Goal: Task Accomplishment & Management: Use online tool/utility

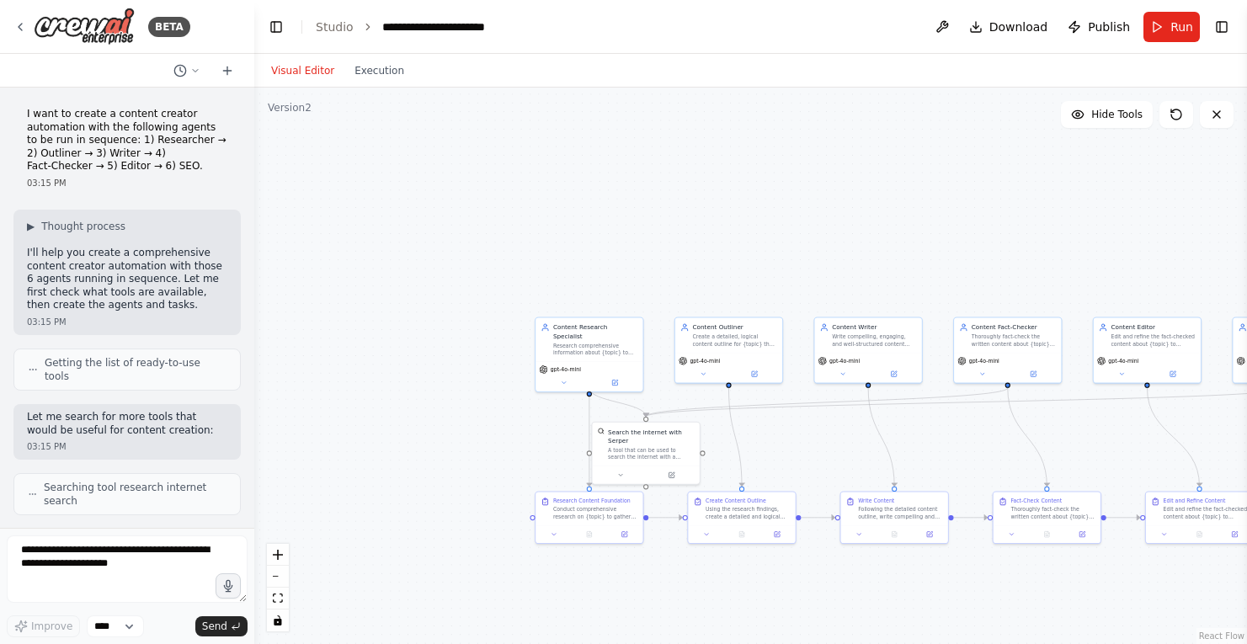
scroll to position [9418, 0]
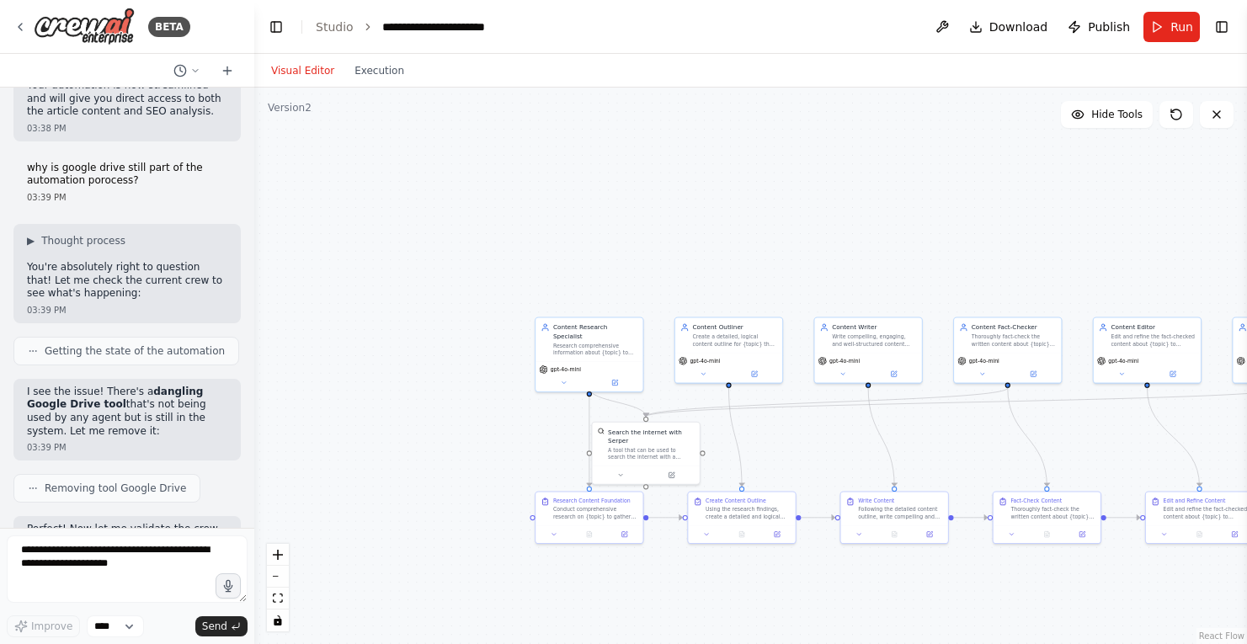
click at [547, 128] on div ".deletable-edge-delete-btn { width: 20px; height: 20px; border: 0px solid #ffff…" at bounding box center [750, 366] width 993 height 557
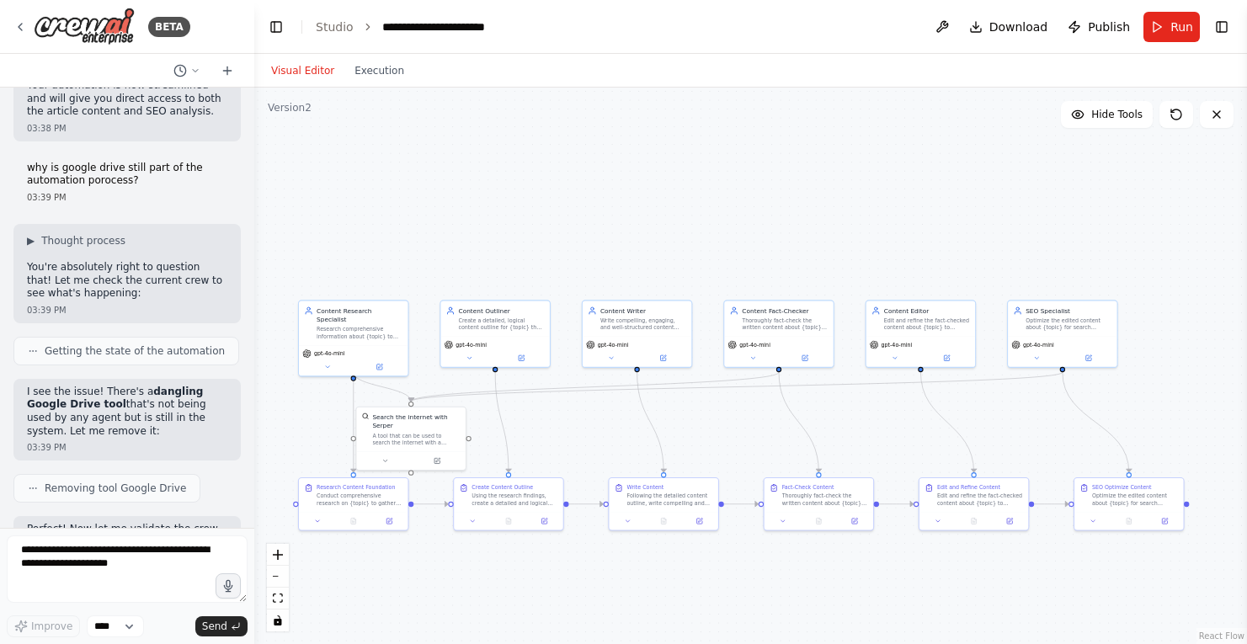
drag, startPoint x: 959, startPoint y: 301, endPoint x: 718, endPoint y: 286, distance: 240.5
click at [718, 286] on div ".deletable-edge-delete-btn { width: 20px; height: 20px; border: 0px solid #ffff…" at bounding box center [750, 366] width 993 height 557
click at [1182, 21] on span "Run" at bounding box center [1182, 27] width 23 height 17
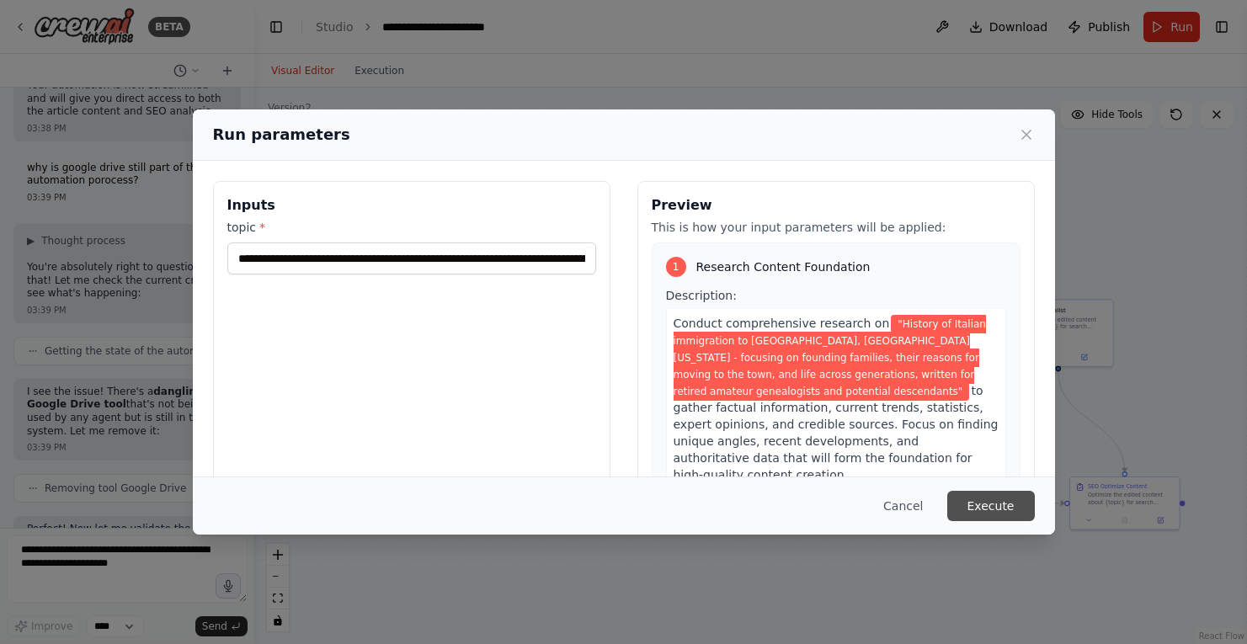
click at [1004, 510] on button "Execute" at bounding box center [992, 506] width 88 height 30
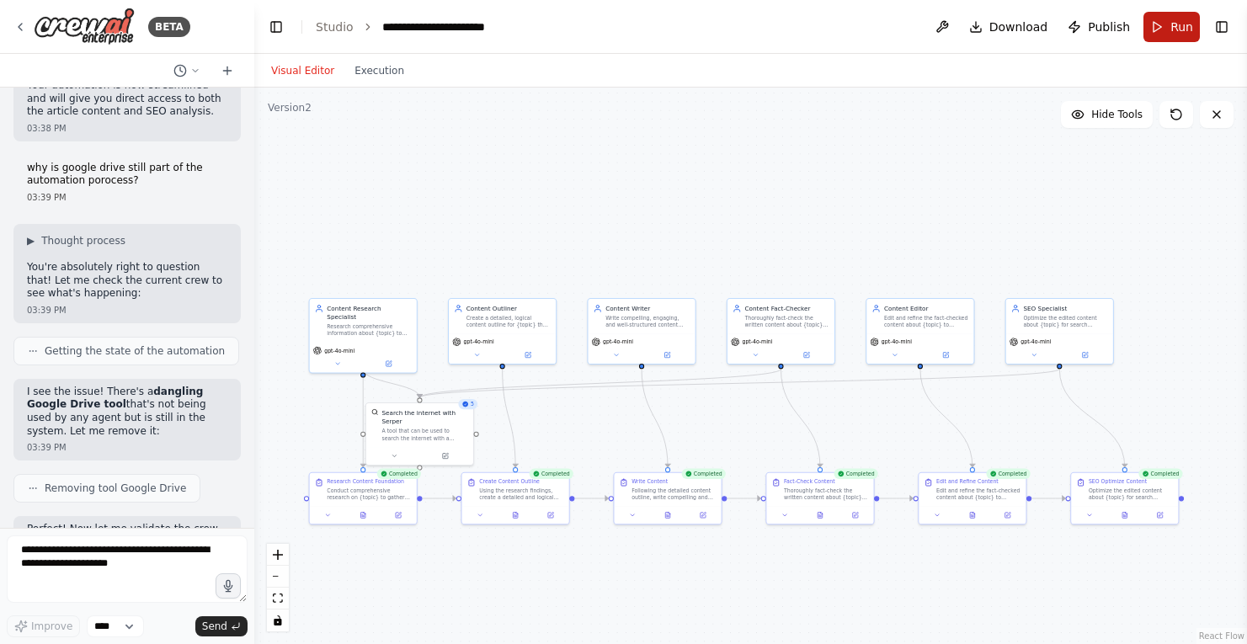
click at [1173, 25] on span "Run" at bounding box center [1182, 27] width 23 height 17
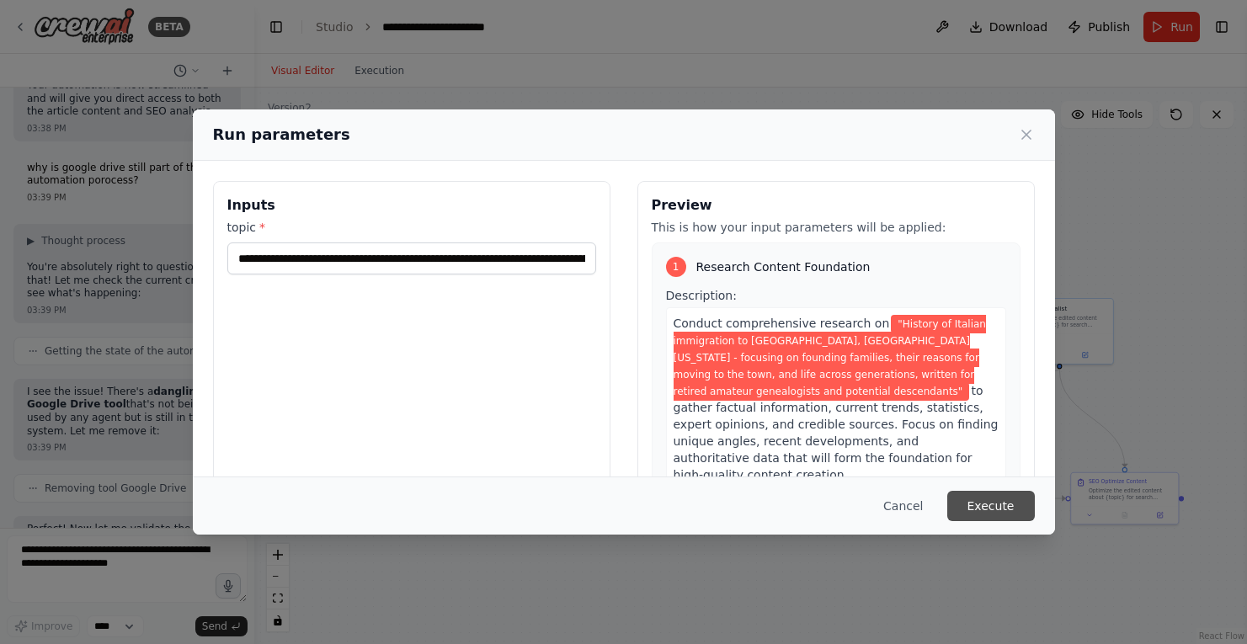
click at [969, 517] on button "Execute" at bounding box center [992, 506] width 88 height 30
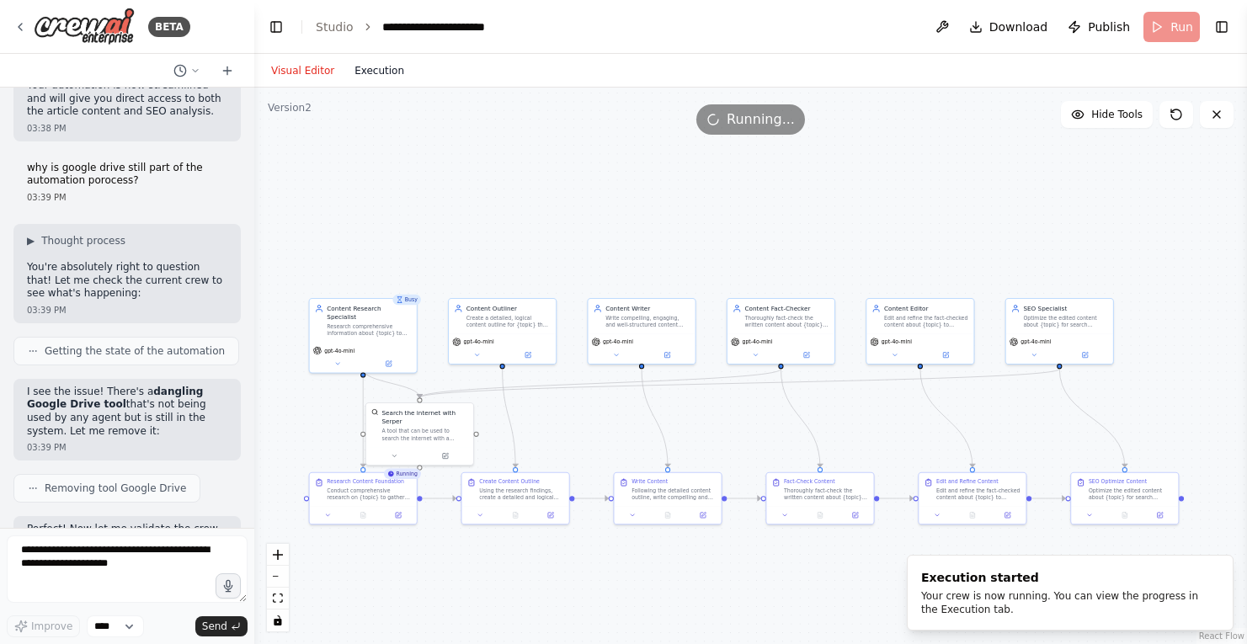
scroll to position [0, 0]
click at [362, 68] on button "Execution" at bounding box center [380, 71] width 70 height 20
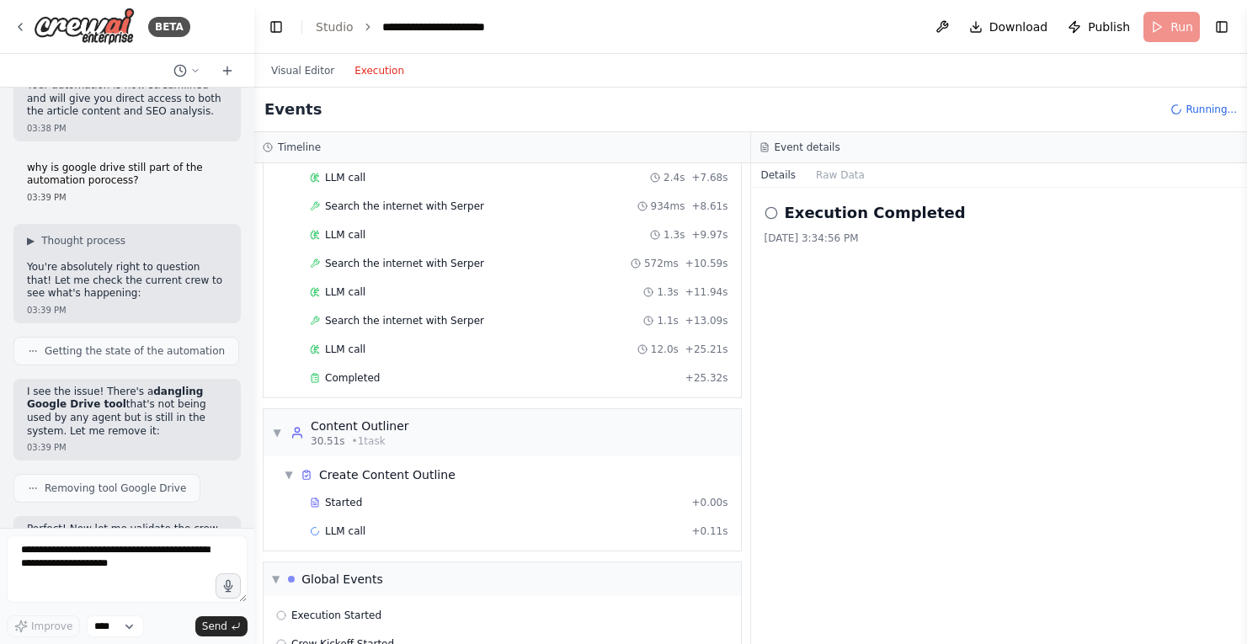
scroll to position [270, 0]
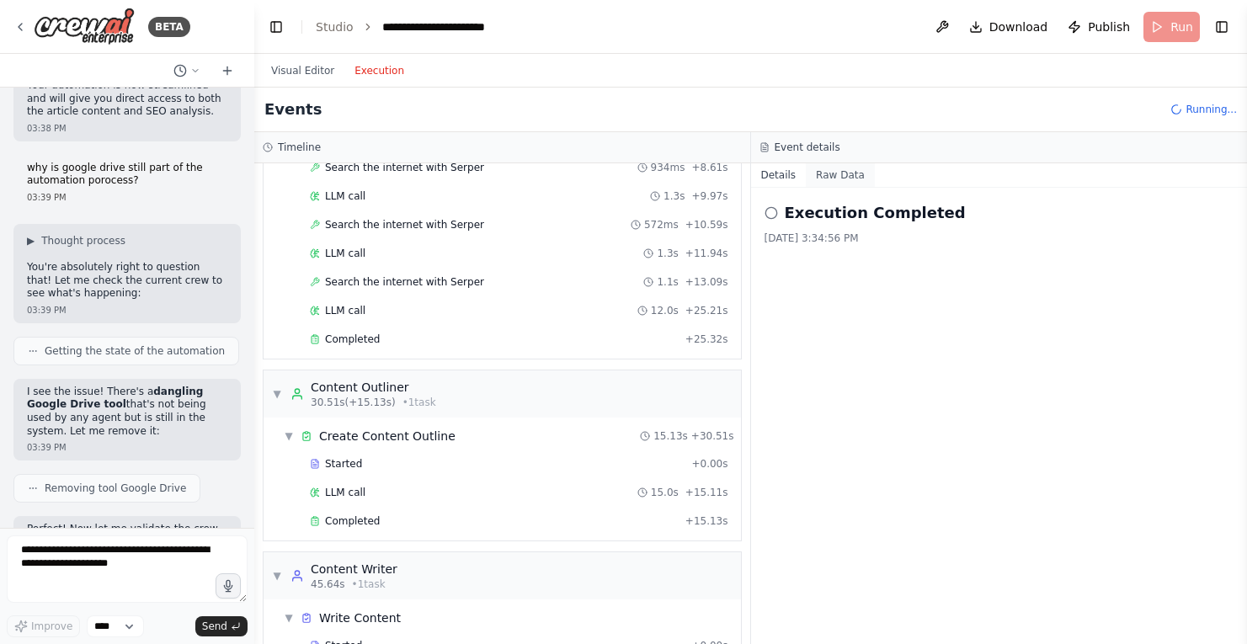
click at [849, 168] on button "Raw Data" at bounding box center [840, 175] width 69 height 24
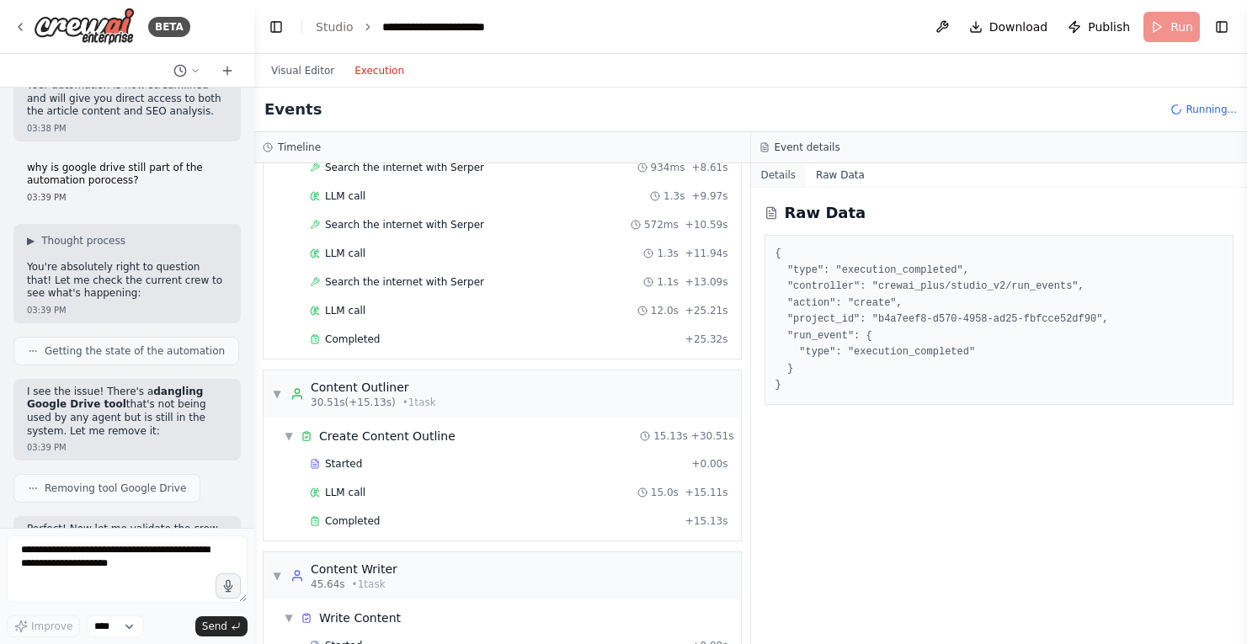
click at [779, 174] on button "Details" at bounding box center [779, 175] width 56 height 24
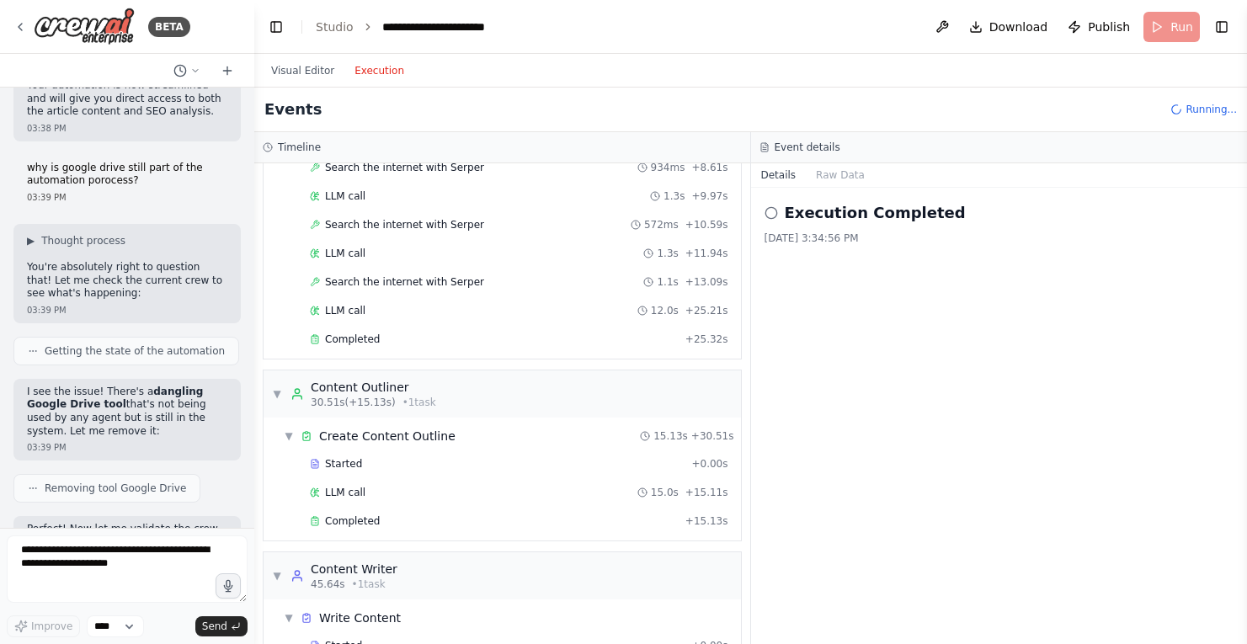
drag, startPoint x: 171, startPoint y: 382, endPoint x: 106, endPoint y: 366, distance: 66.6
drag, startPoint x: 99, startPoint y: 368, endPoint x: 164, endPoint y: 383, distance: 67.4
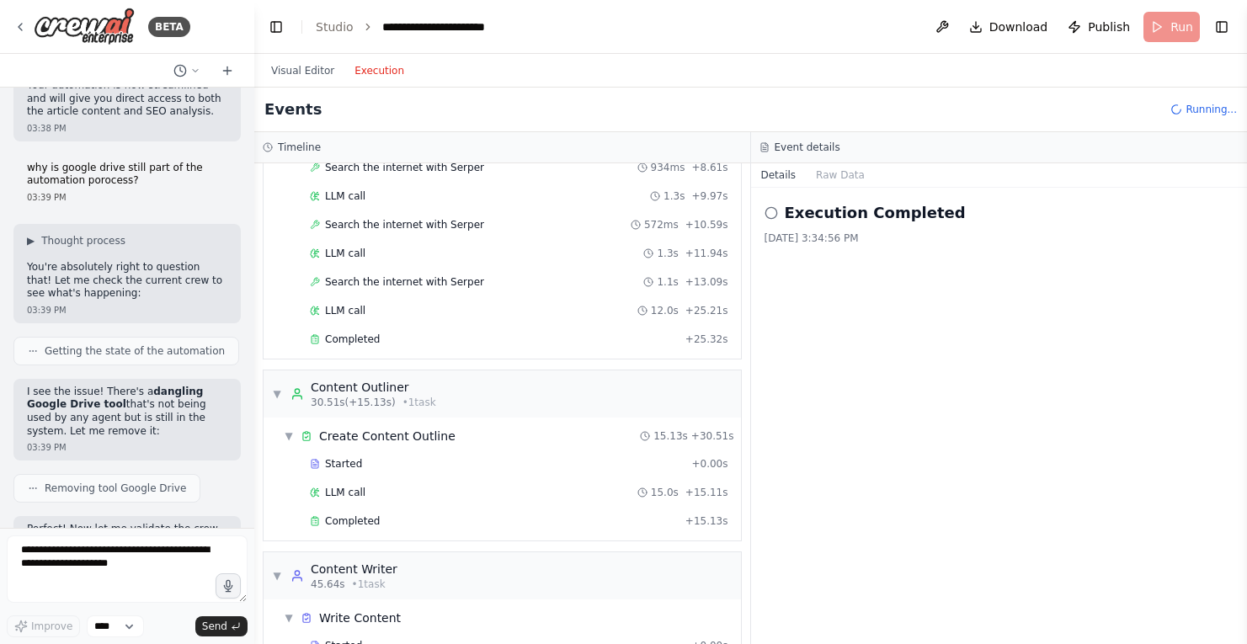
drag, startPoint x: 193, startPoint y: 430, endPoint x: 23, endPoint y: 421, distance: 170.4
drag, startPoint x: 97, startPoint y: 365, endPoint x: 163, endPoint y: 380, distance: 68.2
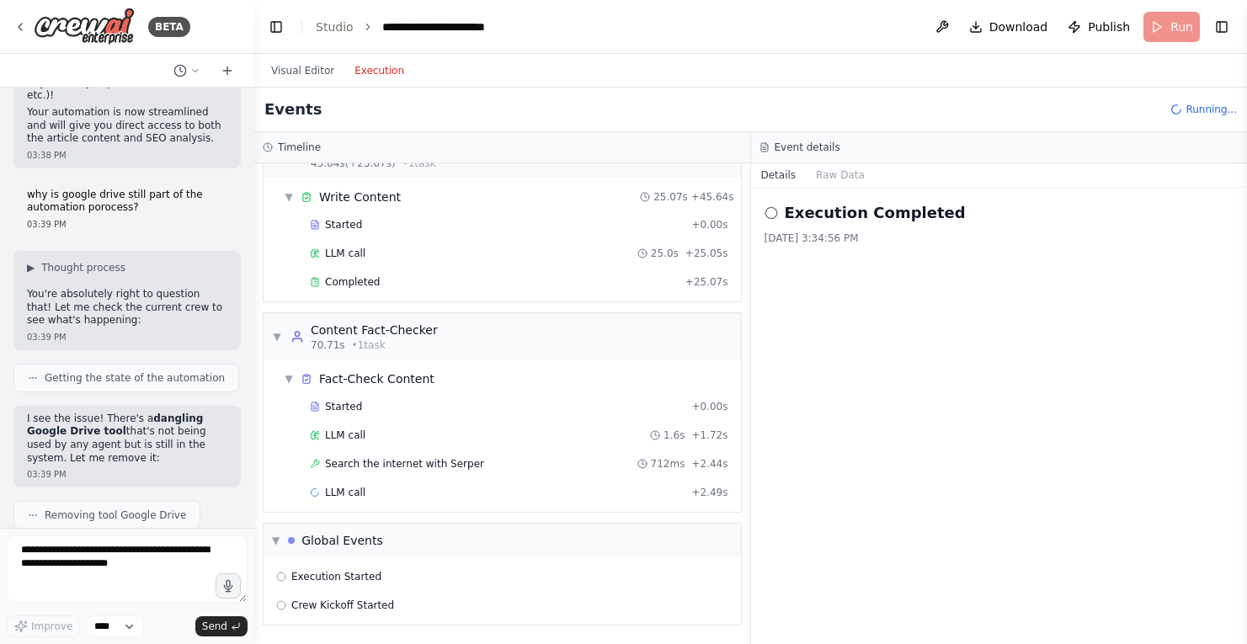
scroll to position [9418, 0]
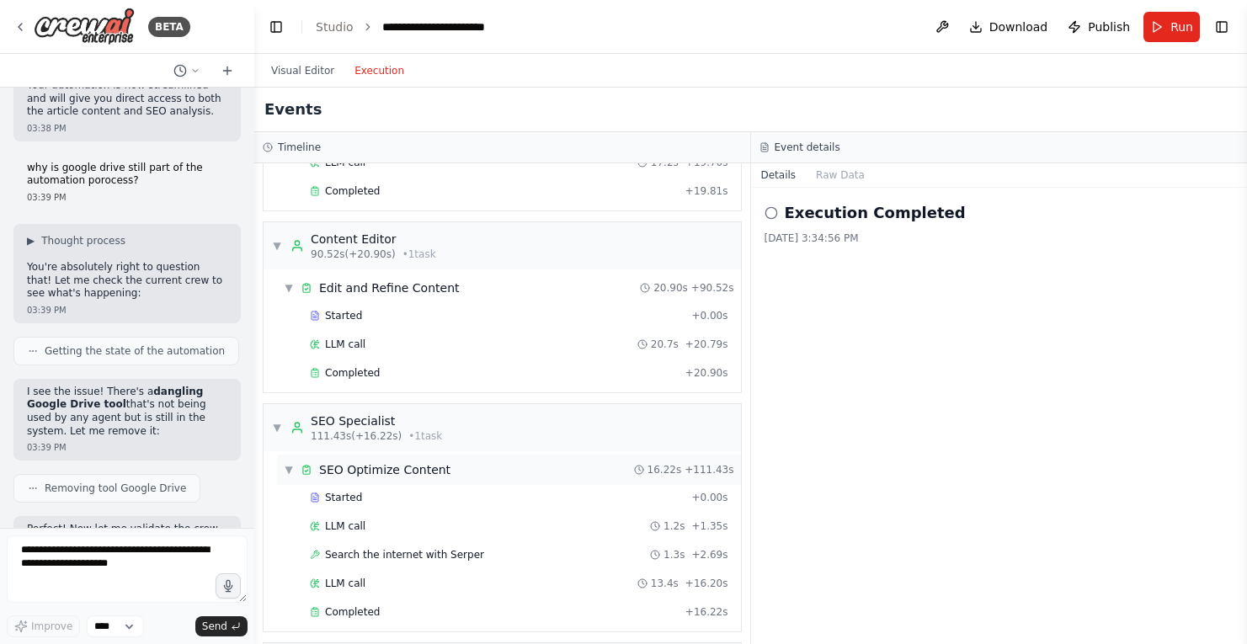
scroll to position [922, 0]
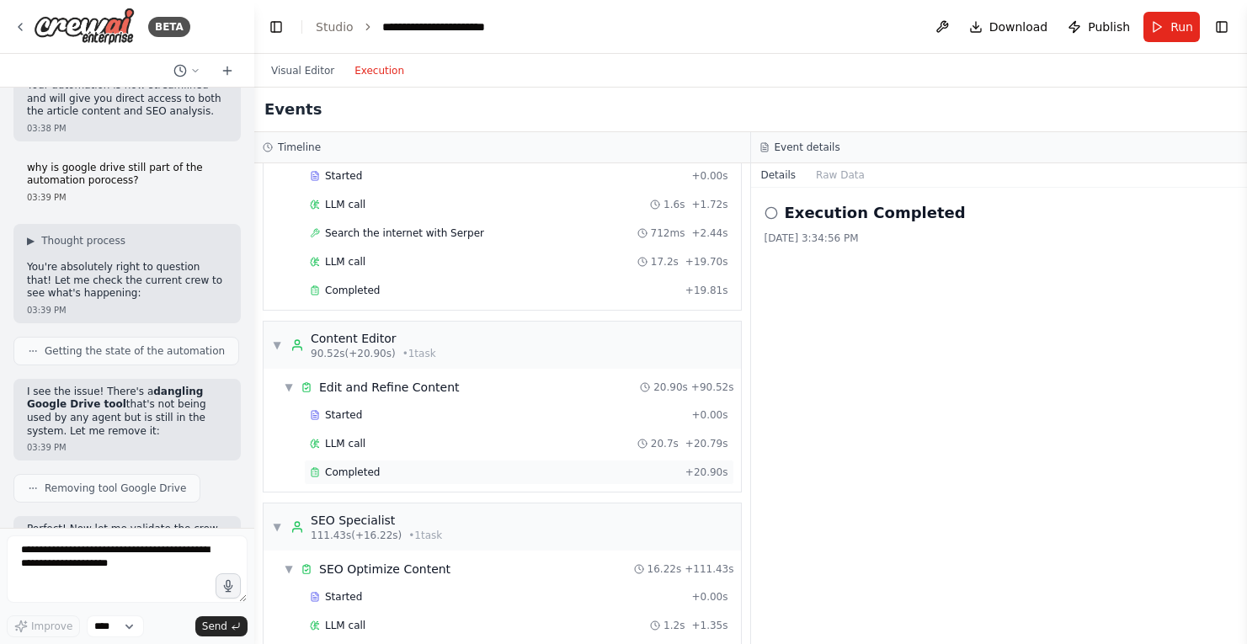
click at [358, 472] on span "Completed" at bounding box center [352, 472] width 55 height 13
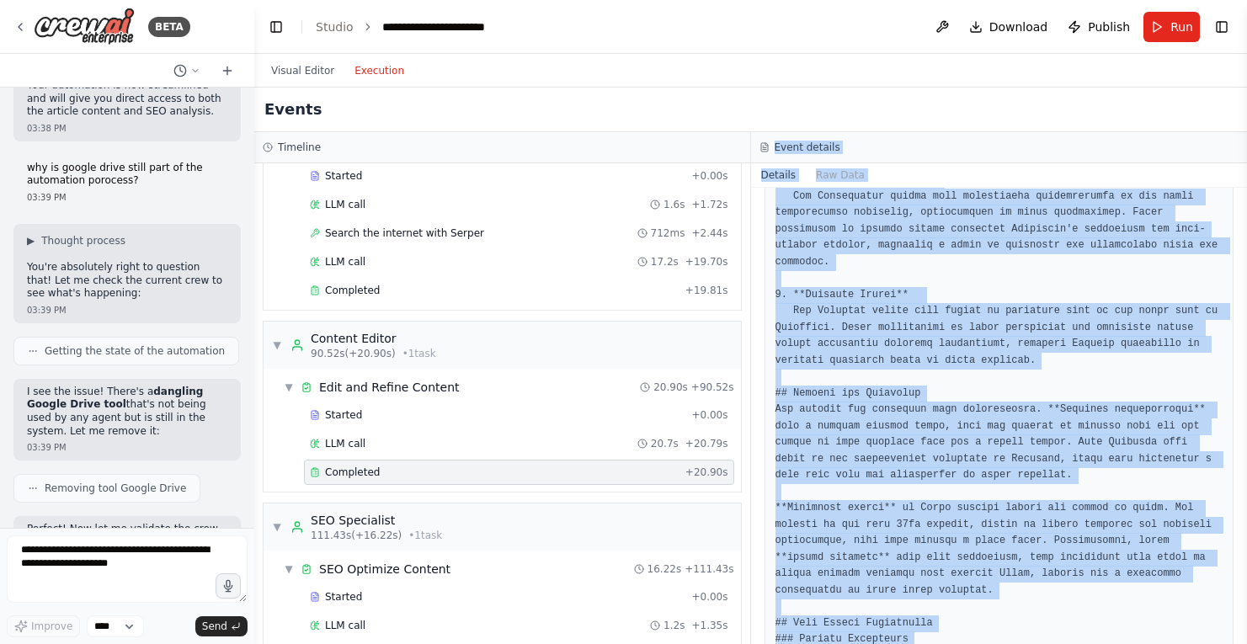
scroll to position [0, 0]
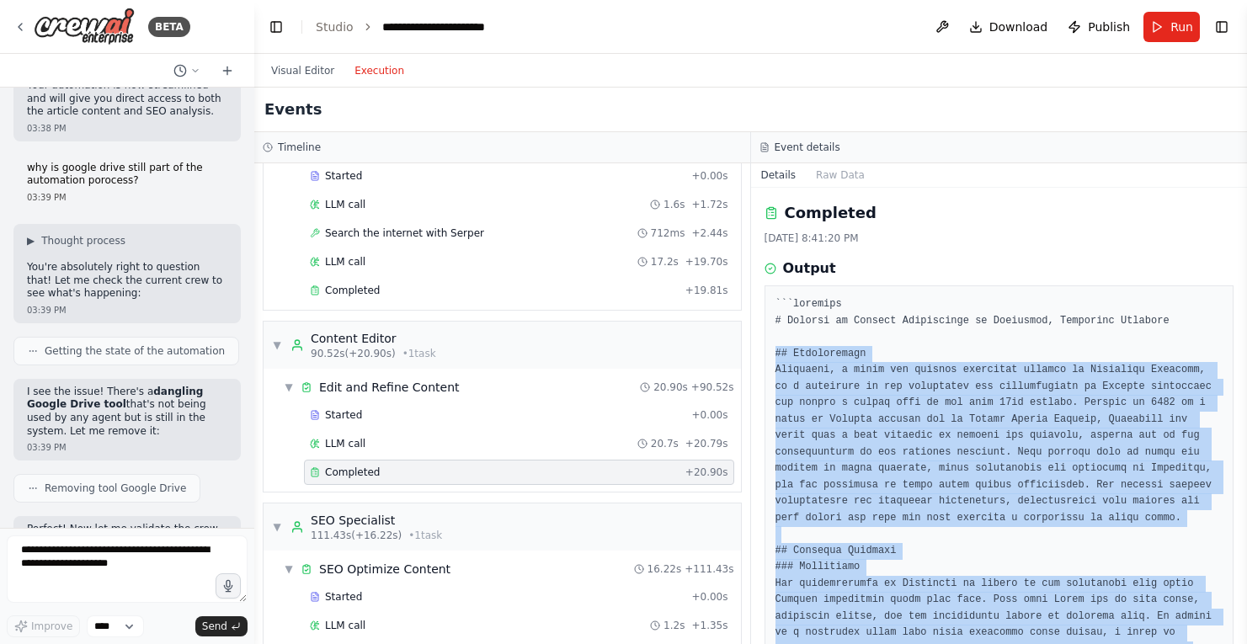
drag, startPoint x: 1098, startPoint y: 594, endPoint x: 776, endPoint y: 353, distance: 402.6
copy pre "## Introduction Tontitown, a small yet vibrant community nestled in Northwest A…"
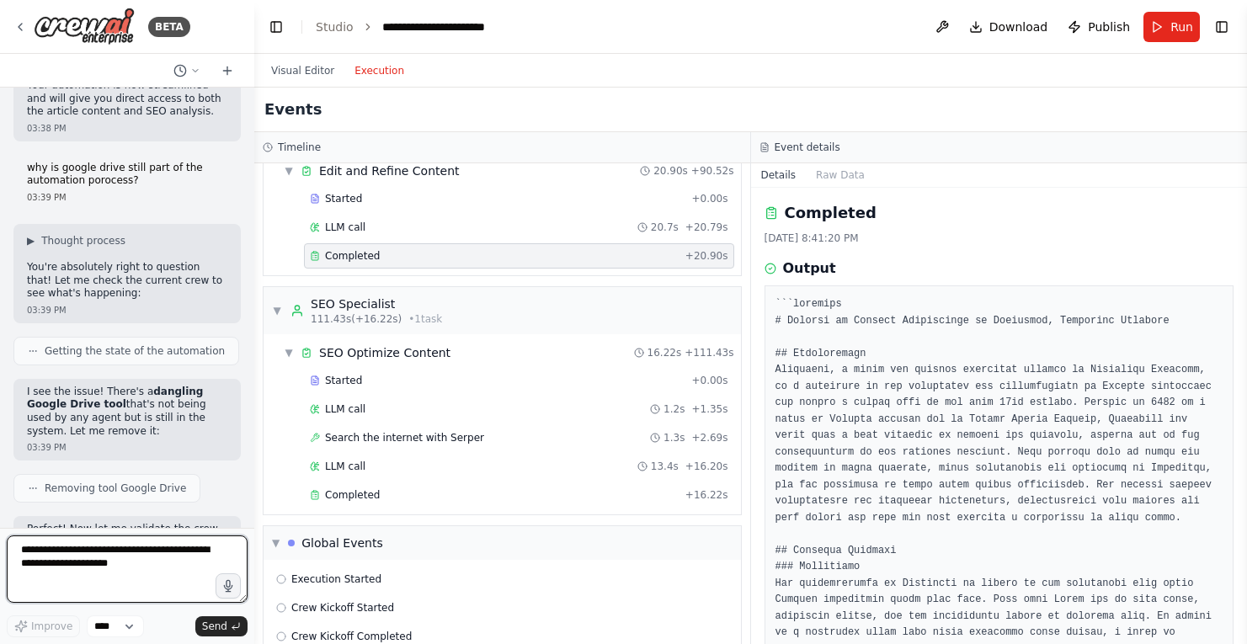
click at [148, 569] on textarea at bounding box center [127, 569] width 241 height 67
click at [330, 25] on link "Studio" at bounding box center [335, 26] width 38 height 13
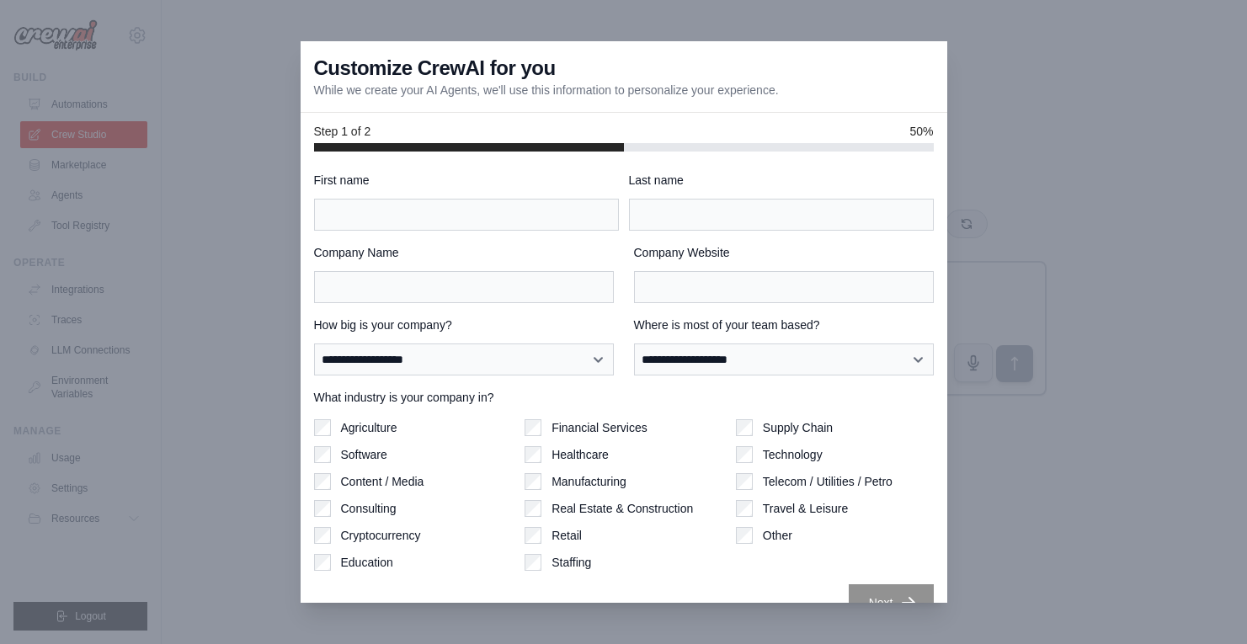
click at [1006, 513] on div at bounding box center [623, 322] width 1247 height 644
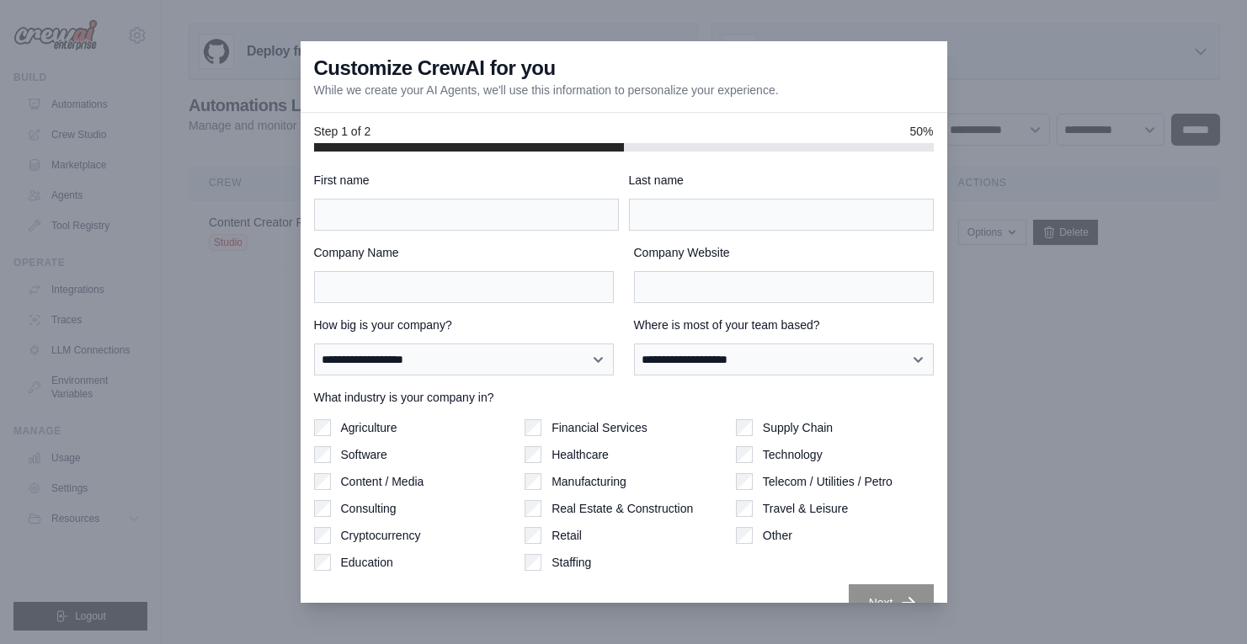
click at [161, 198] on div at bounding box center [623, 322] width 1247 height 644
click at [1011, 99] on div at bounding box center [623, 322] width 1247 height 644
click at [226, 495] on div at bounding box center [623, 322] width 1247 height 644
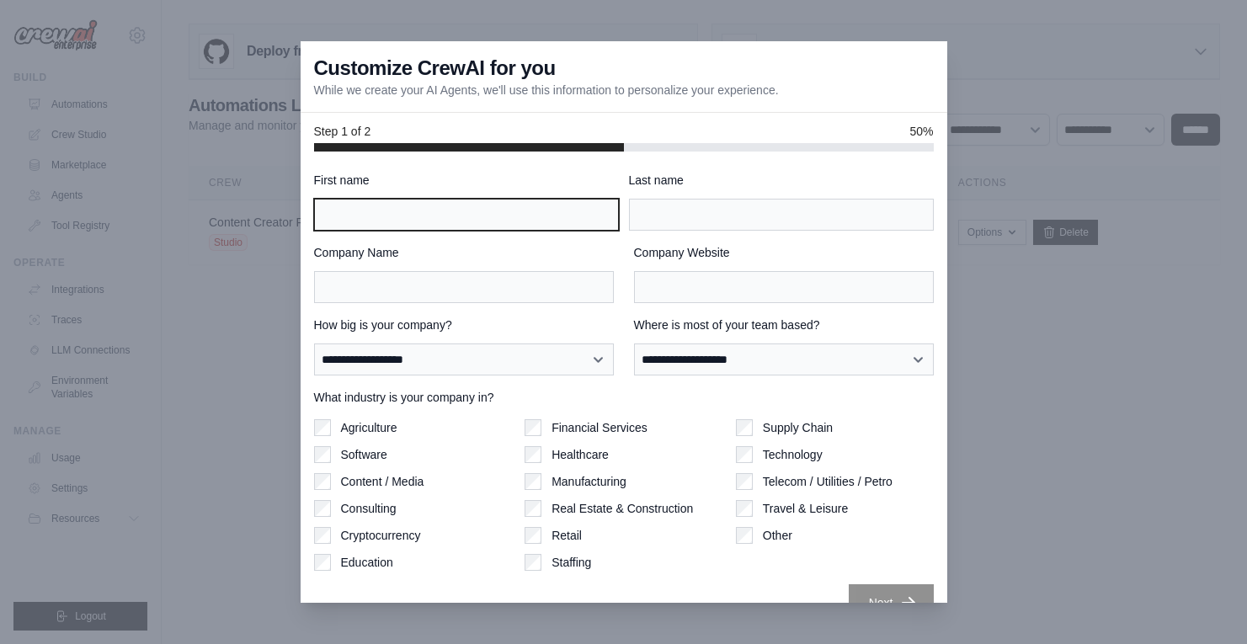
click at [512, 219] on input "First name" at bounding box center [466, 215] width 305 height 32
type input "*********"
type input "*****"
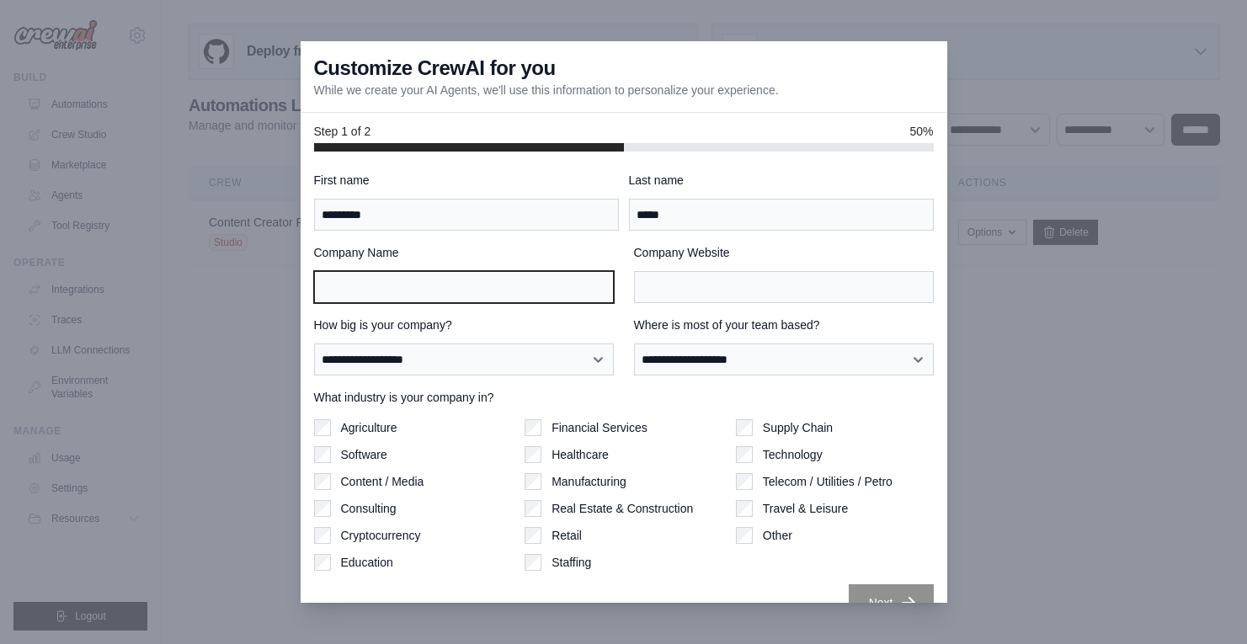
click at [485, 283] on input "Company Name" at bounding box center [464, 287] width 300 height 32
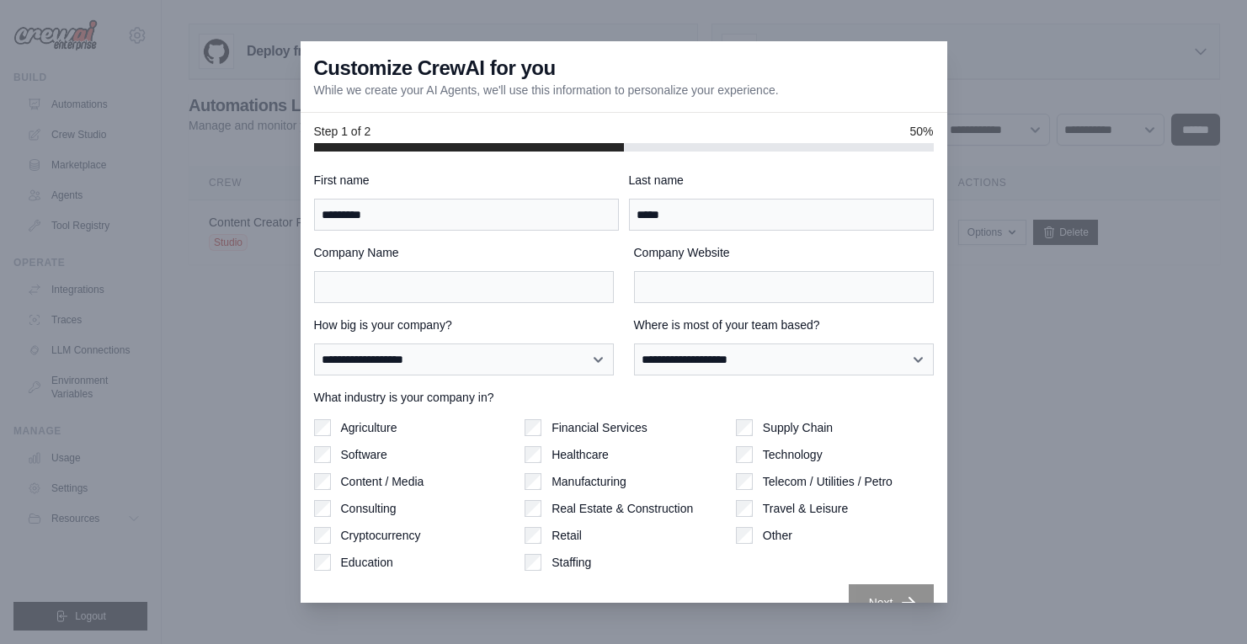
click at [571, 255] on label "Company Name" at bounding box center [464, 252] width 300 height 17
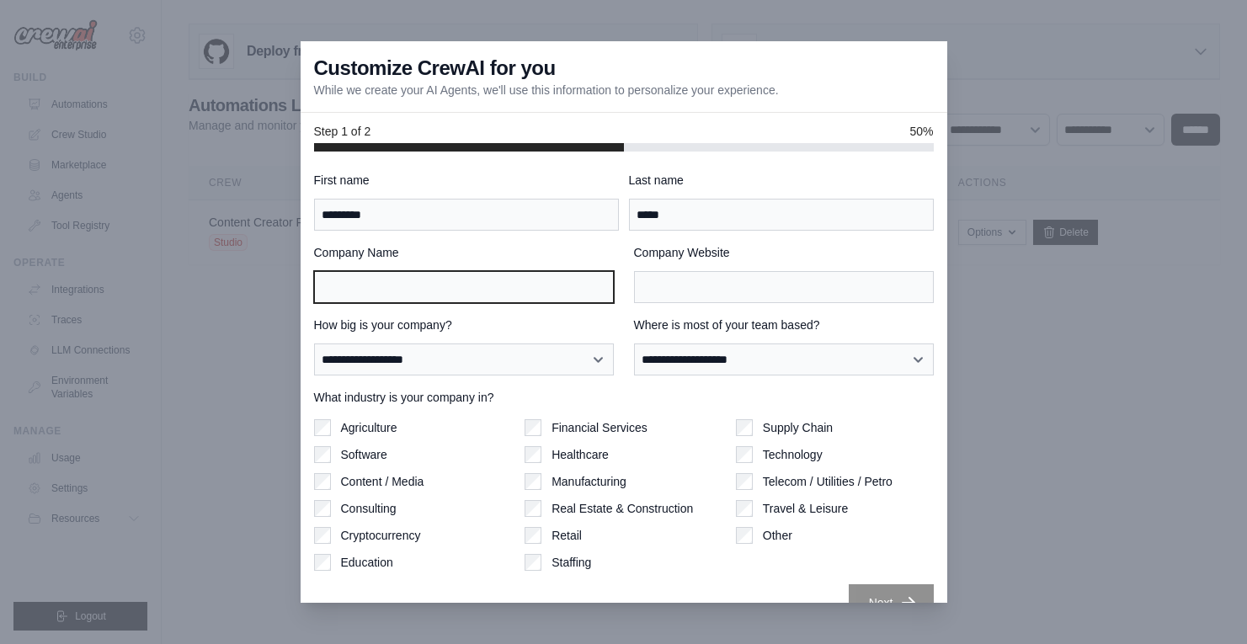
click at [571, 271] on input "Company Name" at bounding box center [464, 287] width 300 height 32
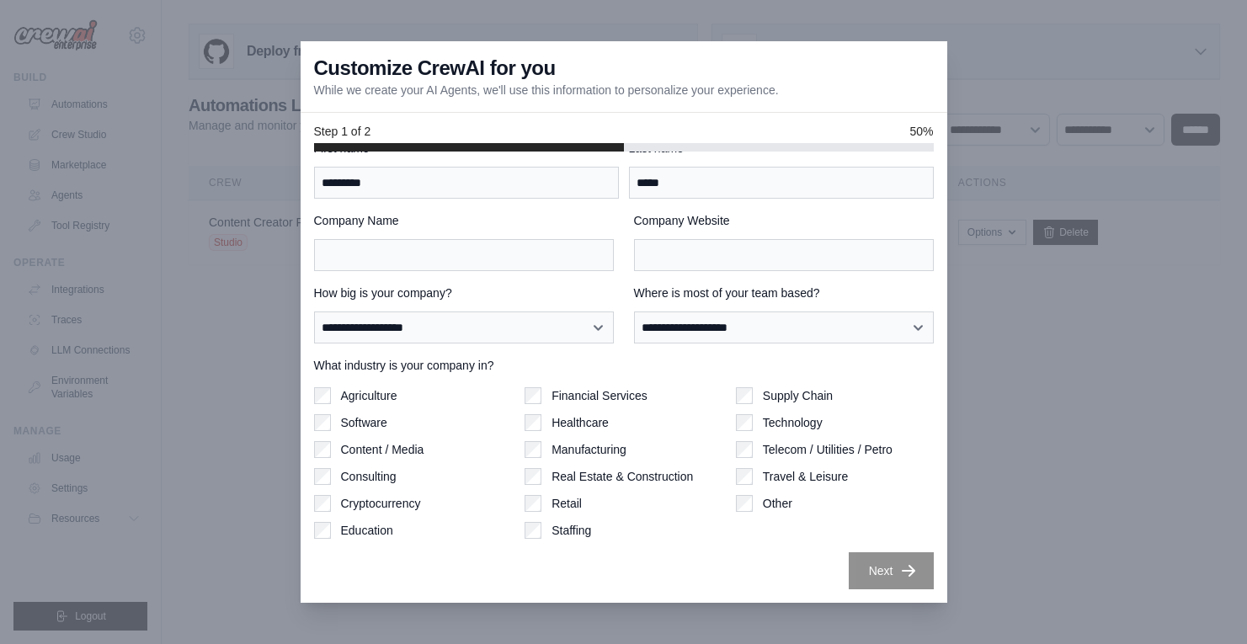
click at [886, 590] on div "**********" at bounding box center [624, 377] width 647 height 451
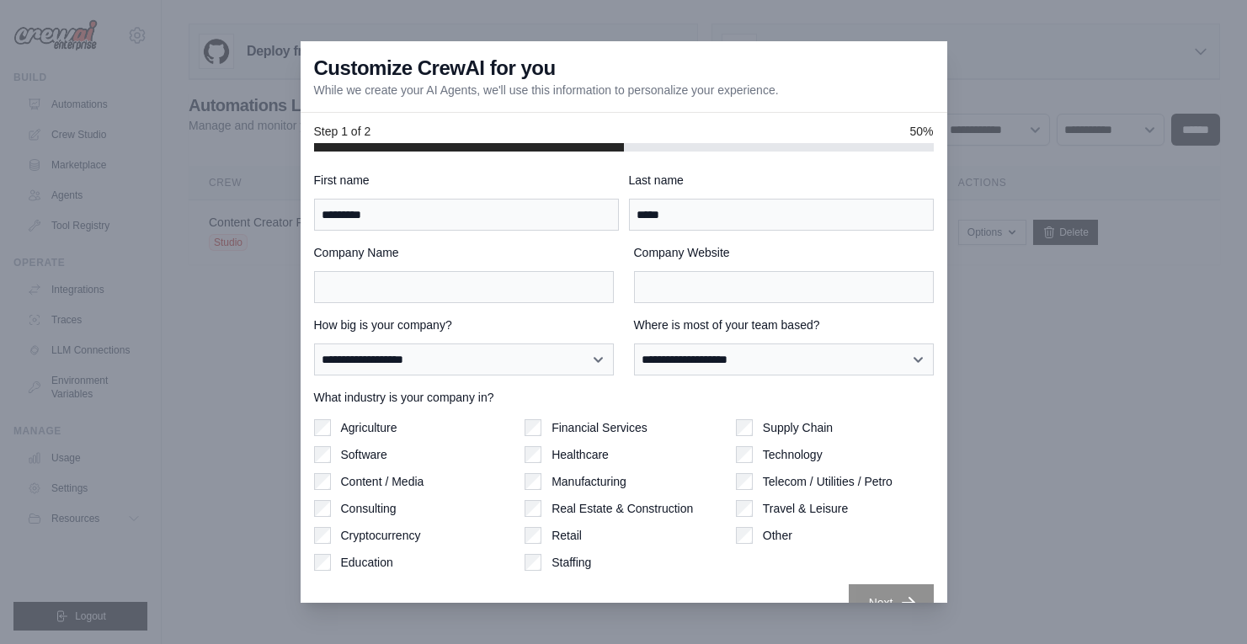
click at [611, 314] on div "**********" at bounding box center [624, 397] width 620 height 450
click at [786, 358] on select "**********" at bounding box center [784, 360] width 300 height 32
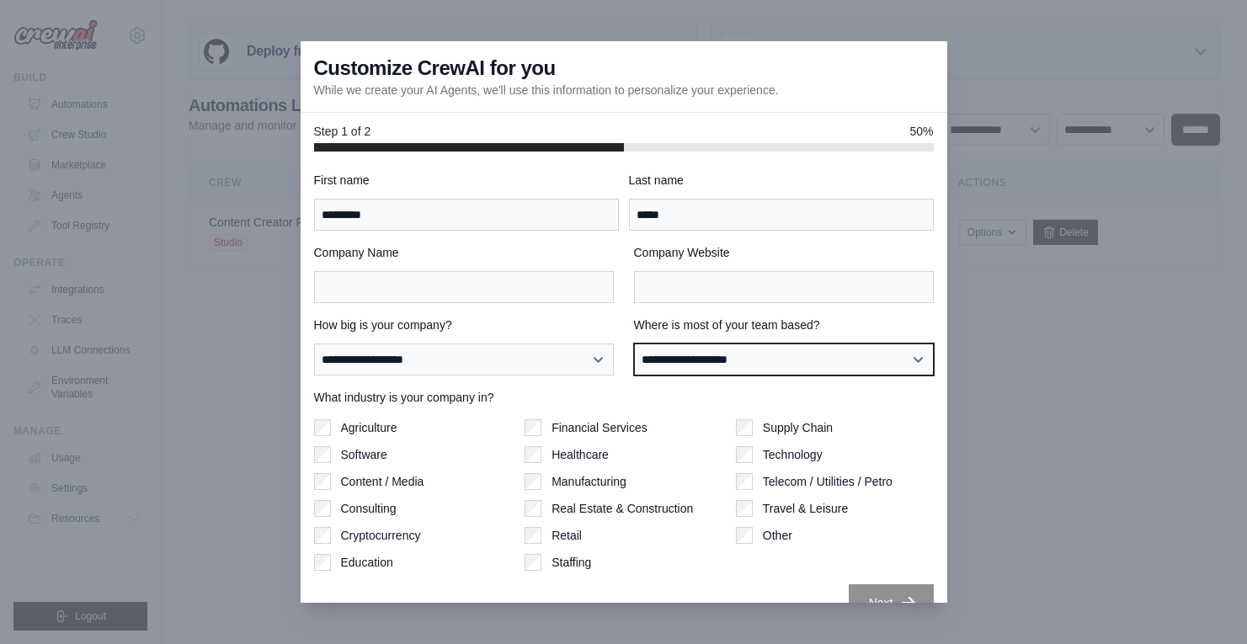
select select "**********"
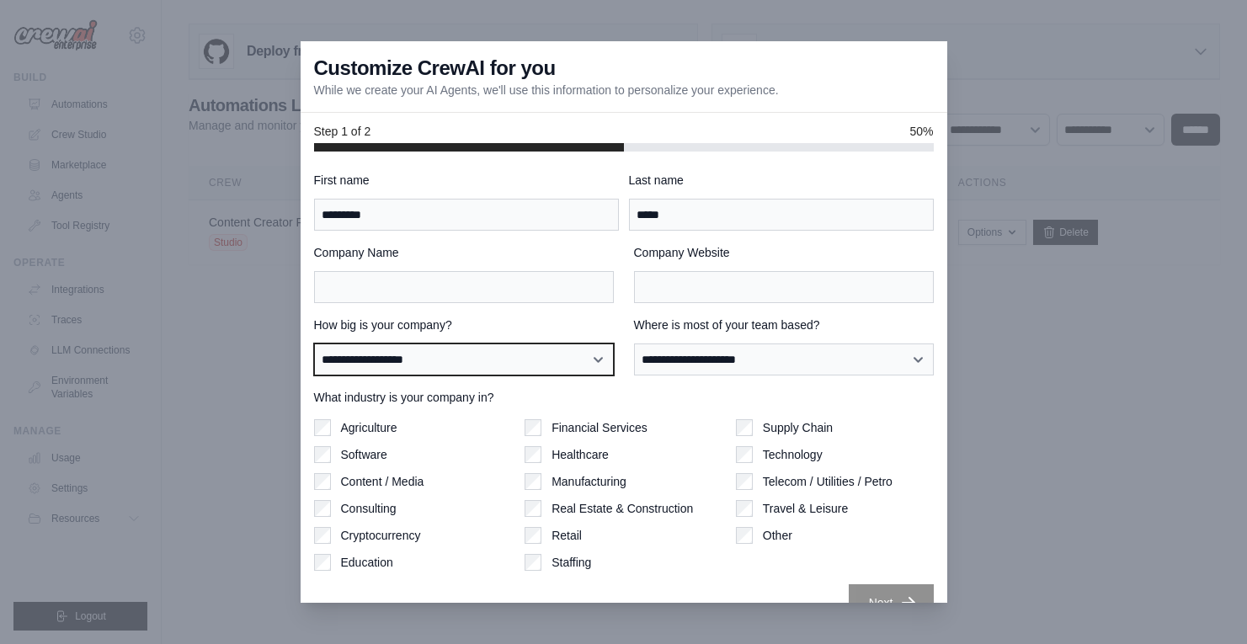
click at [461, 365] on select "**********" at bounding box center [464, 360] width 300 height 32
select select "**********"
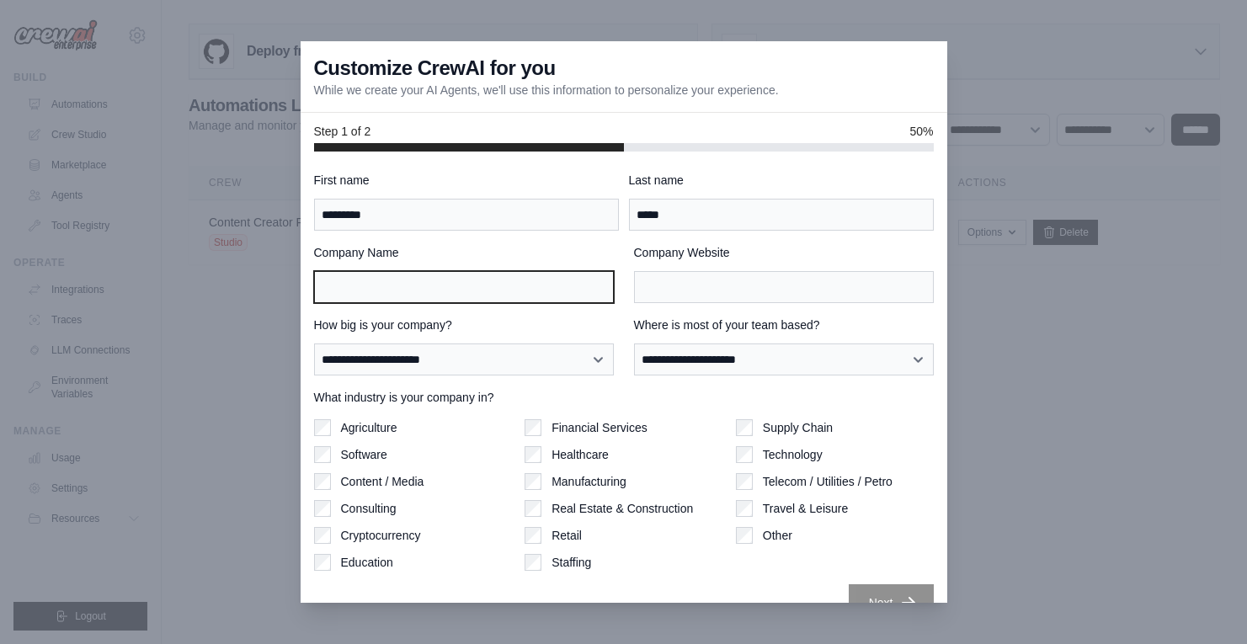
click at [572, 292] on input "Company Name" at bounding box center [464, 287] width 300 height 32
type input "******"
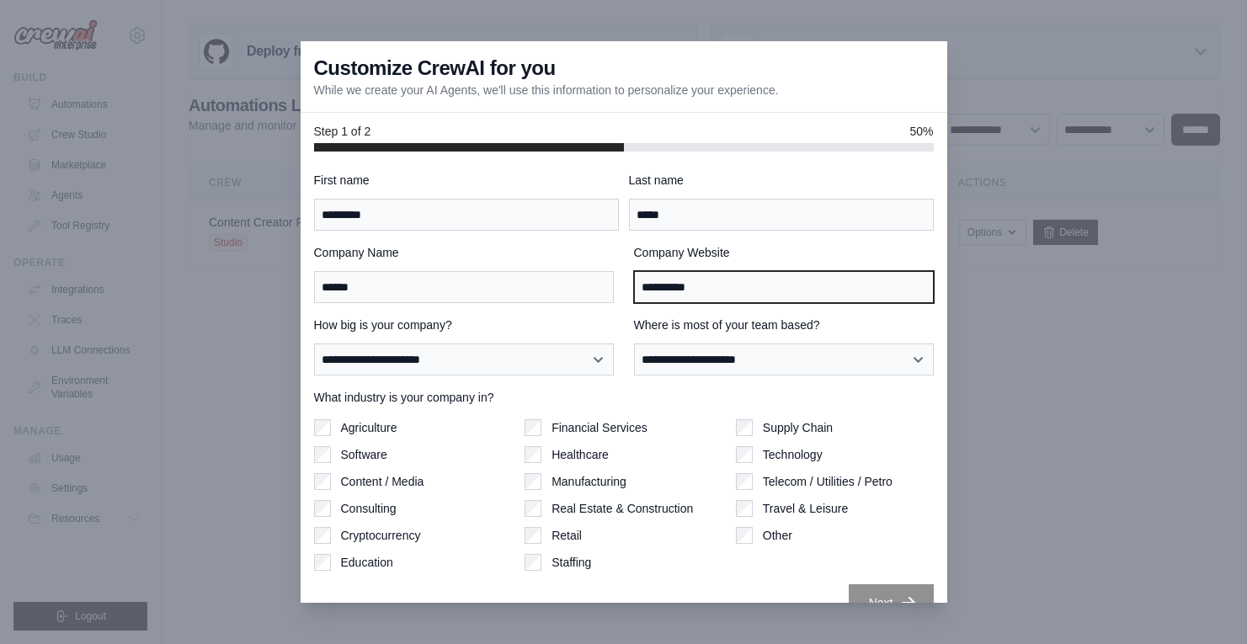
type input "**********"
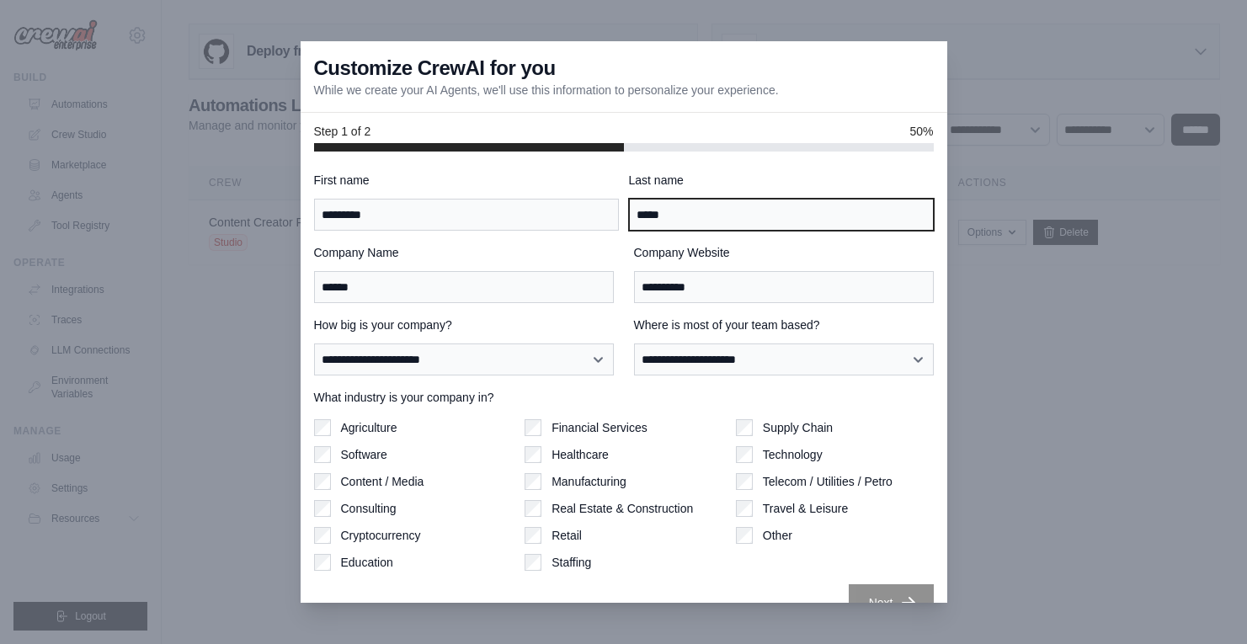
click at [686, 206] on input "*****" at bounding box center [781, 215] width 305 height 32
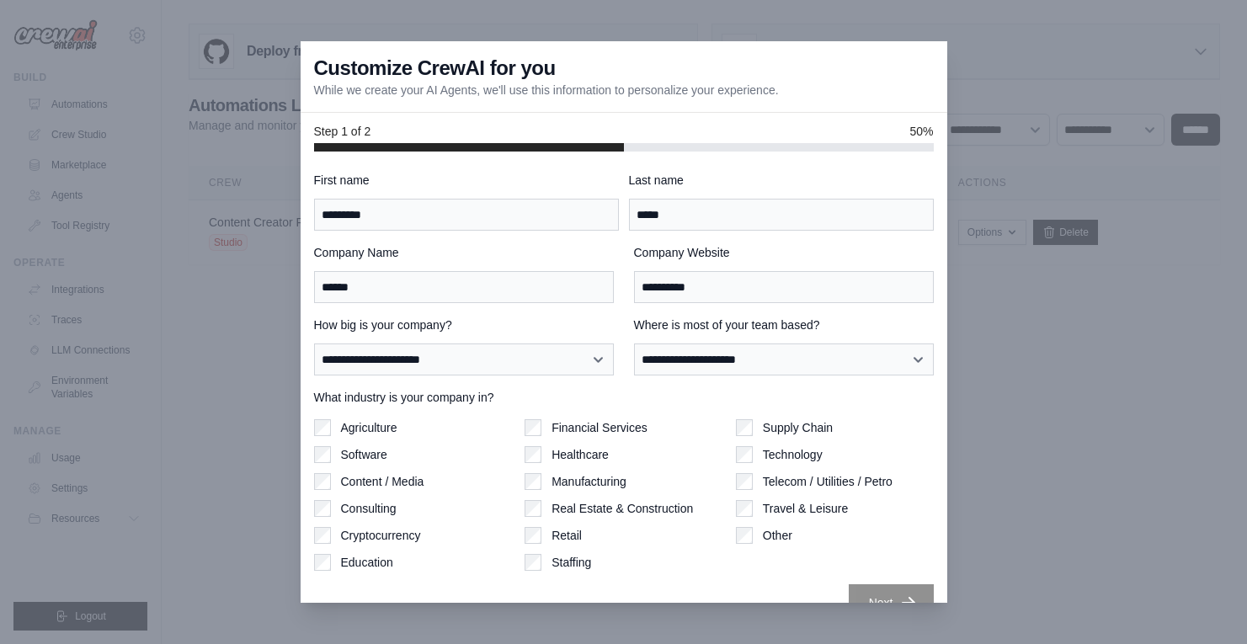
click at [559, 387] on div "**********" at bounding box center [624, 397] width 620 height 450
click at [865, 590] on button "Next" at bounding box center [891, 602] width 85 height 37
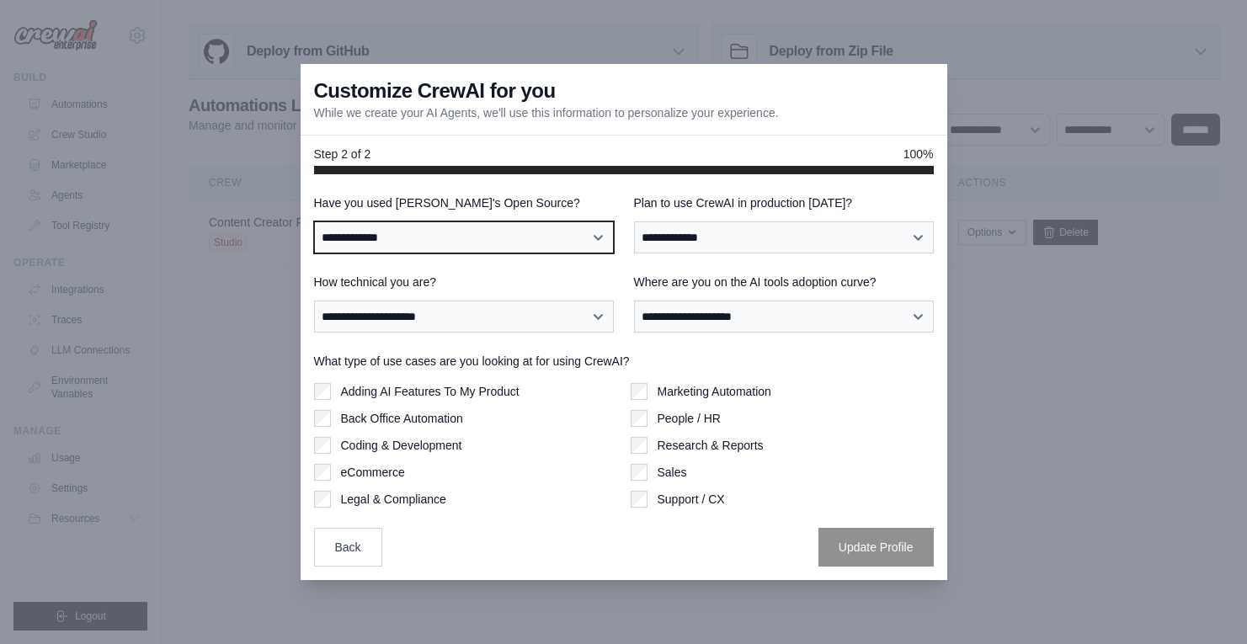
click at [548, 236] on select "**********" at bounding box center [464, 238] width 300 height 32
select select "**"
click at [667, 249] on select "**********" at bounding box center [784, 238] width 300 height 32
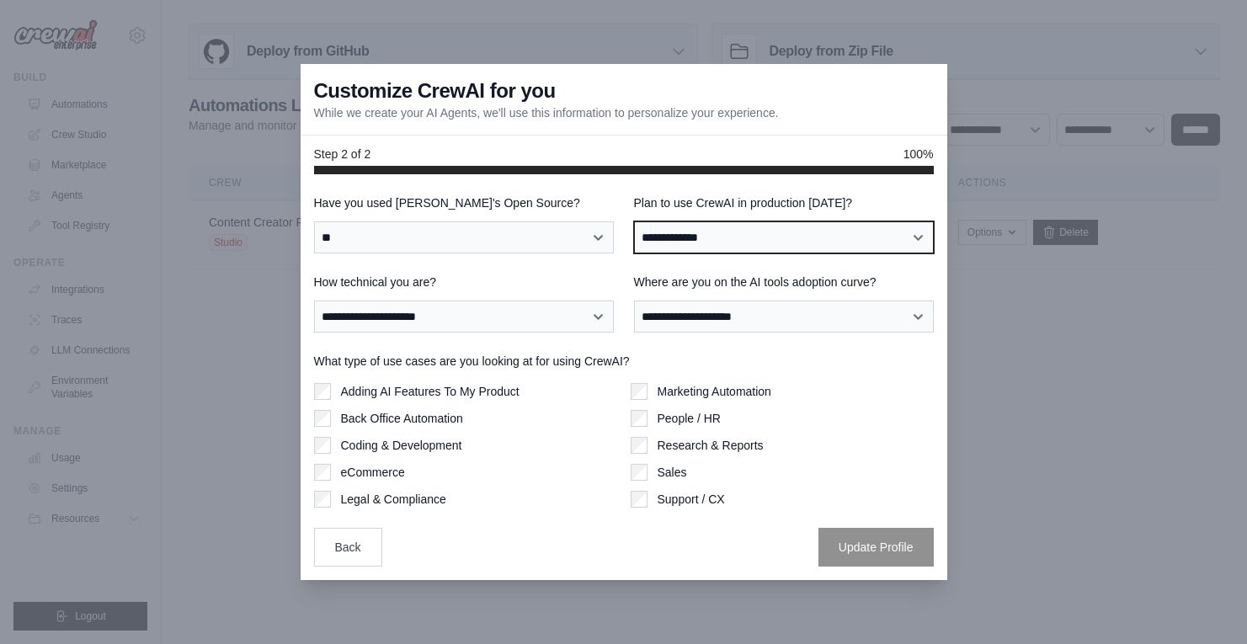
select select "*****"
click at [524, 305] on select "**********" at bounding box center [464, 317] width 300 height 32
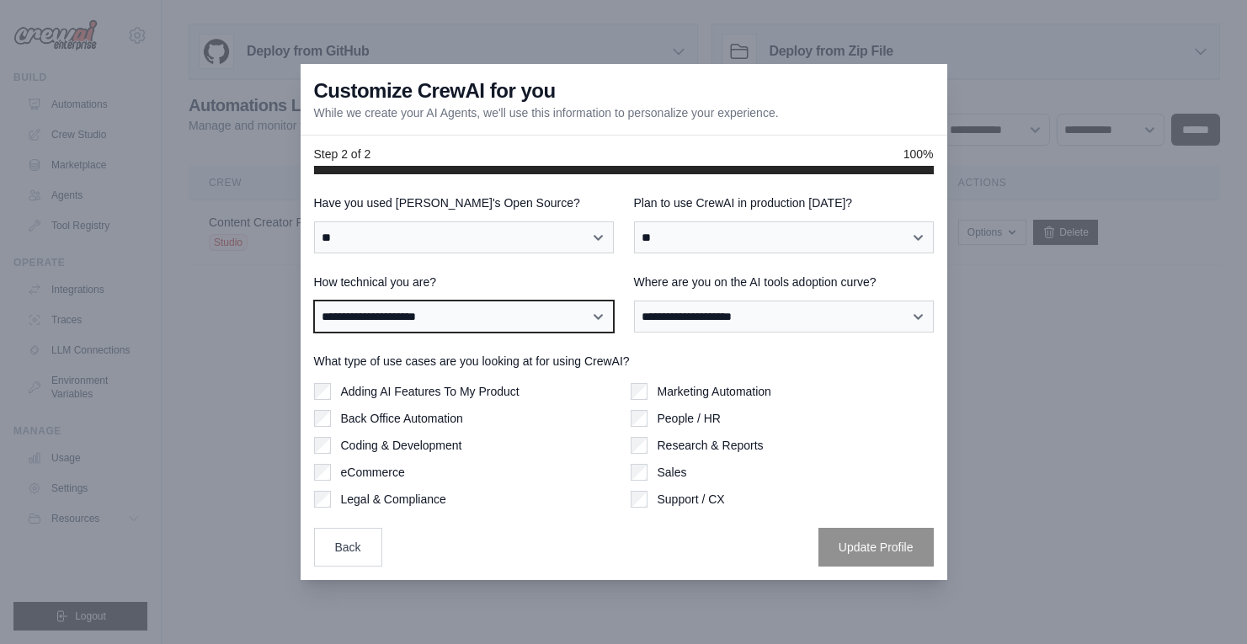
select select "**********"
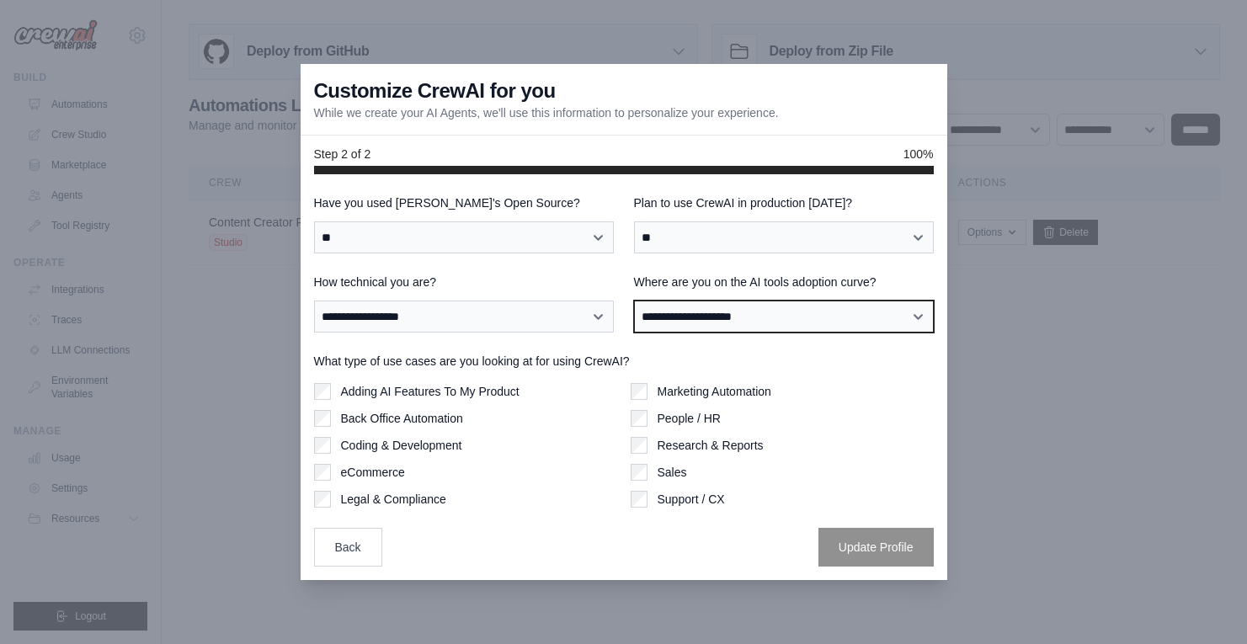
click at [736, 322] on select "**********" at bounding box center [784, 317] width 300 height 32
select select "**********"
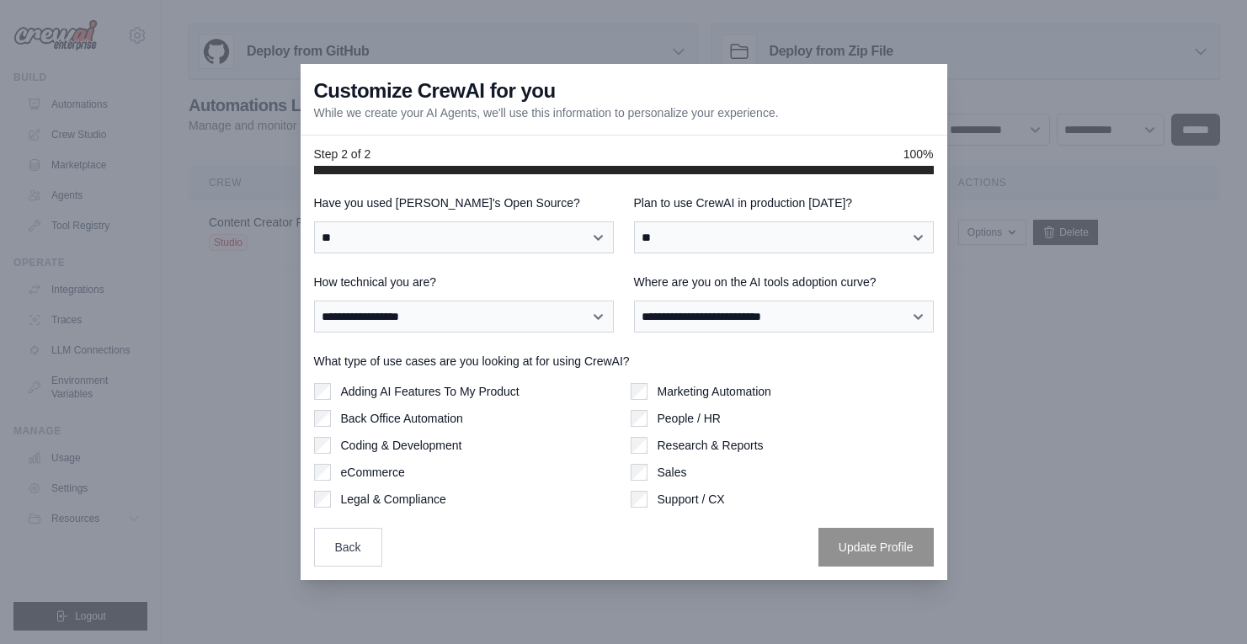
click at [699, 274] on label "Where are you on the AI tools adoption curve?" at bounding box center [784, 282] width 300 height 17
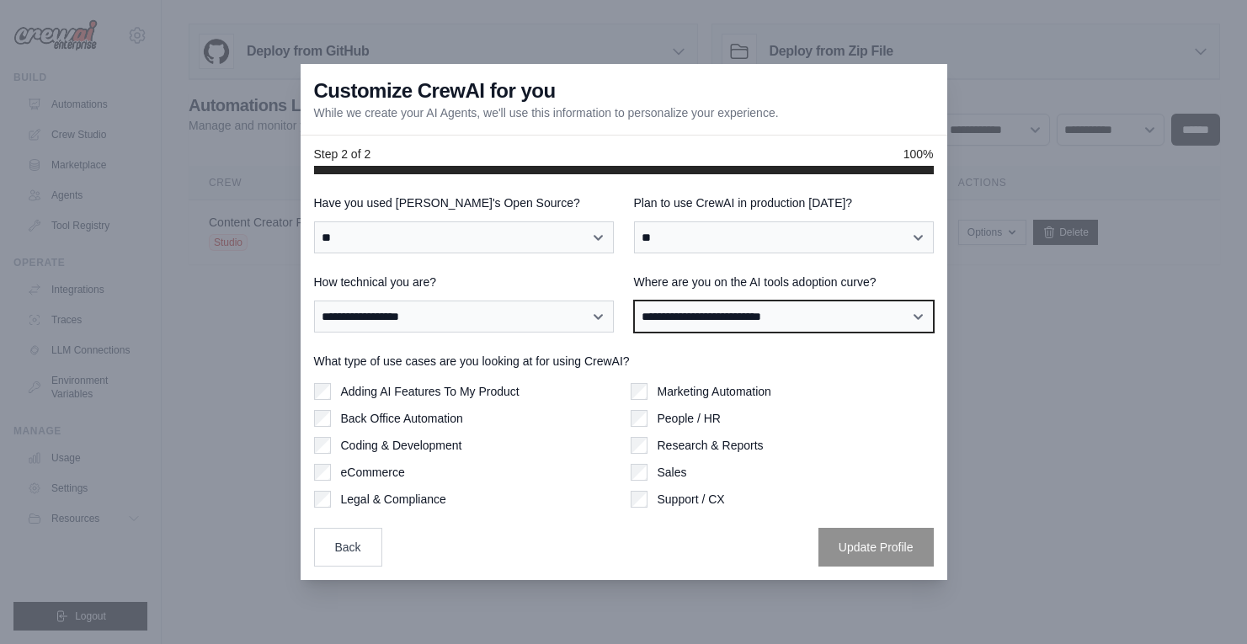
click at [699, 301] on select "**********" at bounding box center [784, 317] width 300 height 32
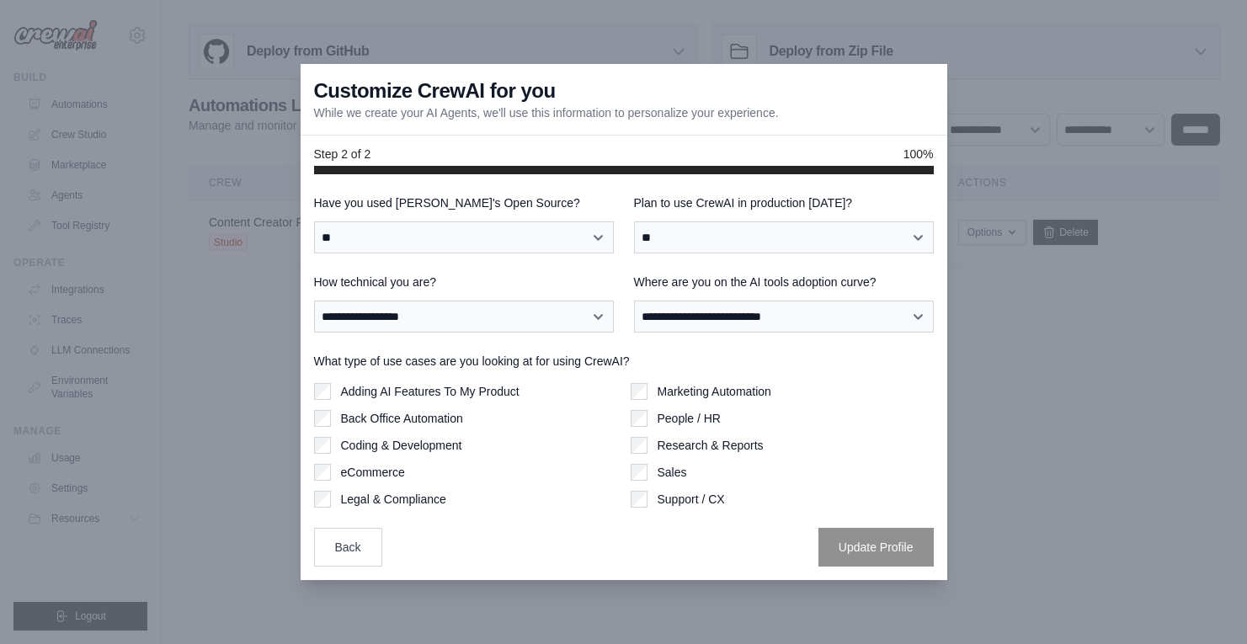
click at [664, 393] on label "Marketing Automation" at bounding box center [715, 391] width 114 height 17
click at [843, 548] on button "Update Profile" at bounding box center [876, 546] width 115 height 39
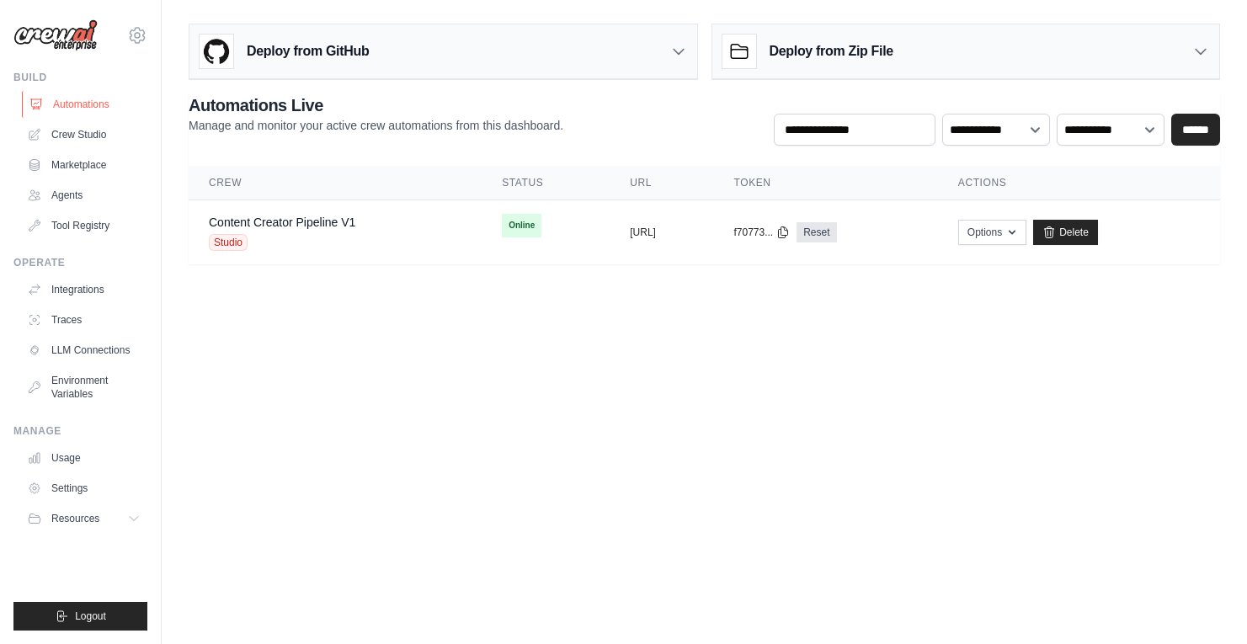
click at [102, 104] on link "Automations" at bounding box center [85, 104] width 127 height 27
click at [296, 224] on link "Content Creator Pipeline V1" at bounding box center [282, 222] width 147 height 13
click at [94, 132] on link "Crew Studio" at bounding box center [85, 134] width 127 height 27
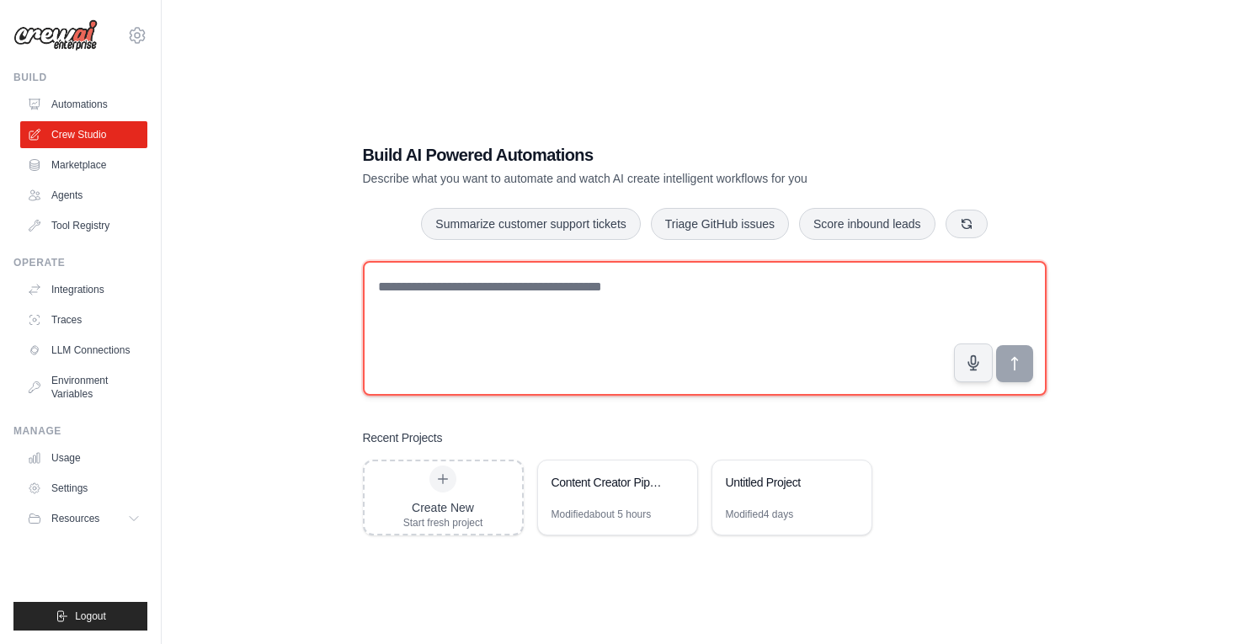
click at [512, 327] on textarea at bounding box center [705, 328] width 684 height 135
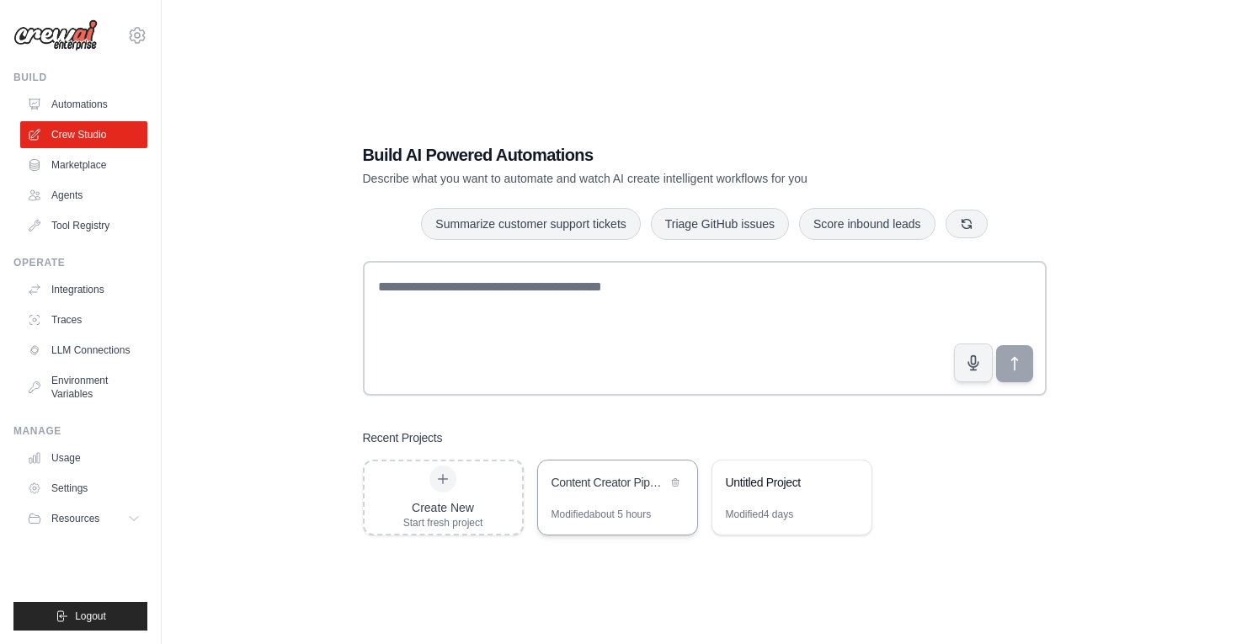
click at [602, 492] on div "Content Creator Pipeline" at bounding box center [609, 484] width 115 height 20
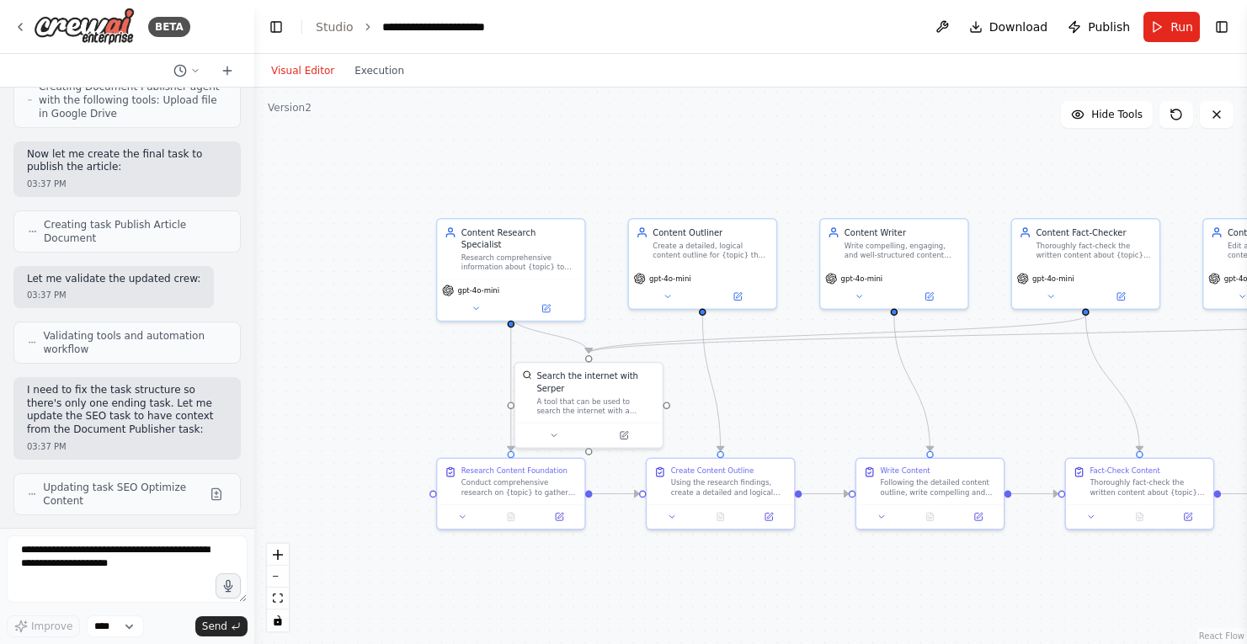
scroll to position [7202, 0]
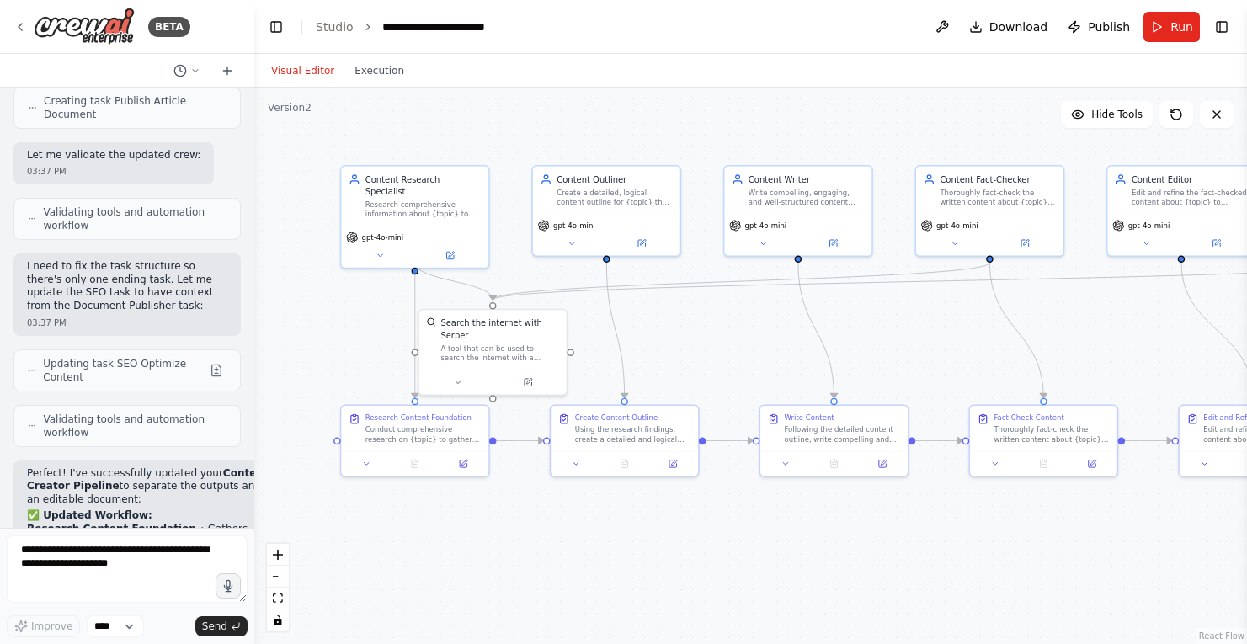
drag, startPoint x: 440, startPoint y: 418, endPoint x: 341, endPoint y: 362, distance: 113.1
click at [341, 364] on div ".deletable-edge-delete-btn { width: 20px; height: 20px; border: 0px solid #ffff…" at bounding box center [750, 366] width 993 height 557
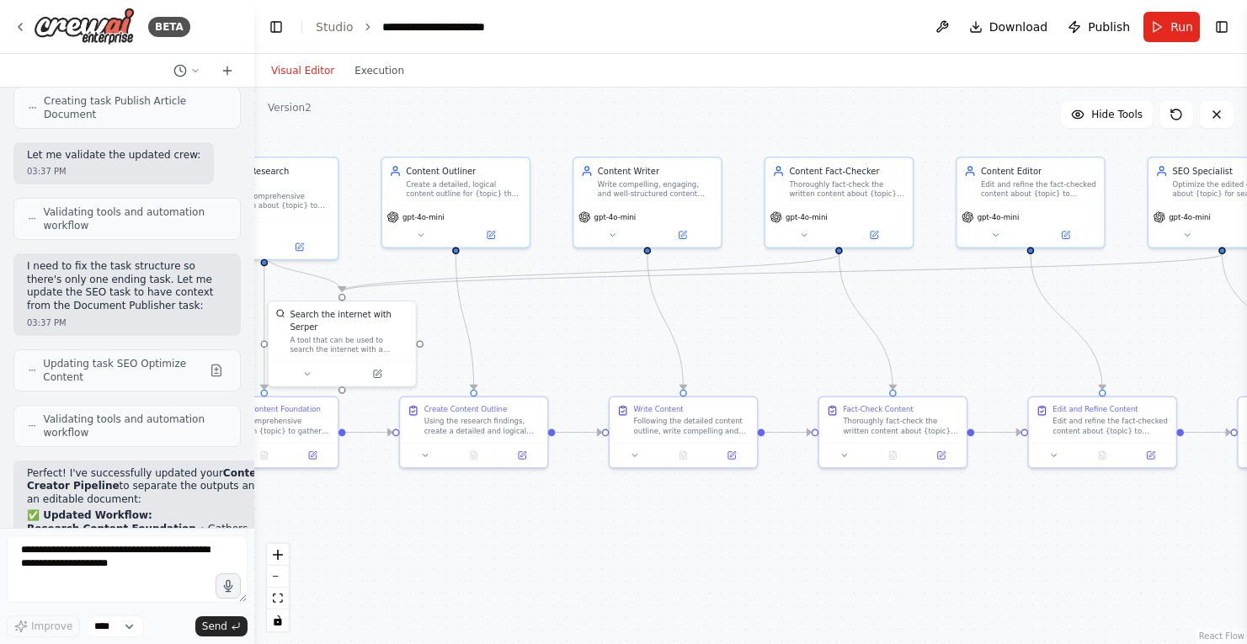
drag, startPoint x: 732, startPoint y: 338, endPoint x: 567, endPoint y: 323, distance: 165.7
click at [567, 323] on div ".deletable-edge-delete-btn { width: 20px; height: 20px; border: 0px solid #ffff…" at bounding box center [750, 366] width 993 height 557
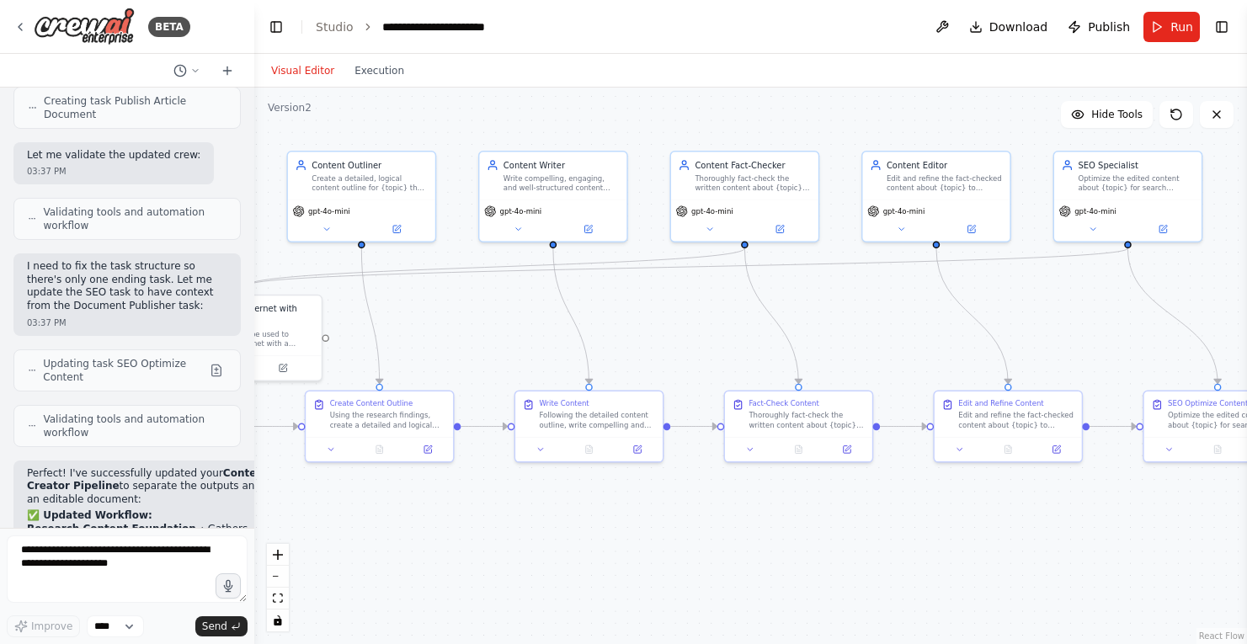
drag, startPoint x: 962, startPoint y: 339, endPoint x: 884, endPoint y: 339, distance: 78.3
click at [884, 339] on div ".deletable-edge-delete-btn { width: 20px; height: 20px; border: 0px solid #ffff…" at bounding box center [750, 366] width 993 height 557
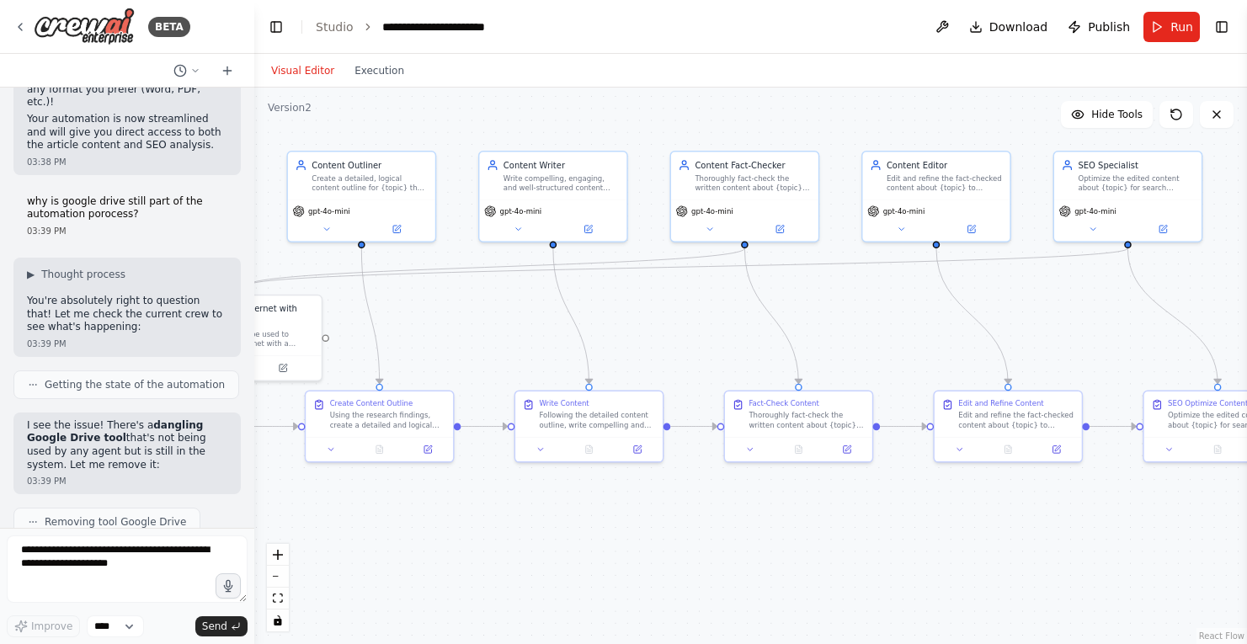
scroll to position [9418, 0]
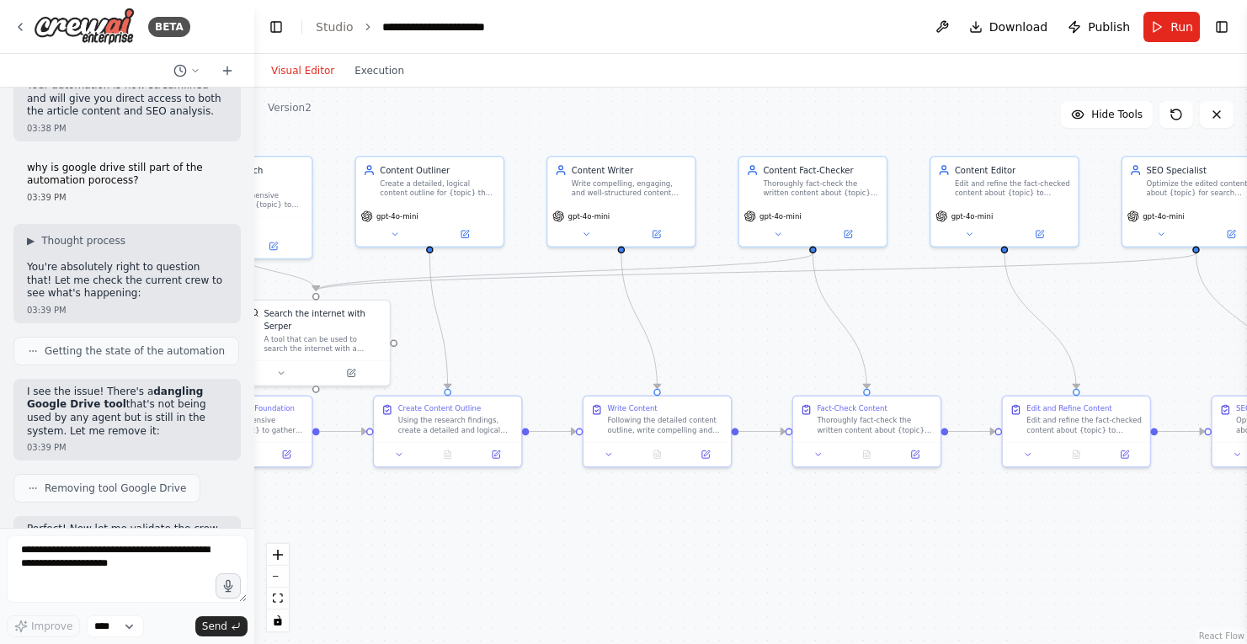
drag, startPoint x: 809, startPoint y: 296, endPoint x: 887, endPoint y: 302, distance: 78.6
click at [887, 302] on div ".deletable-edge-delete-btn { width: 20px; height: 20px; border: 0px solid #ffff…" at bounding box center [750, 366] width 993 height 557
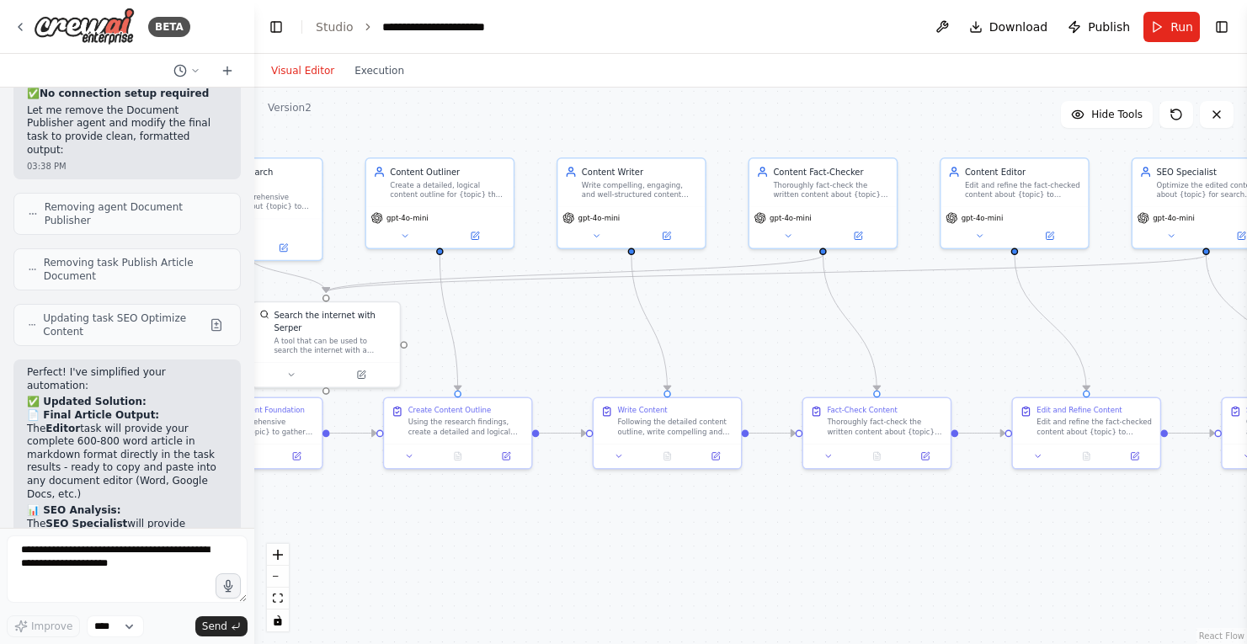
scroll to position [8715, 0]
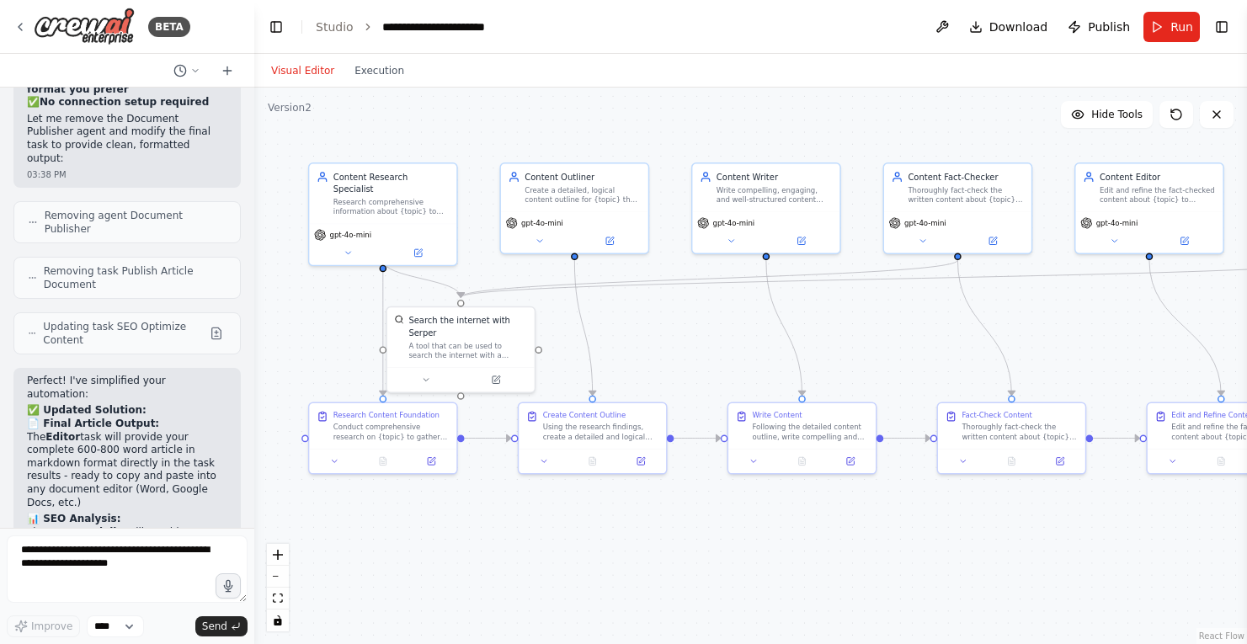
drag, startPoint x: 569, startPoint y: 318, endPoint x: 704, endPoint y: 323, distance: 134.9
click at [704, 323] on div ".deletable-edge-delete-btn { width: 20px; height: 20px; border: 0px solid #ffff…" at bounding box center [750, 366] width 993 height 557
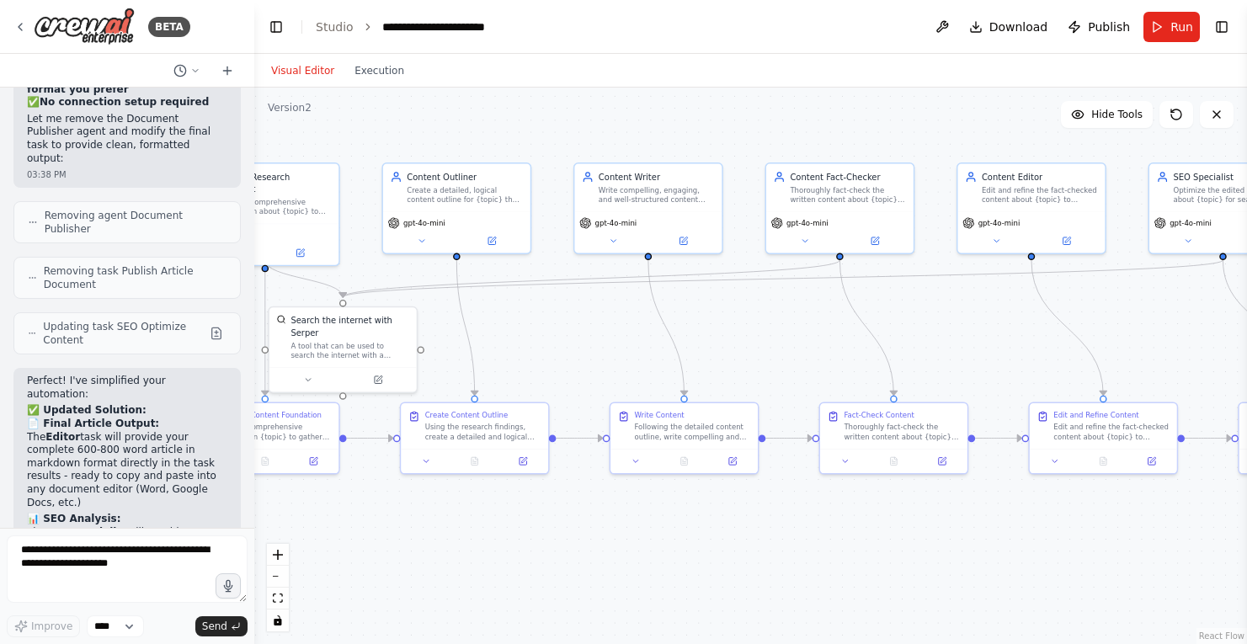
drag, startPoint x: 1066, startPoint y: 284, endPoint x: 946, endPoint y: 284, distance: 119.6
click at [946, 284] on div ".deletable-edge-delete-btn { width: 20px; height: 20px; border: 0px solid #ffff…" at bounding box center [750, 366] width 993 height 557
click at [1169, 30] on button "Run" at bounding box center [1172, 27] width 56 height 30
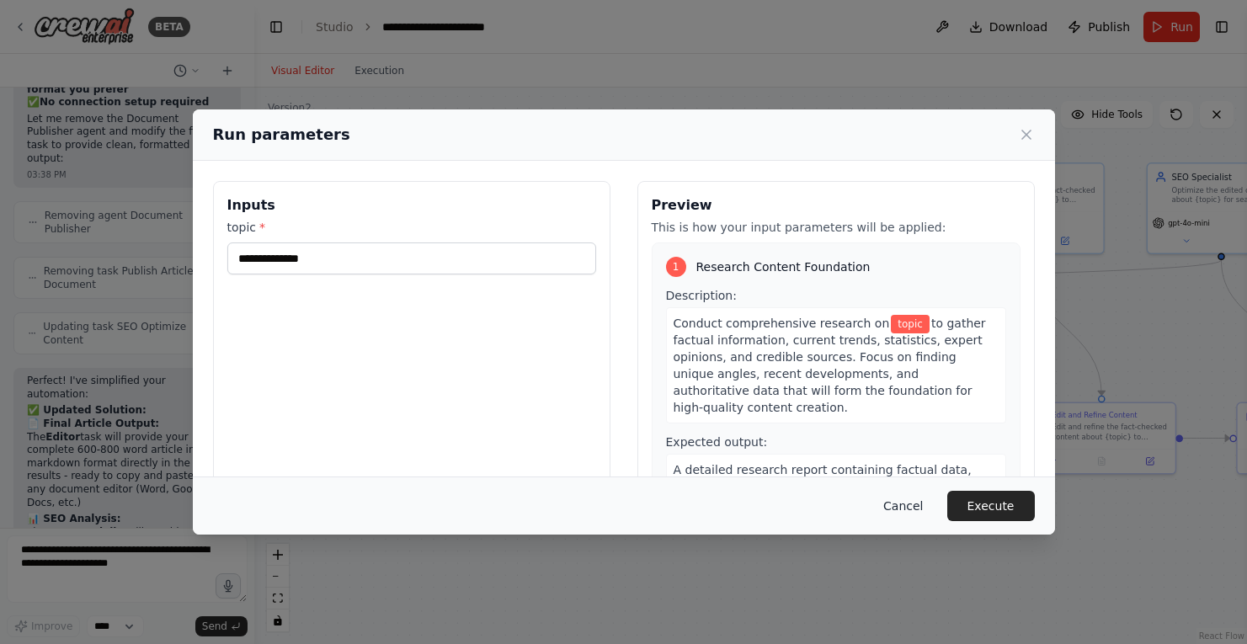
click at [912, 502] on button "Cancel" at bounding box center [903, 506] width 67 height 30
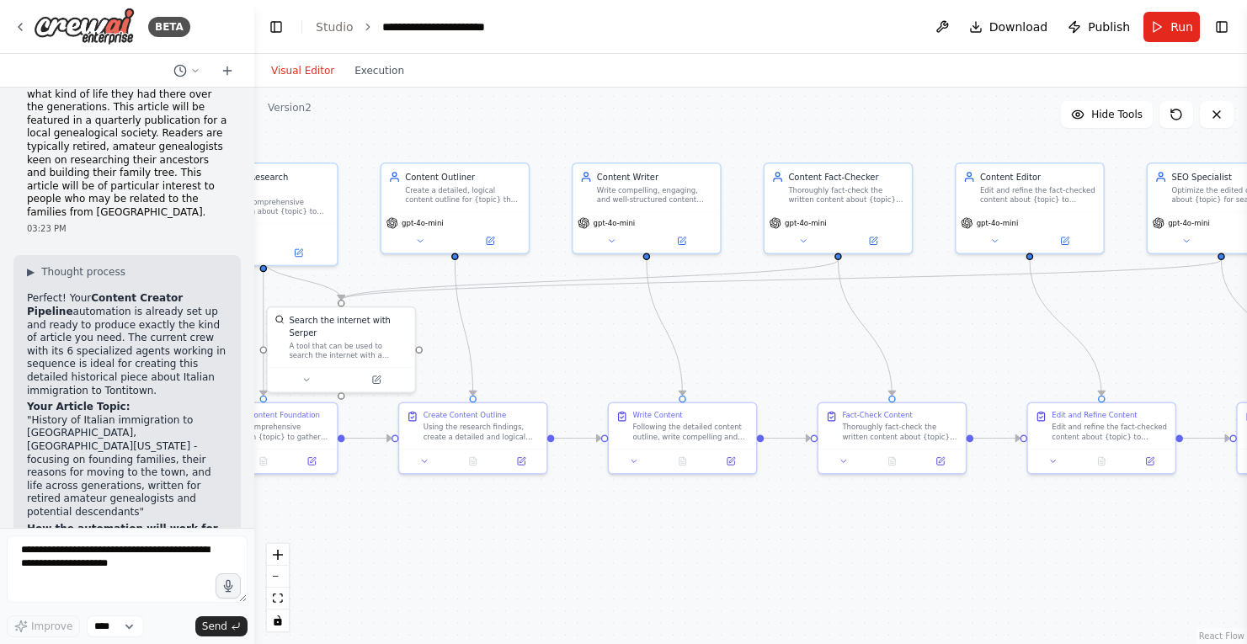
scroll to position [2291, 0]
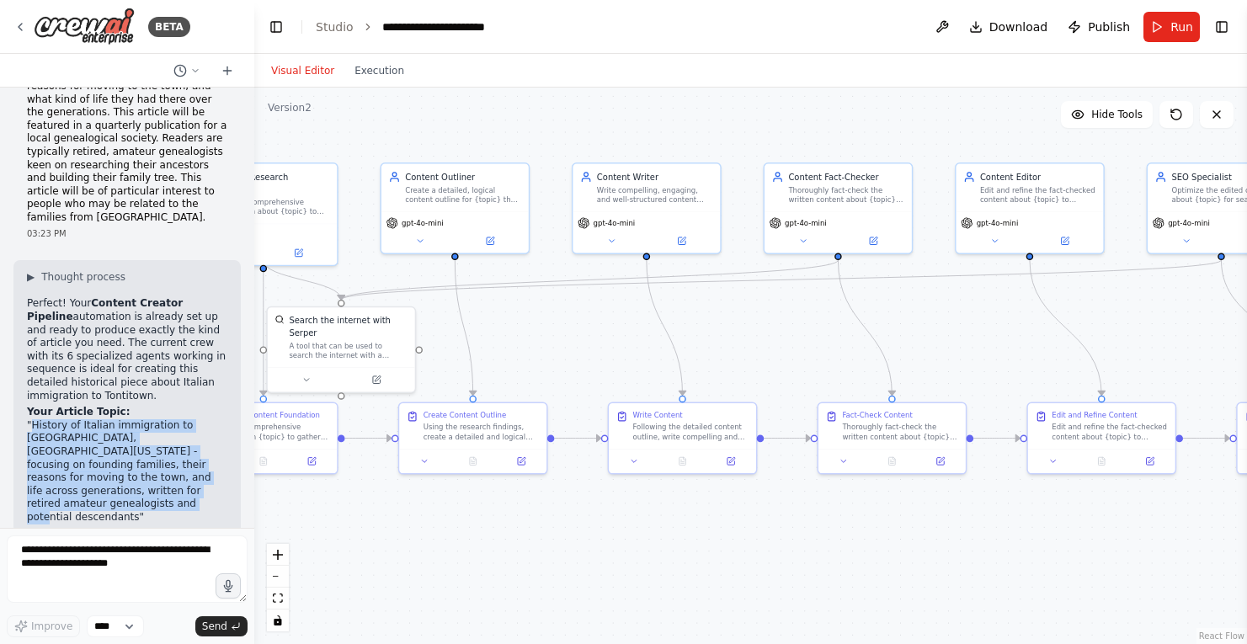
drag, startPoint x: 33, startPoint y: 314, endPoint x: 214, endPoint y: 377, distance: 191.8
click at [214, 419] on p ""History of Italian immigration to [GEOGRAPHIC_DATA], [GEOGRAPHIC_DATA][US_STAT…" at bounding box center [127, 471] width 200 height 105
copy p "History of Italian immigration to Tontitown, Northwest Arkansas - focusing on f…"
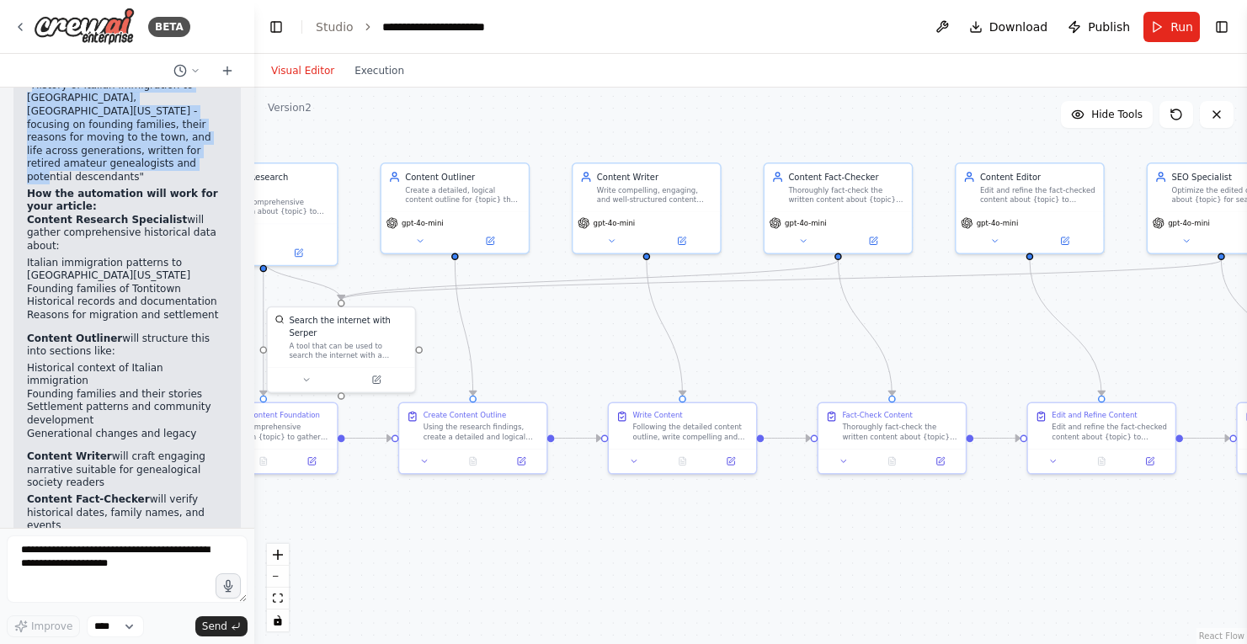
scroll to position [2677, 0]
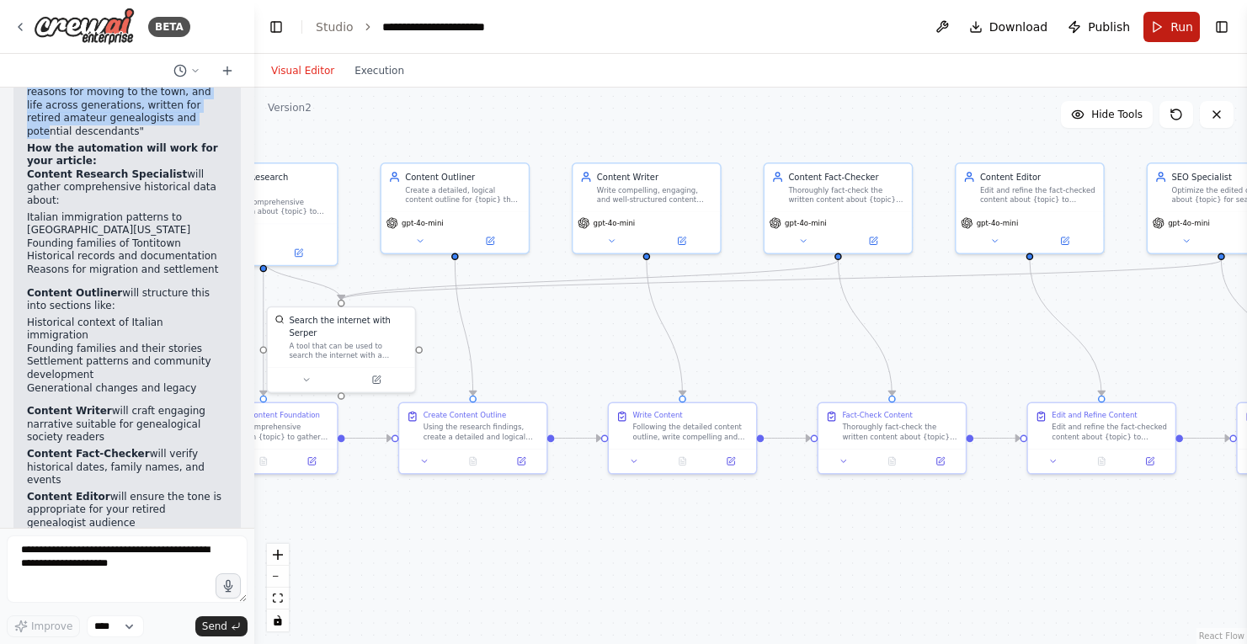
click at [1168, 20] on button "Run" at bounding box center [1172, 27] width 56 height 30
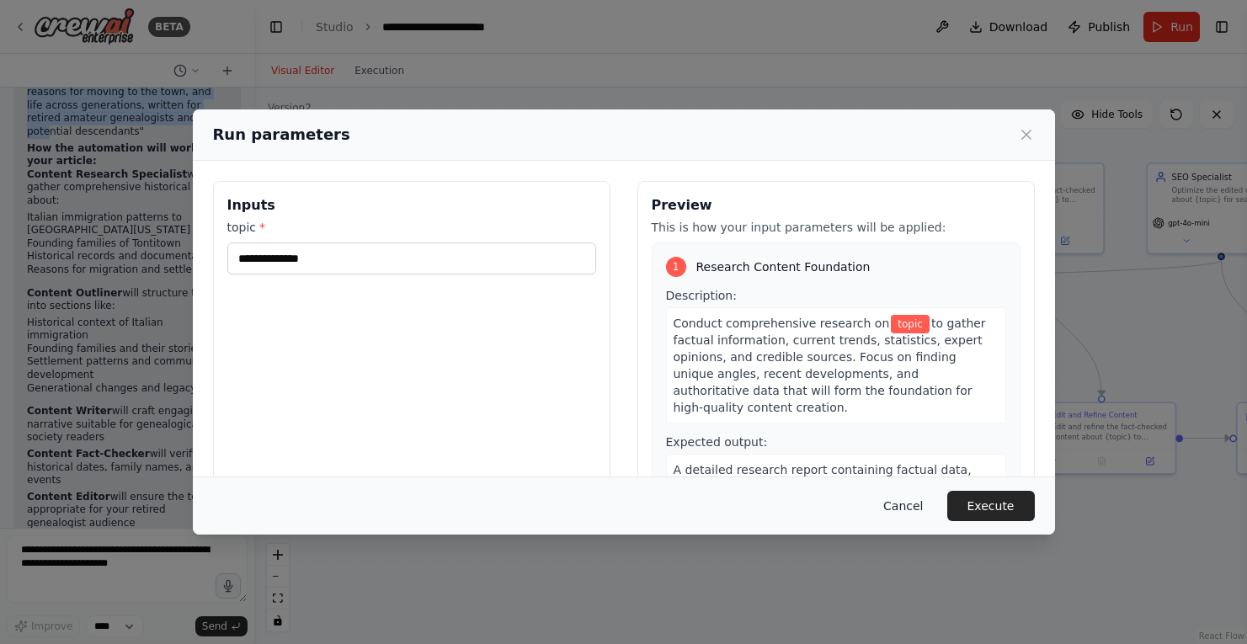
click at [901, 502] on button "Cancel" at bounding box center [903, 506] width 67 height 30
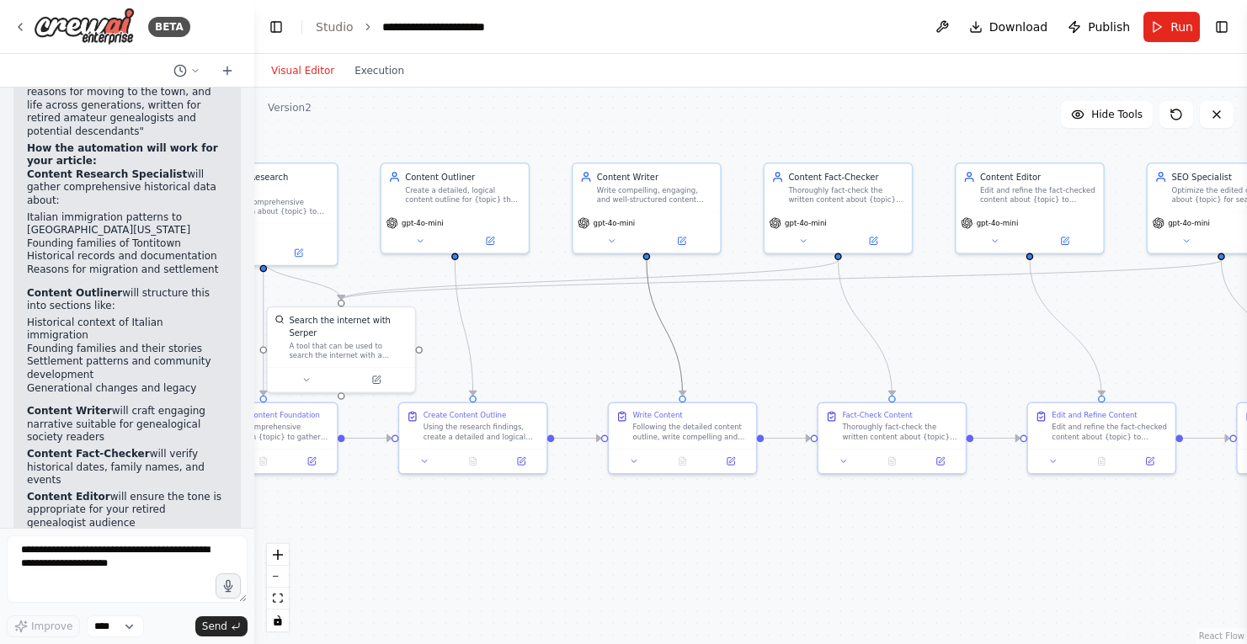
drag, startPoint x: 667, startPoint y: 329, endPoint x: 759, endPoint y: 332, distance: 91.8
click at [760, 332] on div ".deletable-edge-delete-btn { width: 20px; height: 20px; border: 0px solid #ffff…" at bounding box center [750, 366] width 993 height 557
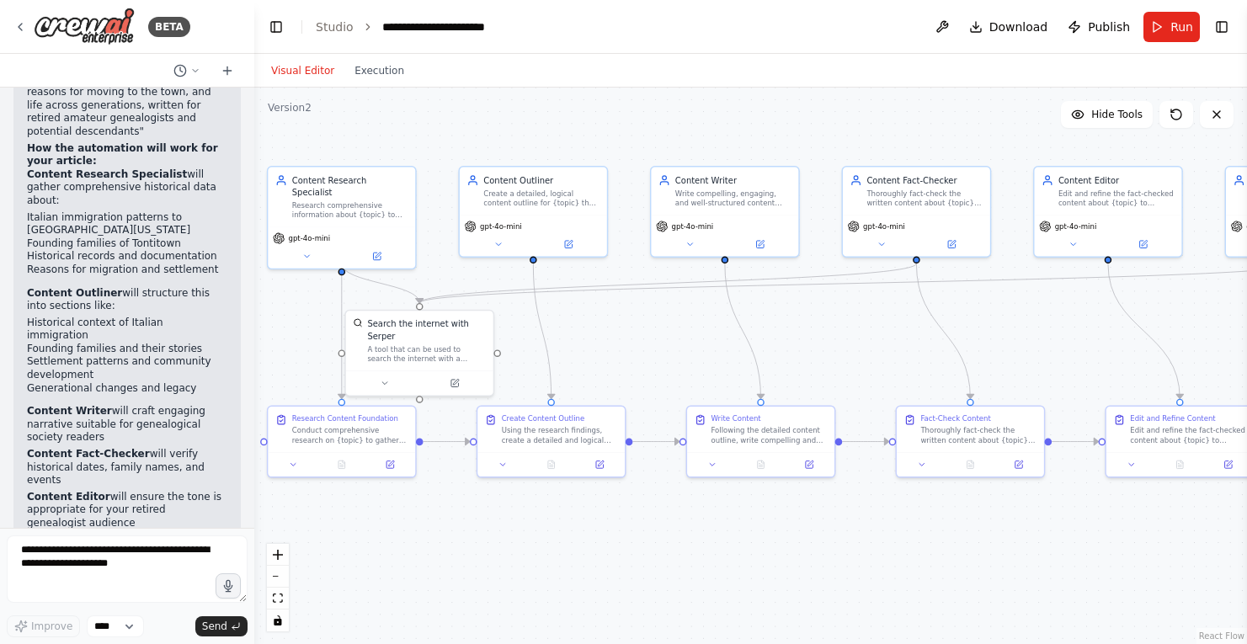
drag, startPoint x: 520, startPoint y: 109, endPoint x: 599, endPoint y: 112, distance: 79.2
click at [599, 112] on div ".deletable-edge-delete-btn { width: 20px; height: 20px; border: 0px solid #ffff…" at bounding box center [750, 366] width 993 height 557
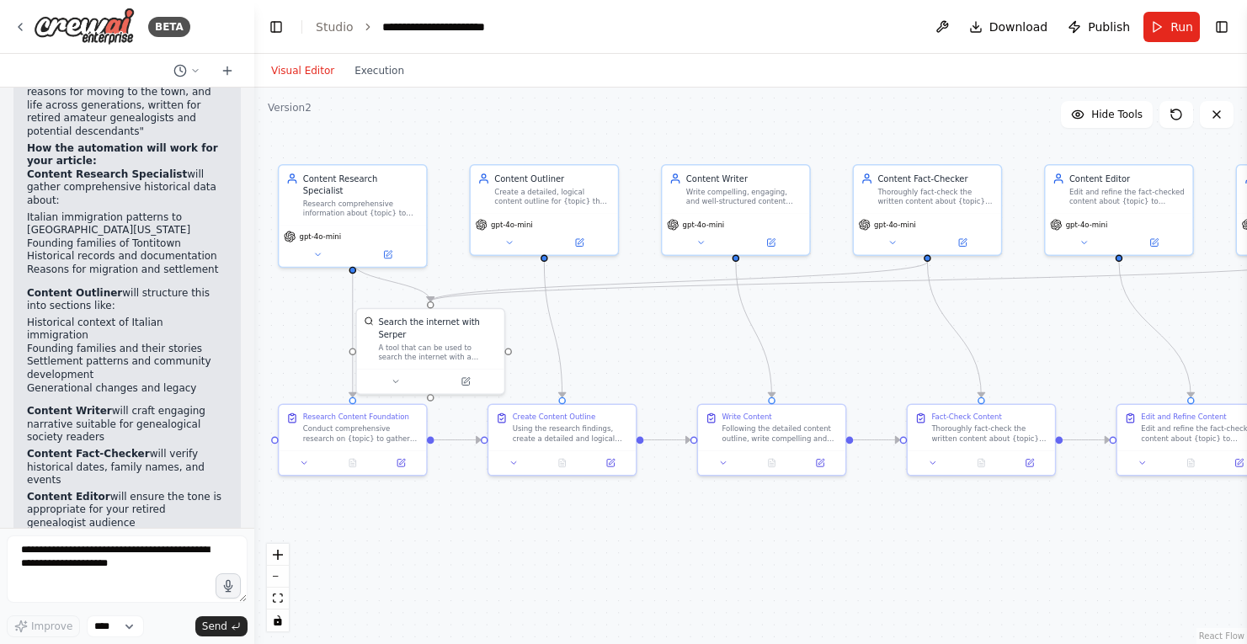
drag, startPoint x: 613, startPoint y: 126, endPoint x: 624, endPoint y: 124, distance: 11.1
click at [624, 124] on div ".deletable-edge-delete-btn { width: 20px; height: 20px; border: 0px solid #ffff…" at bounding box center [750, 366] width 993 height 557
click at [1157, 27] on button "Run" at bounding box center [1172, 27] width 56 height 30
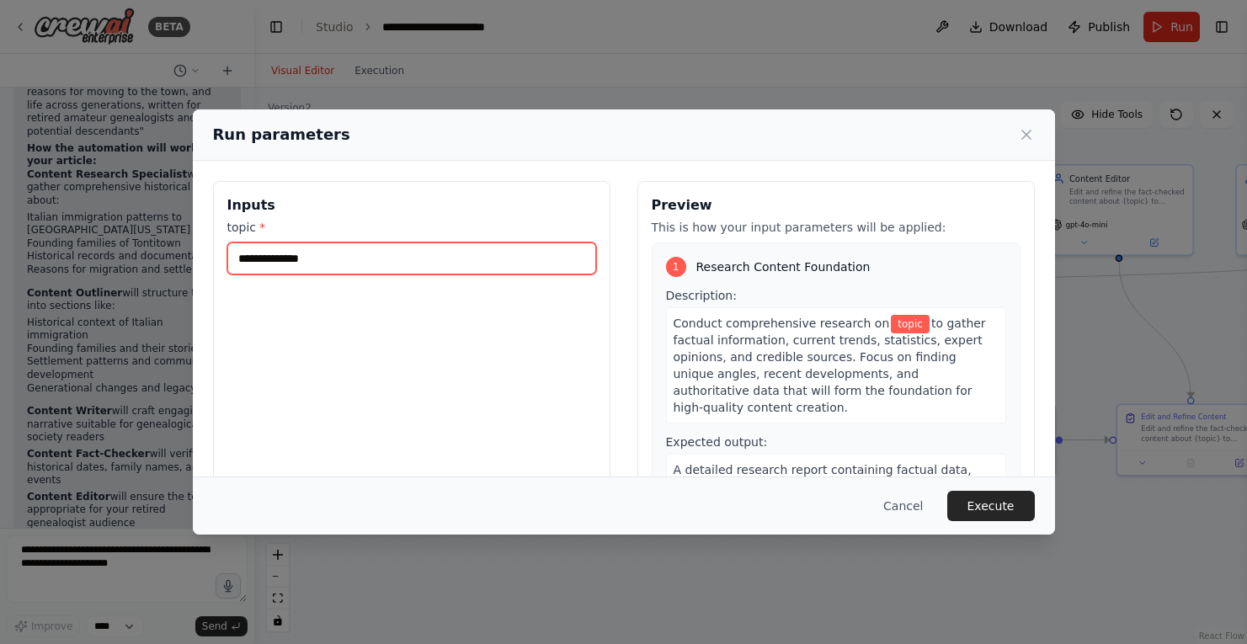
click at [403, 270] on input "topic *" at bounding box center [411, 259] width 369 height 32
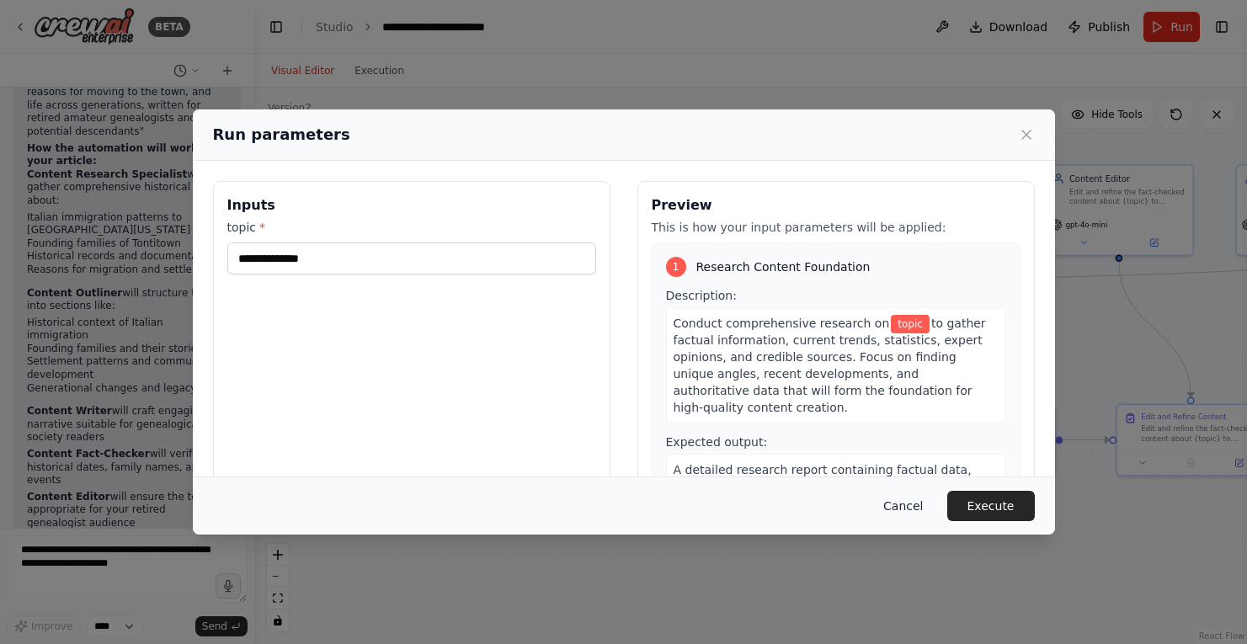
click at [912, 509] on button "Cancel" at bounding box center [903, 506] width 67 height 30
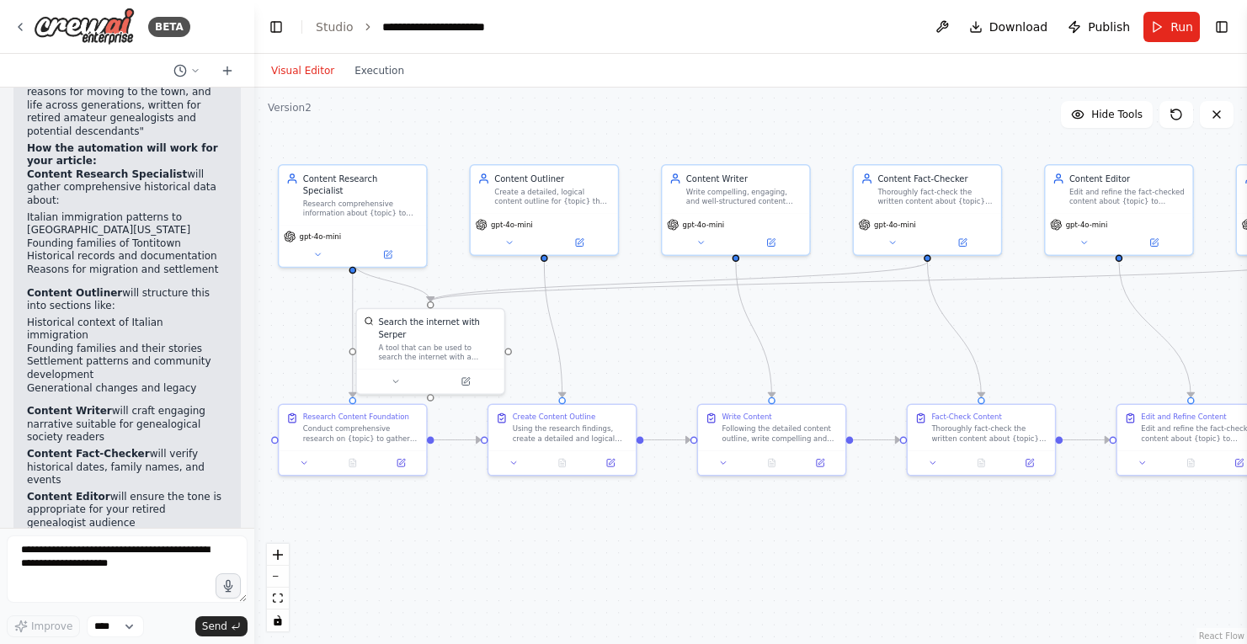
click at [1186, 6] on header "**********" at bounding box center [750, 27] width 993 height 54
click at [1156, 39] on button "Run" at bounding box center [1172, 27] width 56 height 30
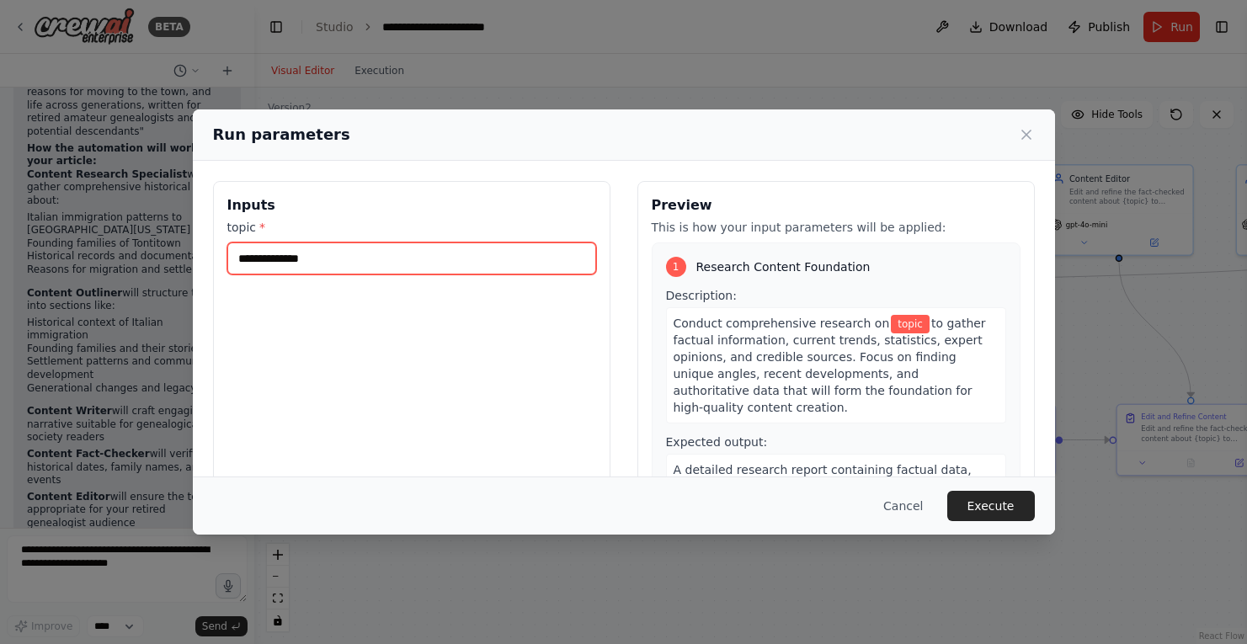
click at [422, 265] on input "topic *" at bounding box center [411, 259] width 369 height 32
paste input "**********"
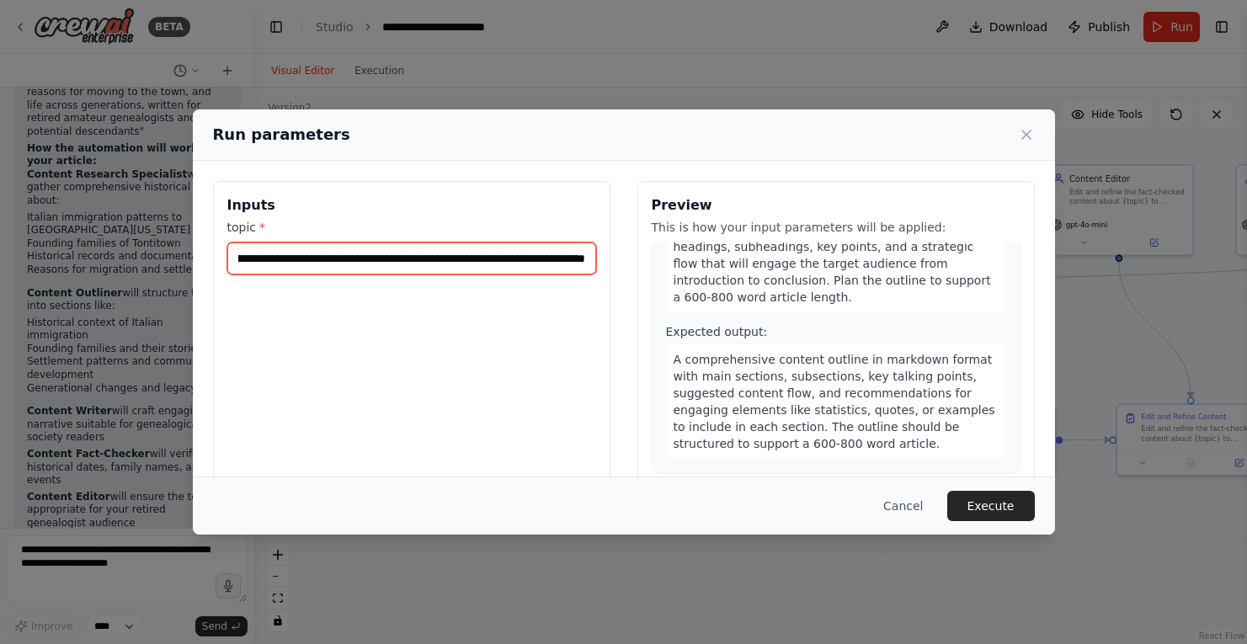
scroll to position [681, 0]
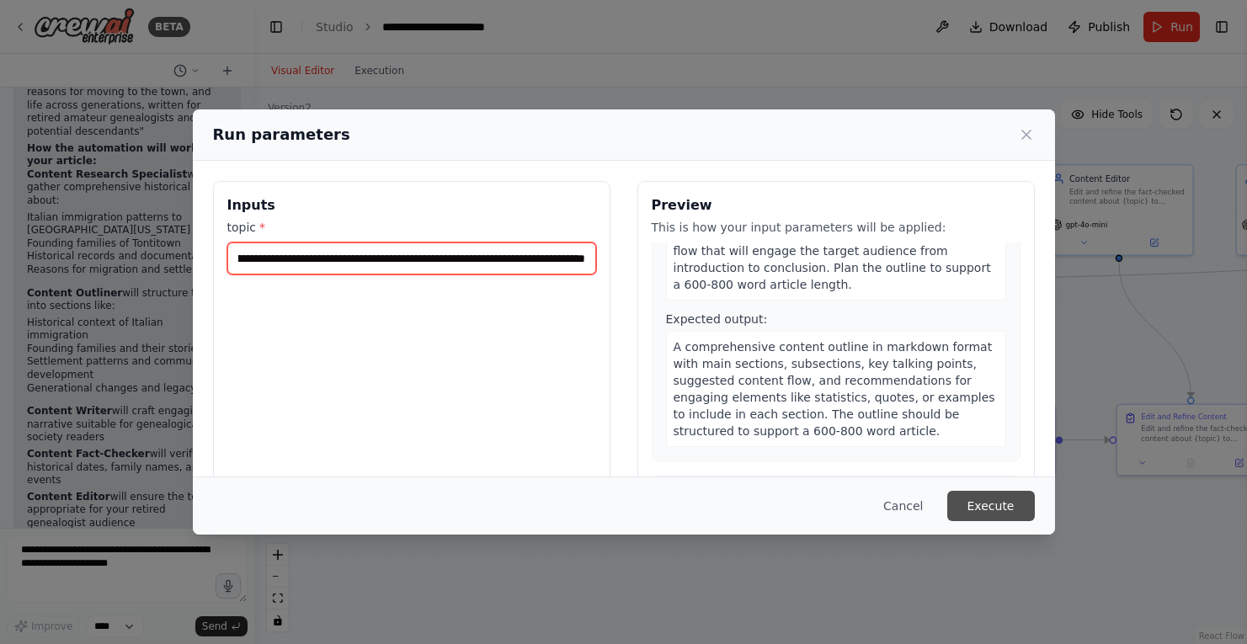
type input "**********"
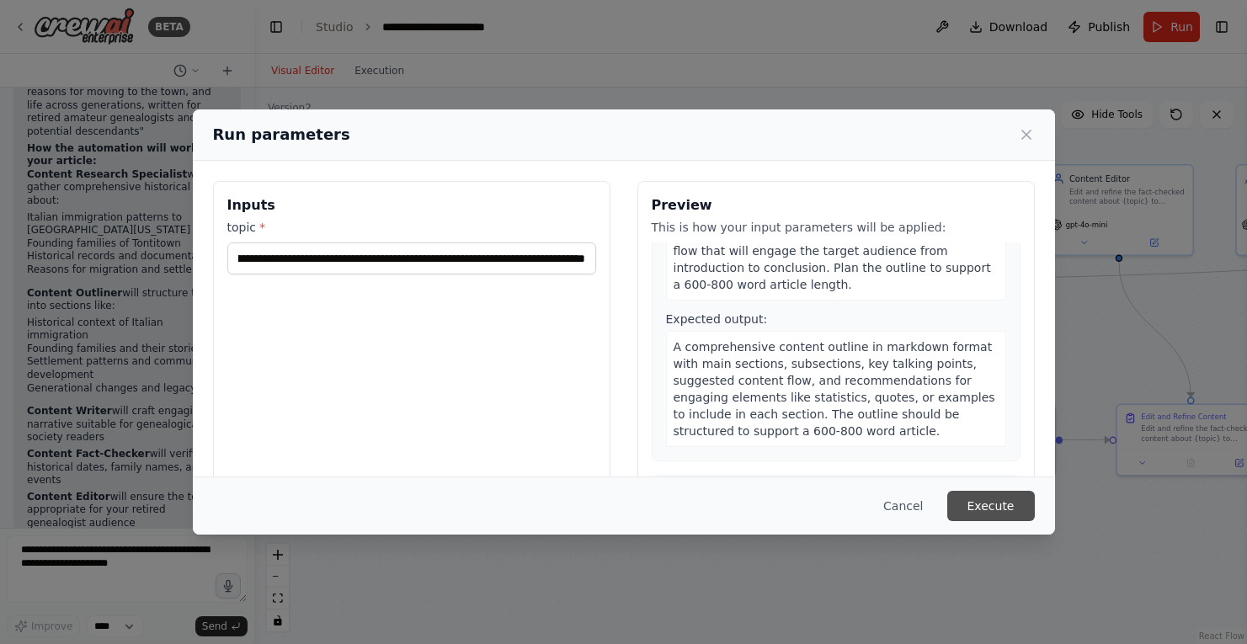
click at [983, 499] on button "Execute" at bounding box center [992, 506] width 88 height 30
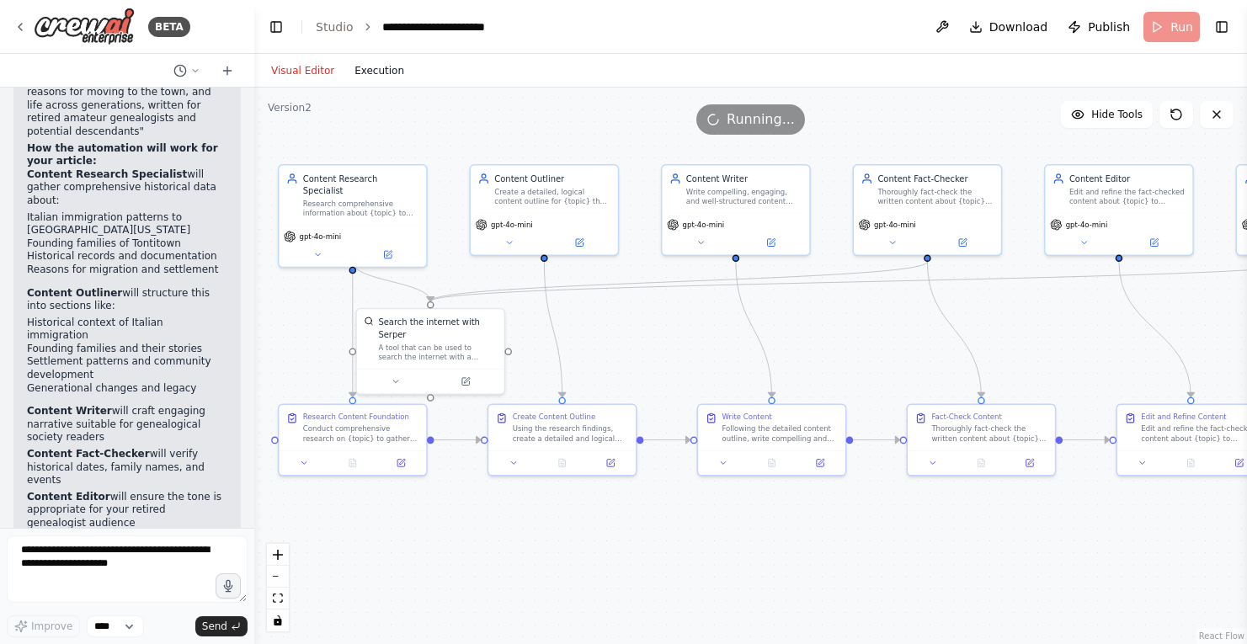
click at [376, 71] on button "Execution" at bounding box center [380, 71] width 70 height 20
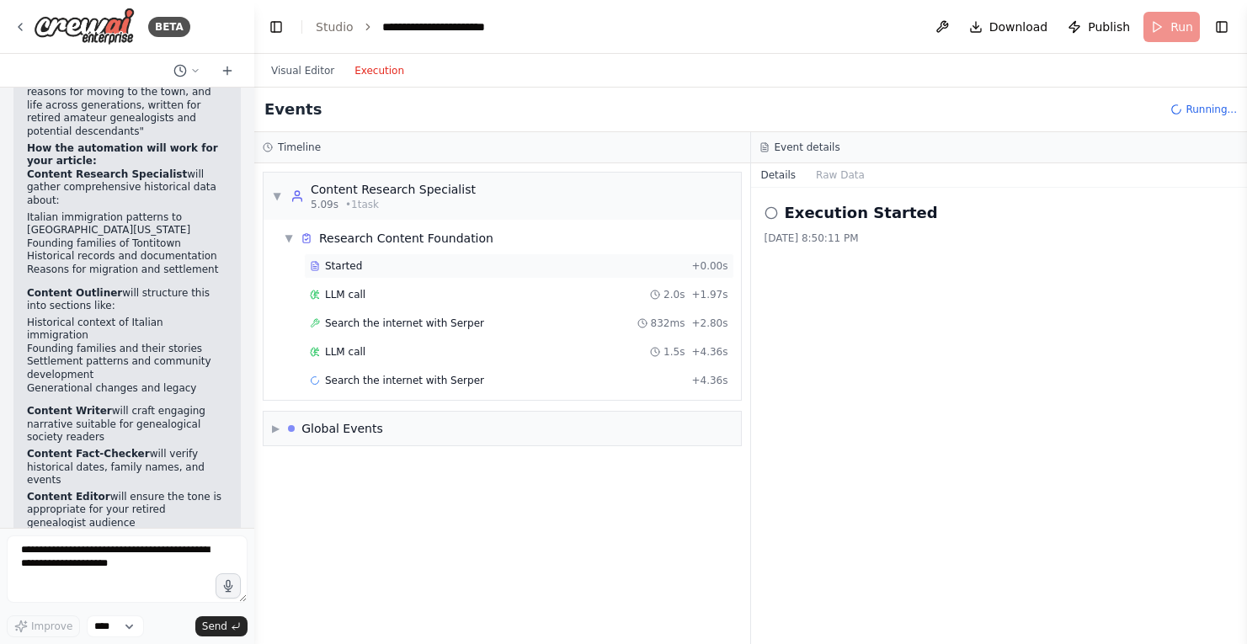
click at [347, 261] on span "Started" at bounding box center [343, 265] width 37 height 13
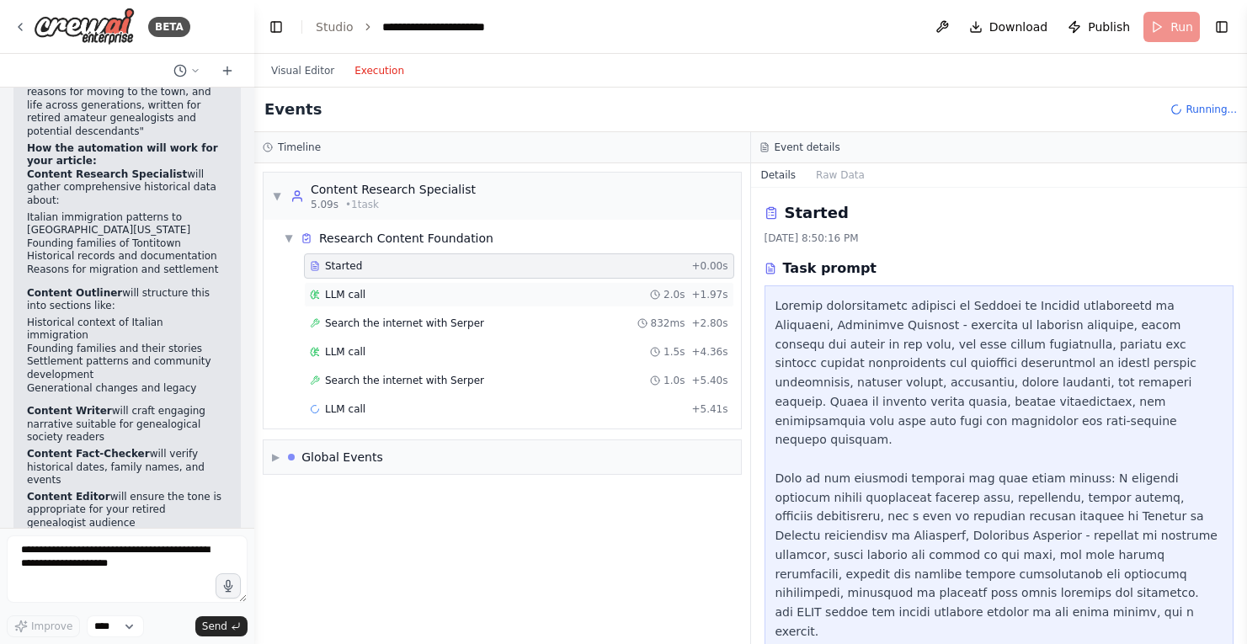
click at [377, 297] on div "LLM call 2.0s + 1.97s" at bounding box center [519, 294] width 419 height 13
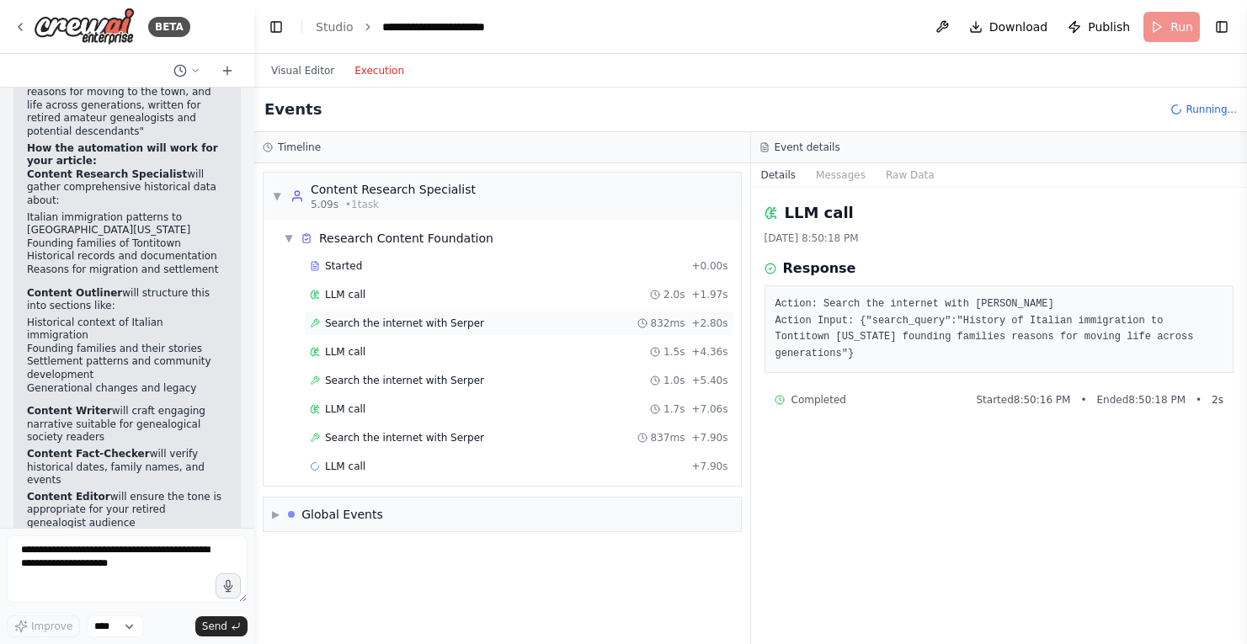
click at [451, 323] on span "Search the internet with Serper" at bounding box center [404, 323] width 159 height 13
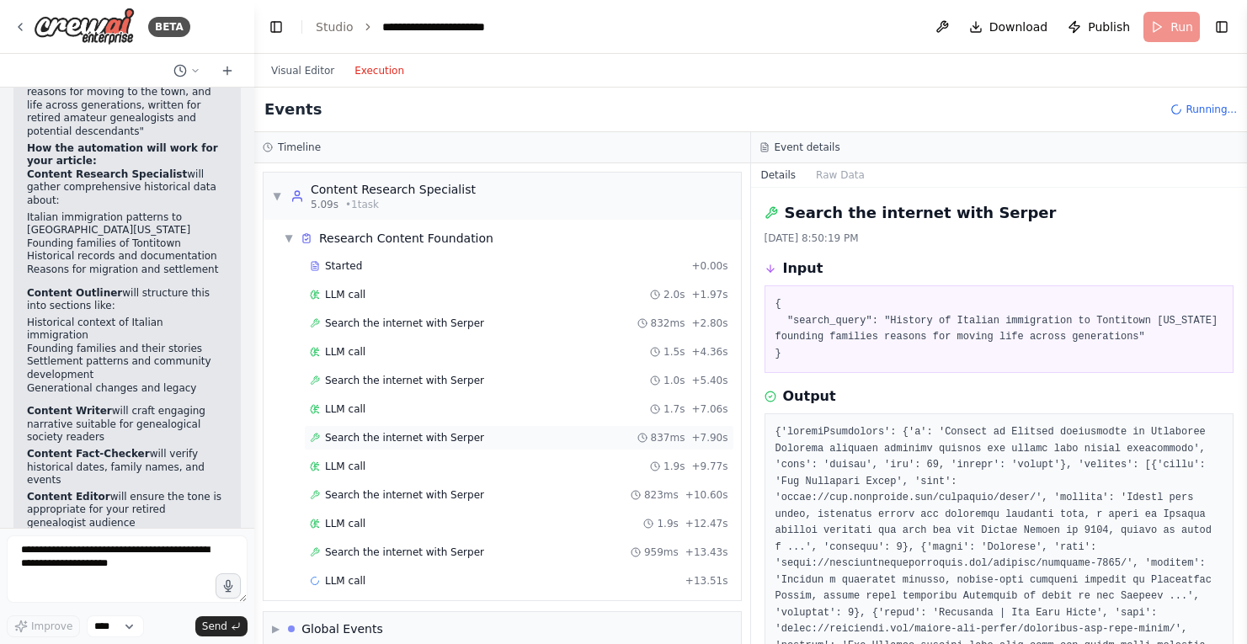
click at [411, 439] on span "Search the internet with Serper" at bounding box center [404, 437] width 159 height 13
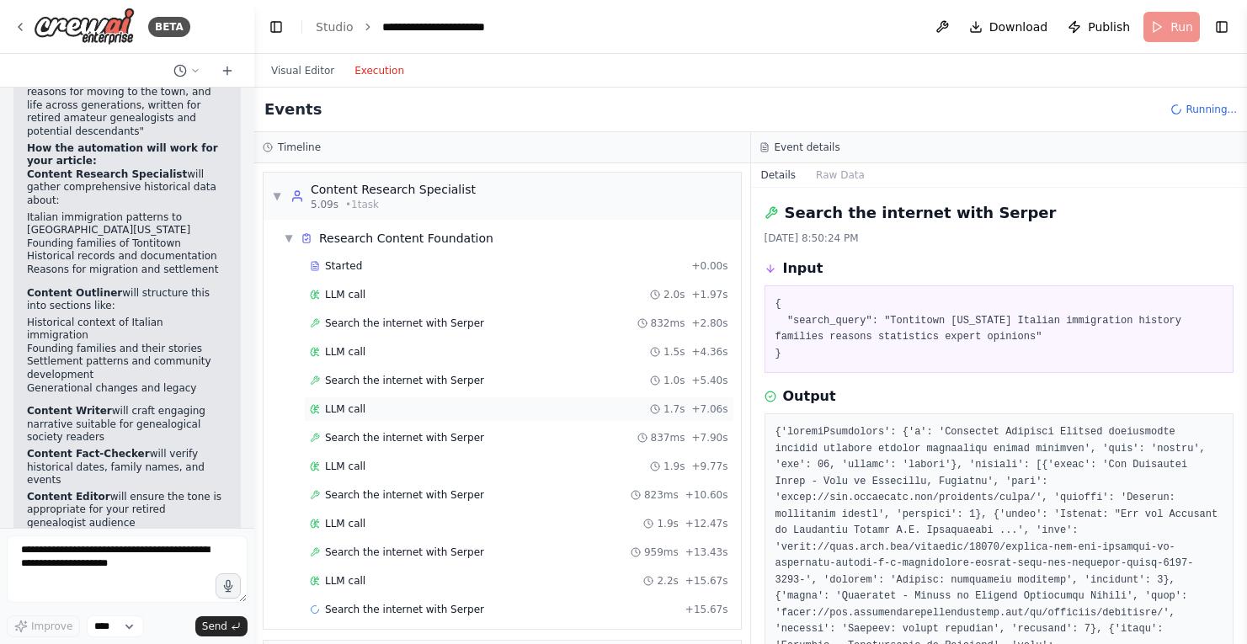
click at [394, 409] on div "LLM call 1.7s + 7.06s" at bounding box center [519, 409] width 419 height 13
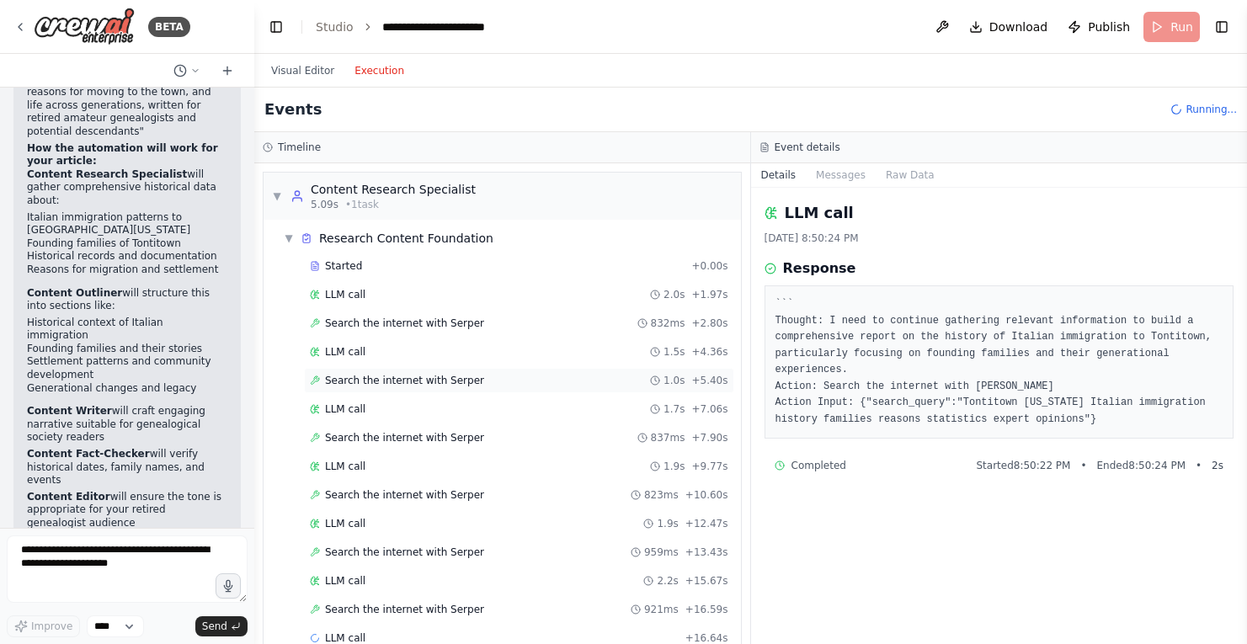
click at [390, 380] on span "Search the internet with Serper" at bounding box center [404, 380] width 159 height 13
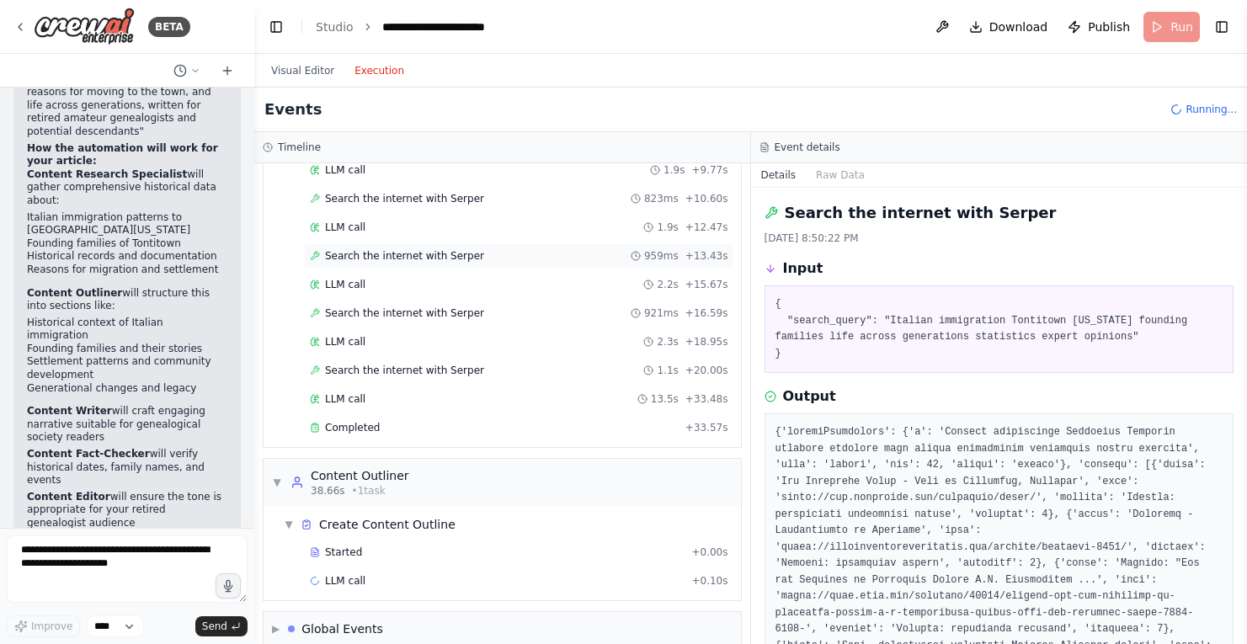
scroll to position [318, 0]
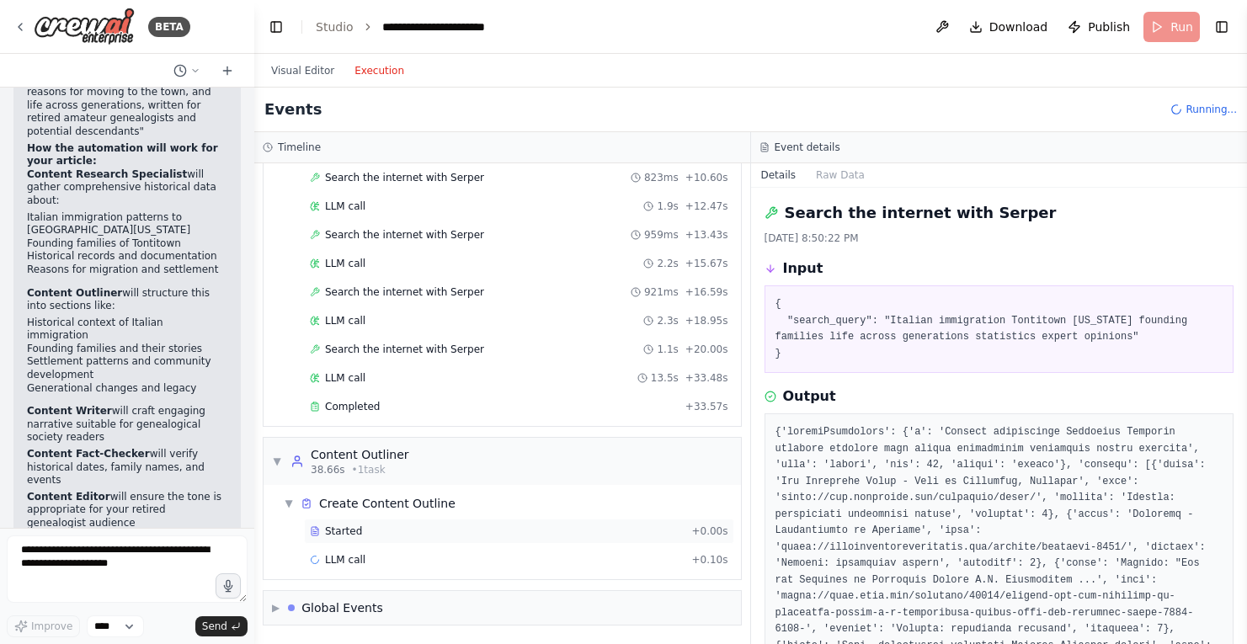
click at [352, 535] on span "Started" at bounding box center [343, 531] width 37 height 13
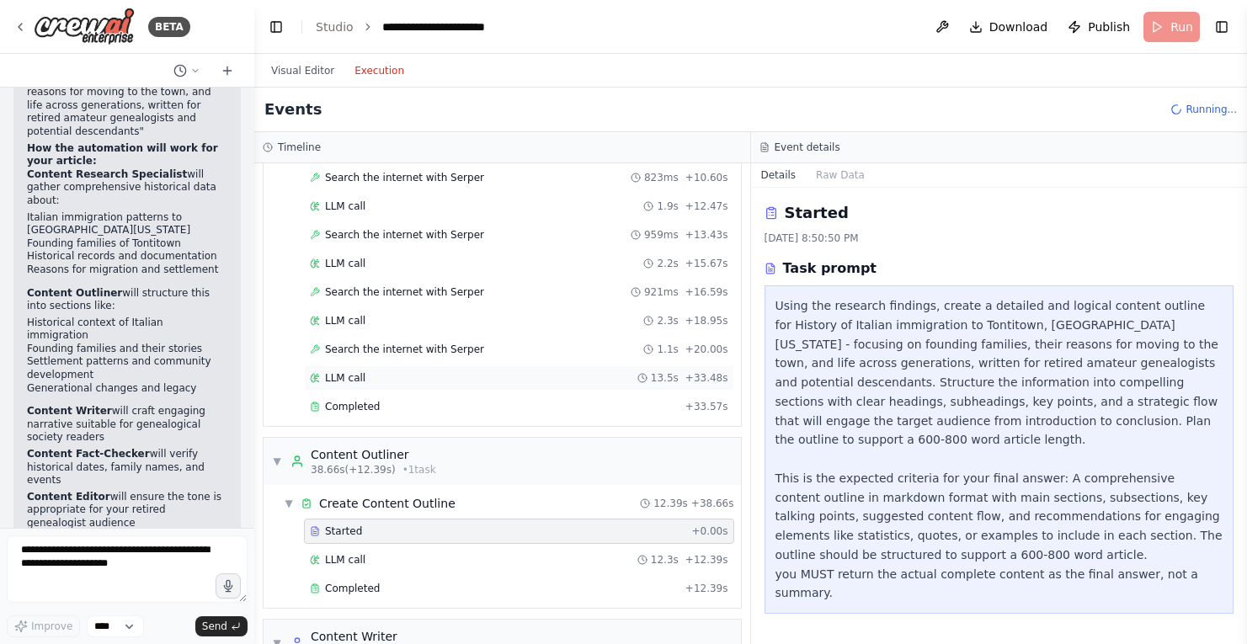
click at [382, 381] on div "LLM call 13.5s + 33.48s" at bounding box center [519, 377] width 419 height 13
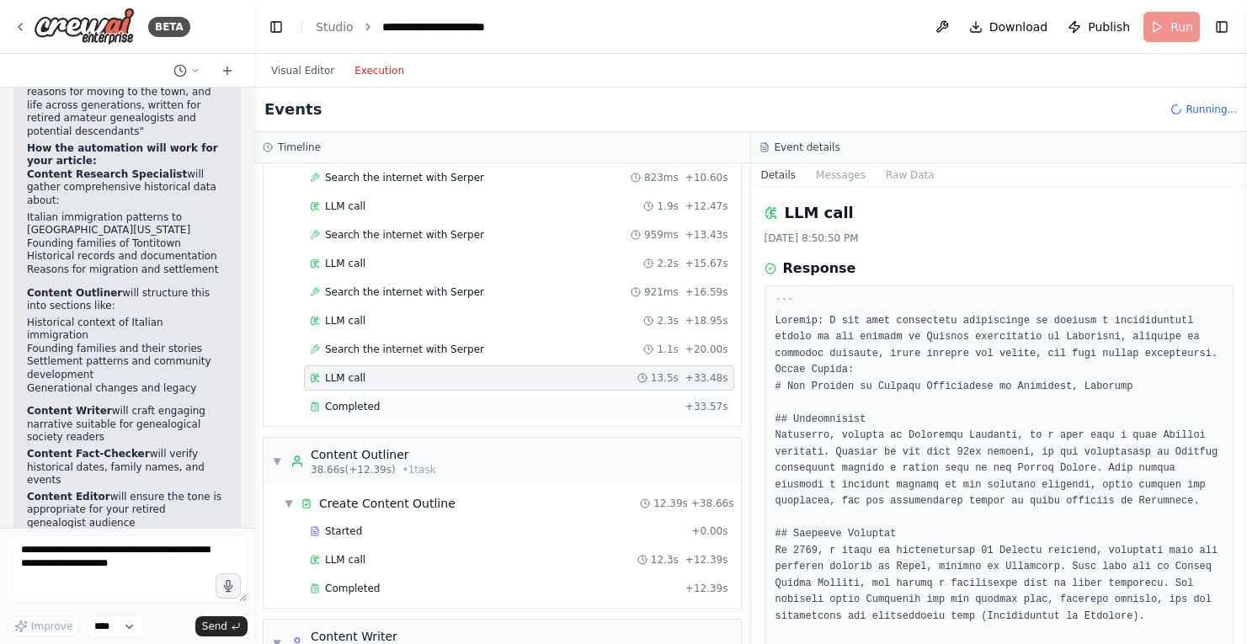
click at [377, 409] on div "Completed" at bounding box center [494, 406] width 369 height 13
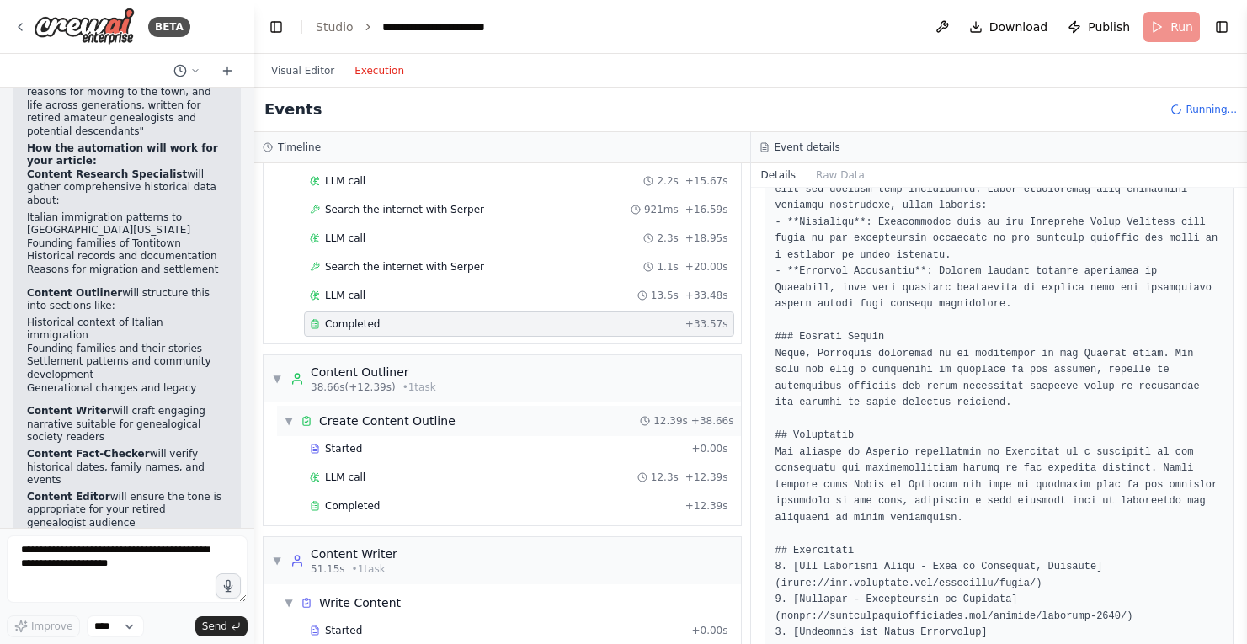
scroll to position [463, 0]
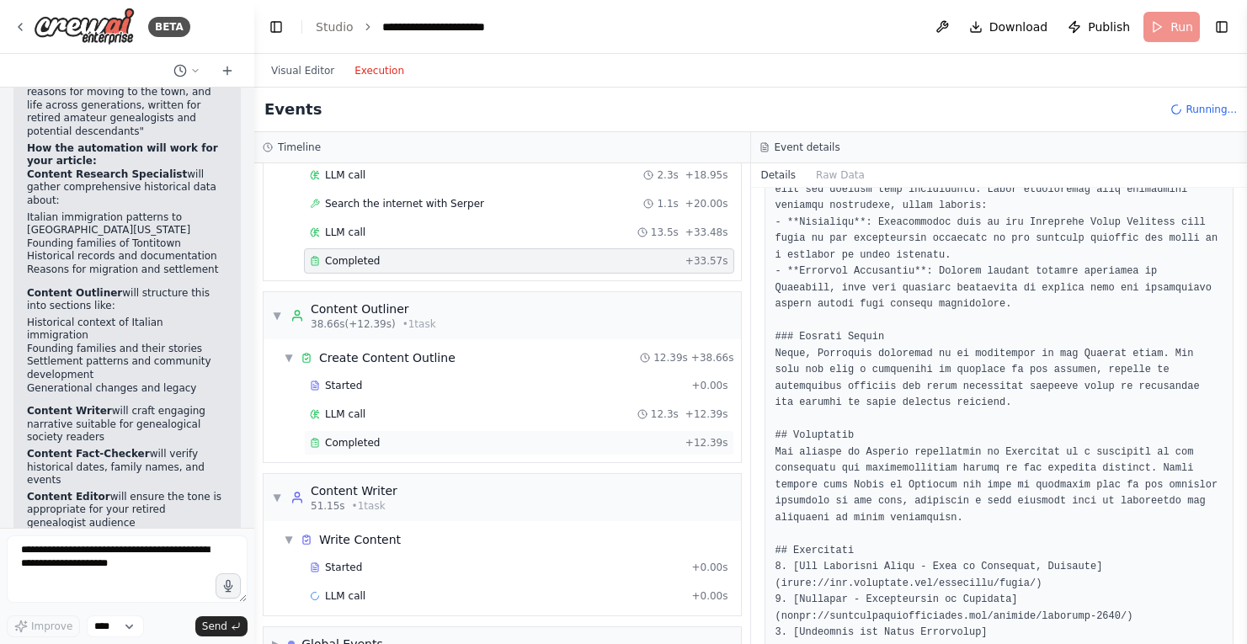
click at [364, 436] on span "Completed" at bounding box center [352, 442] width 55 height 13
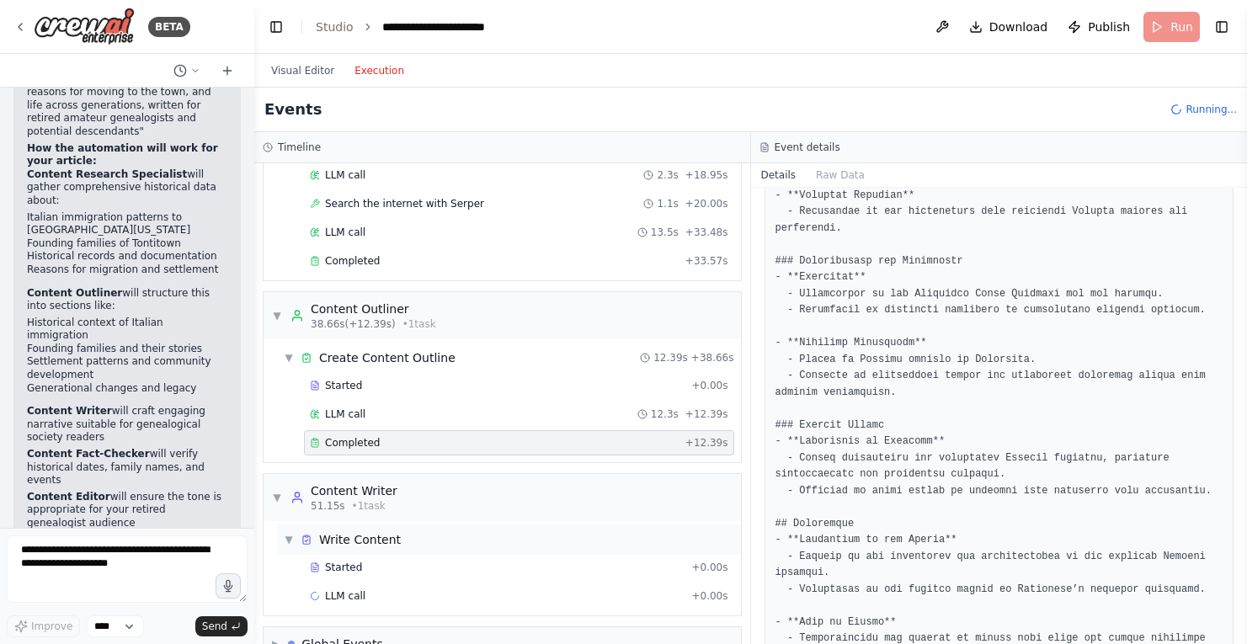
scroll to position [499, 0]
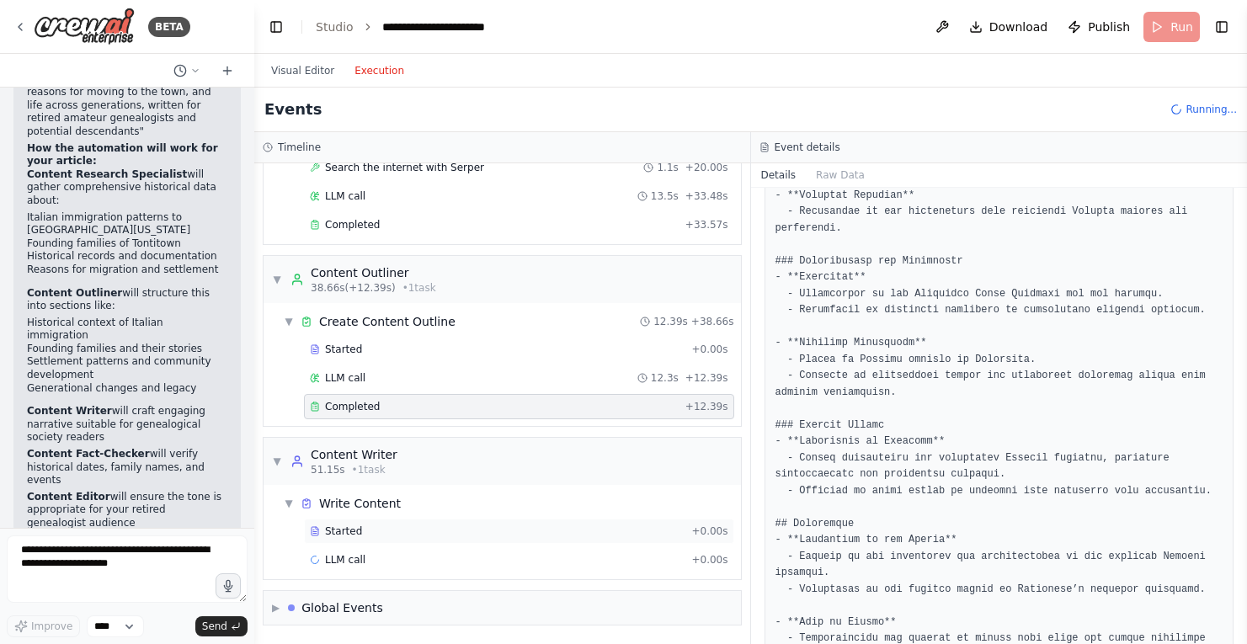
click at [350, 528] on span "Started" at bounding box center [343, 531] width 37 height 13
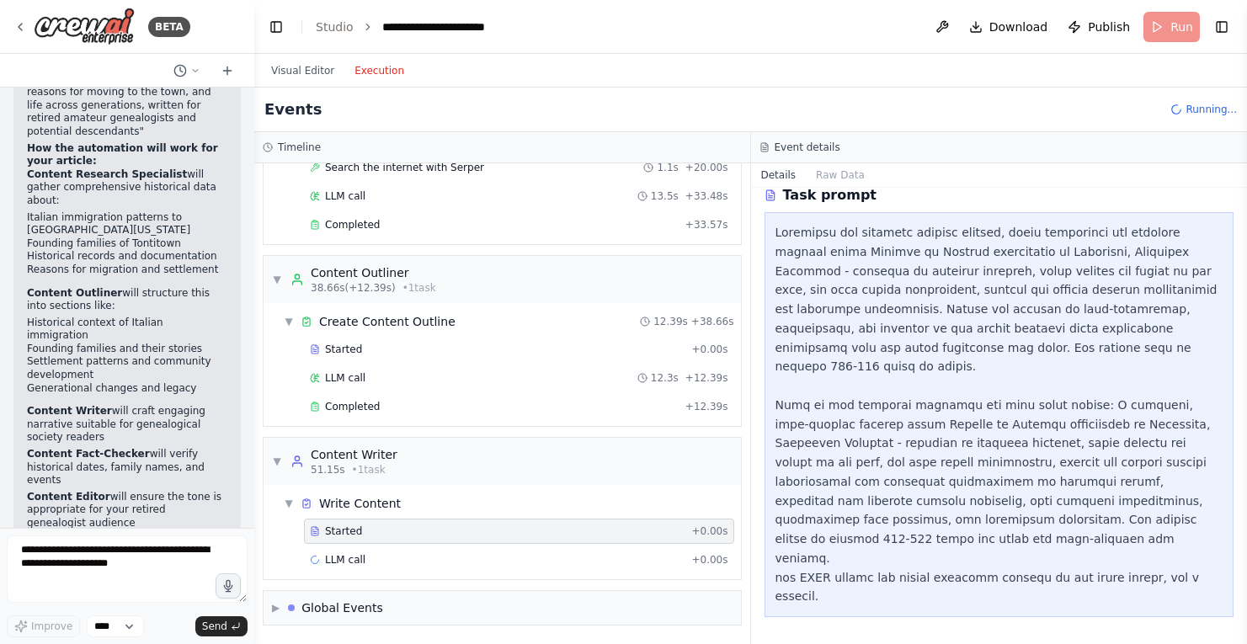
scroll to position [0, 0]
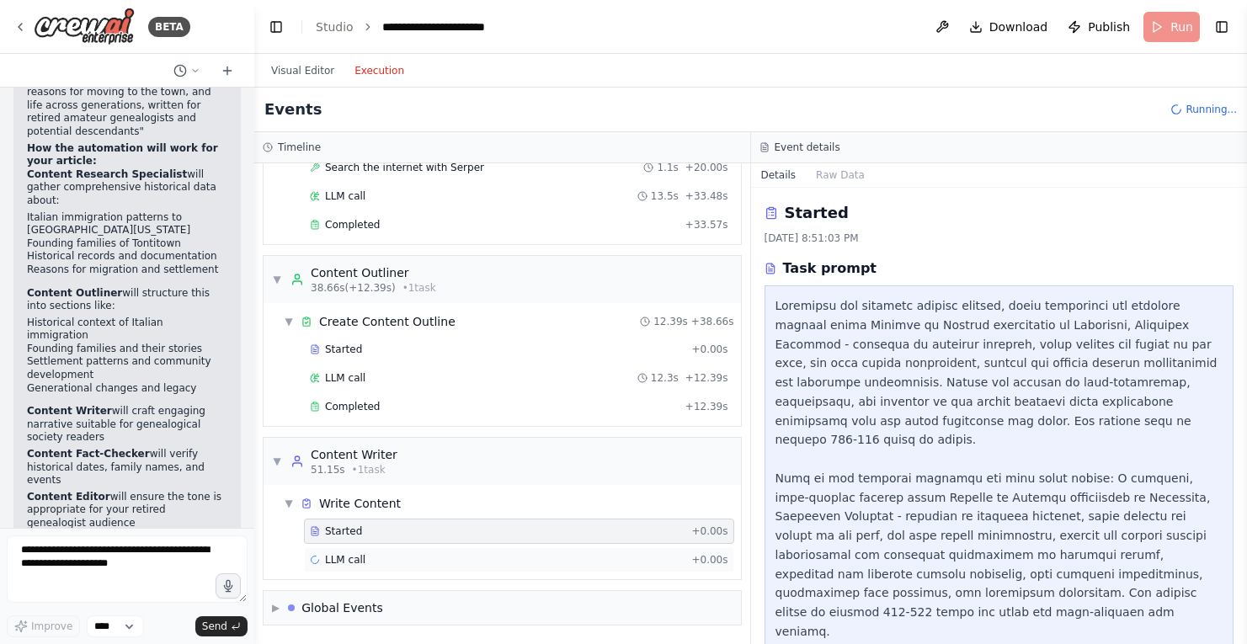
click at [374, 554] on div "LLM call + 0.00s" at bounding box center [519, 559] width 419 height 13
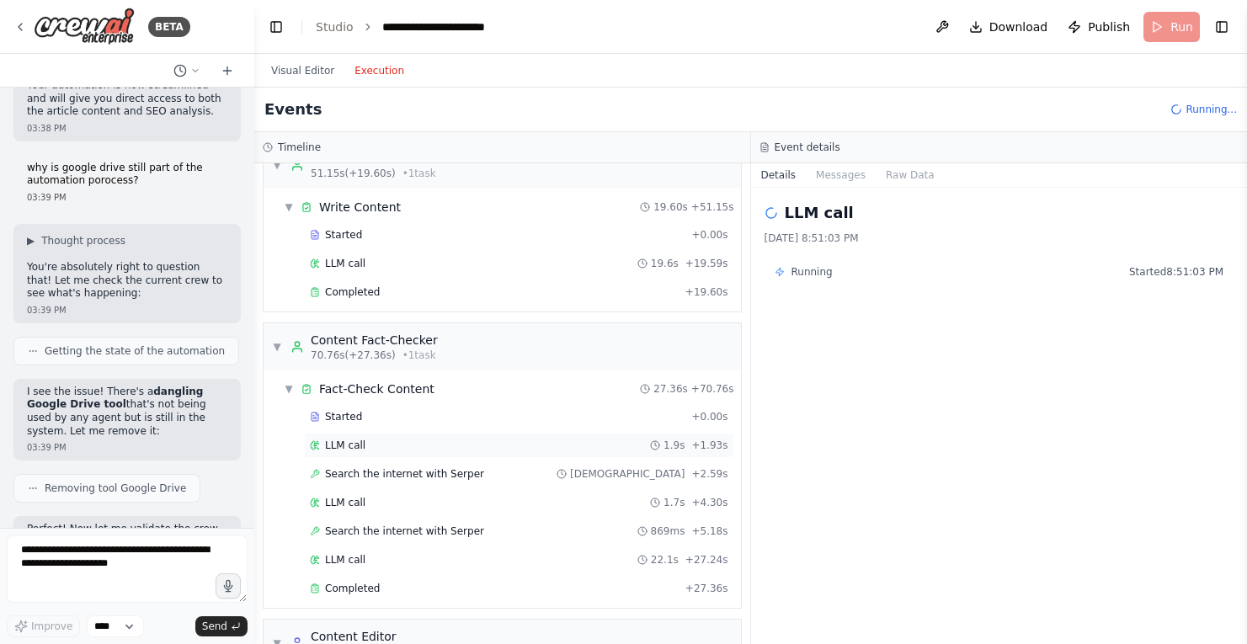
scroll to position [978, 0]
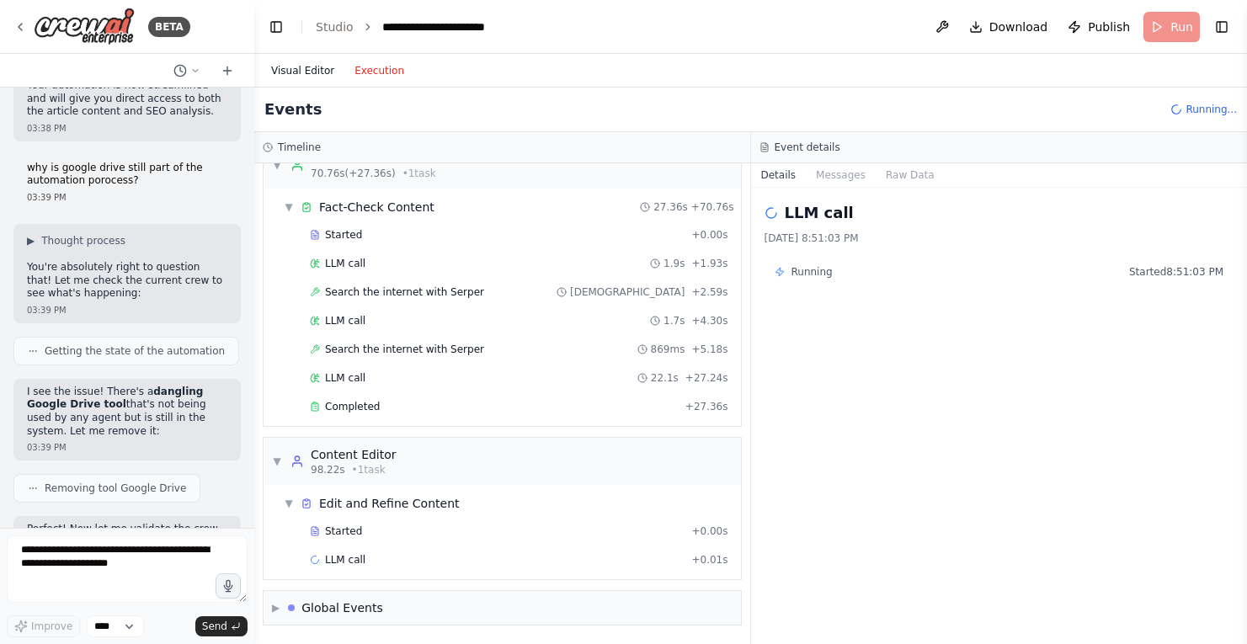
click at [316, 73] on button "Visual Editor" at bounding box center [302, 71] width 83 height 20
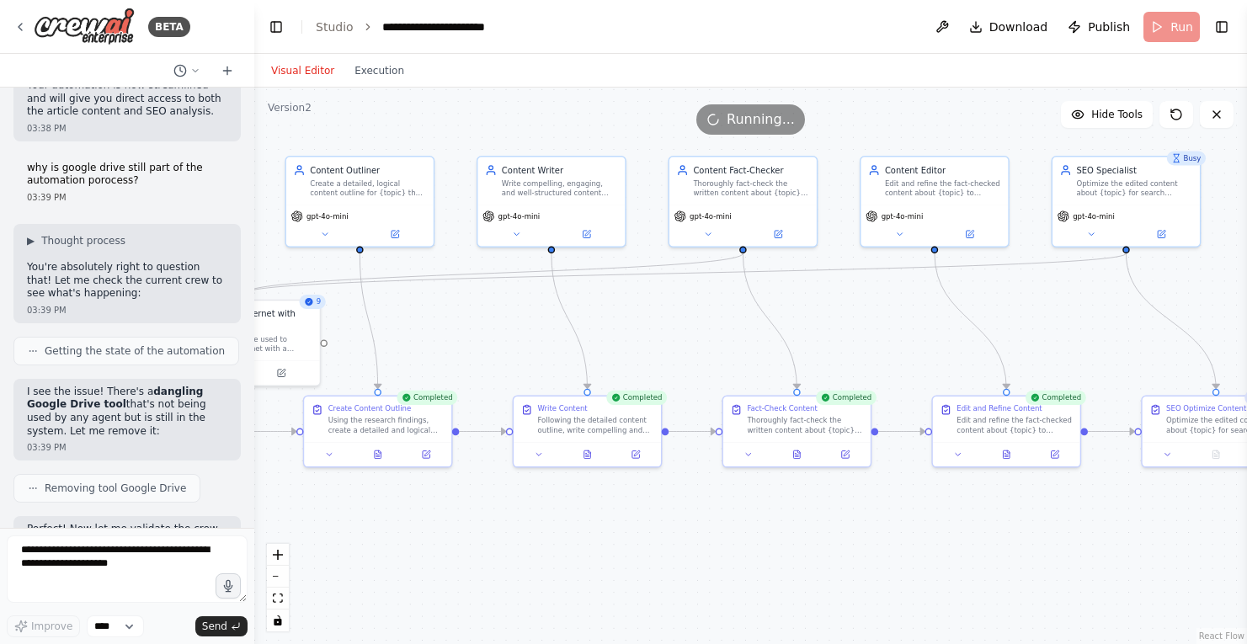
drag, startPoint x: 711, startPoint y: 339, endPoint x: 486, endPoint y: 327, distance: 225.3
click at [486, 327] on div ".deletable-edge-delete-btn { width: 20px; height: 20px; border: 0px solid #ffff…" at bounding box center [750, 366] width 993 height 557
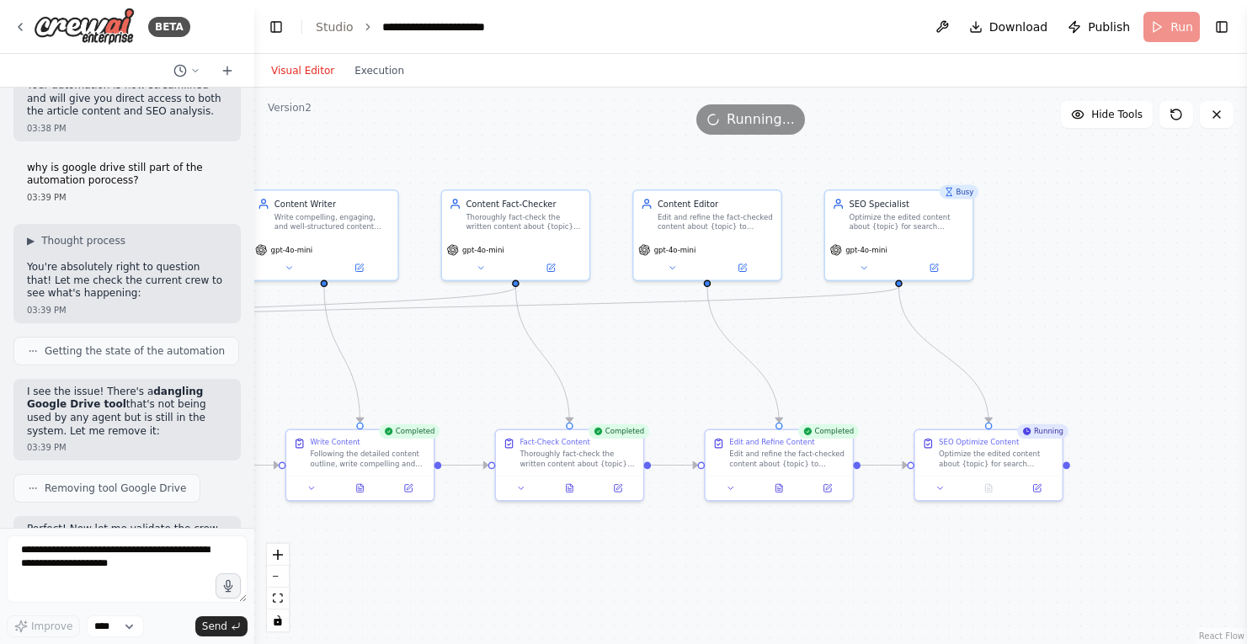
drag, startPoint x: 1052, startPoint y: 274, endPoint x: 865, endPoint y: 309, distance: 190.3
click at [865, 310] on div ".deletable-edge-delete-btn { width: 20px; height: 20px; border: 0px solid #ffff…" at bounding box center [750, 366] width 993 height 557
click at [83, 562] on textarea at bounding box center [127, 569] width 241 height 67
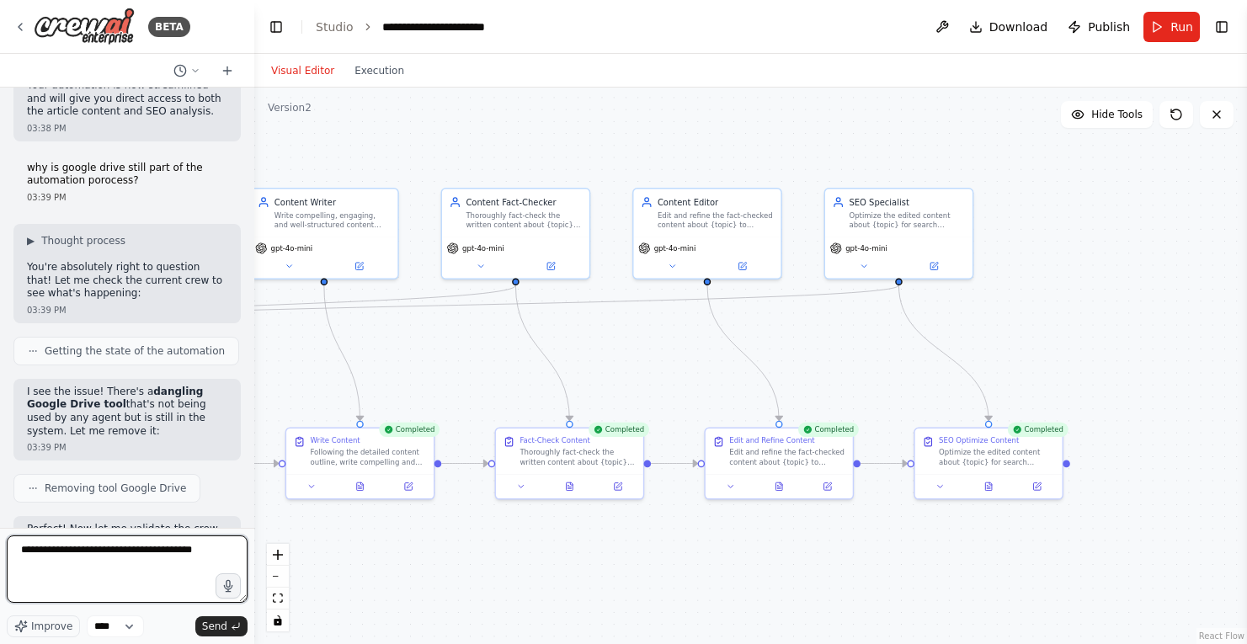
type textarea "**********"
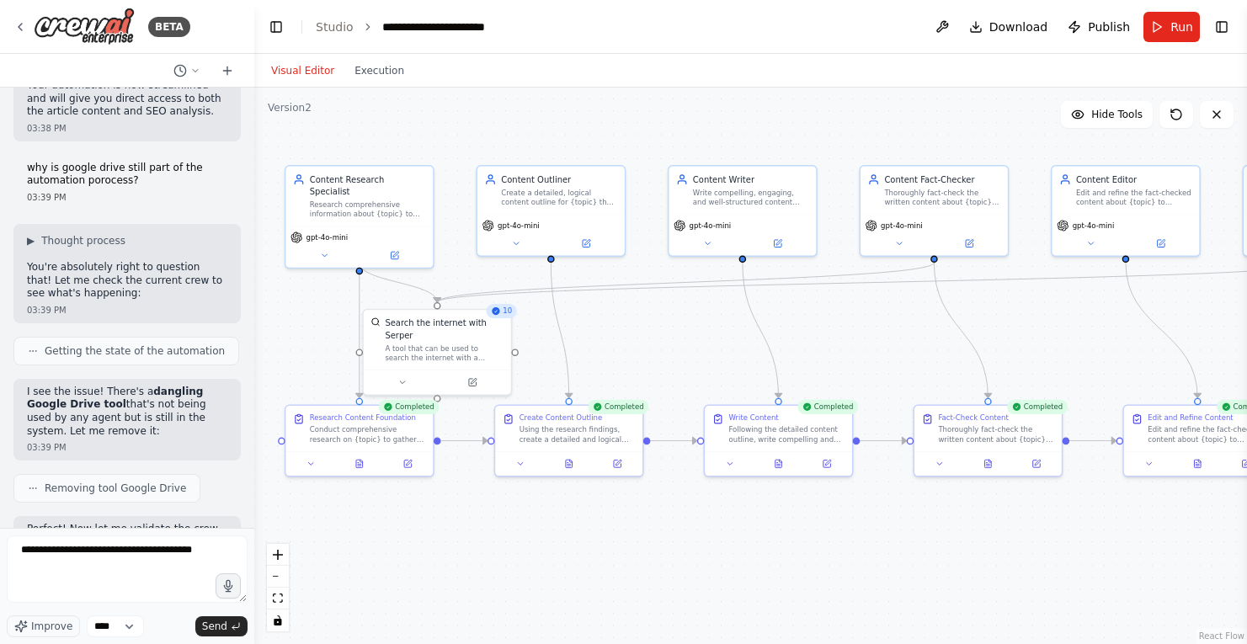
drag, startPoint x: 430, startPoint y: 382, endPoint x: 857, endPoint y: 361, distance: 427.6
click at [857, 361] on div ".deletable-edge-delete-btn { width: 20px; height: 20px; border: 0px solid #ffff…" at bounding box center [750, 366] width 993 height 557
drag, startPoint x: 845, startPoint y: 126, endPoint x: 832, endPoint y: 123, distance: 13.1
click at [832, 123] on div ".deletable-edge-delete-btn { width: 20px; height: 20px; border: 0px solid #ffff…" at bounding box center [750, 366] width 993 height 557
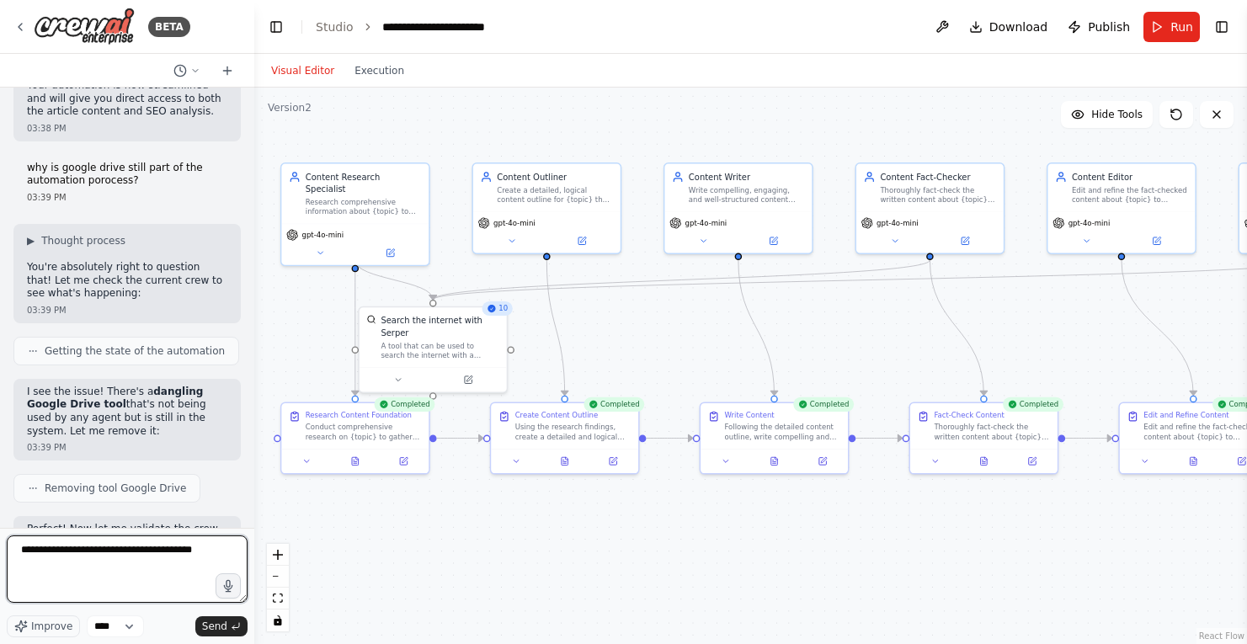
click at [115, 566] on textarea "**********" at bounding box center [127, 569] width 241 height 67
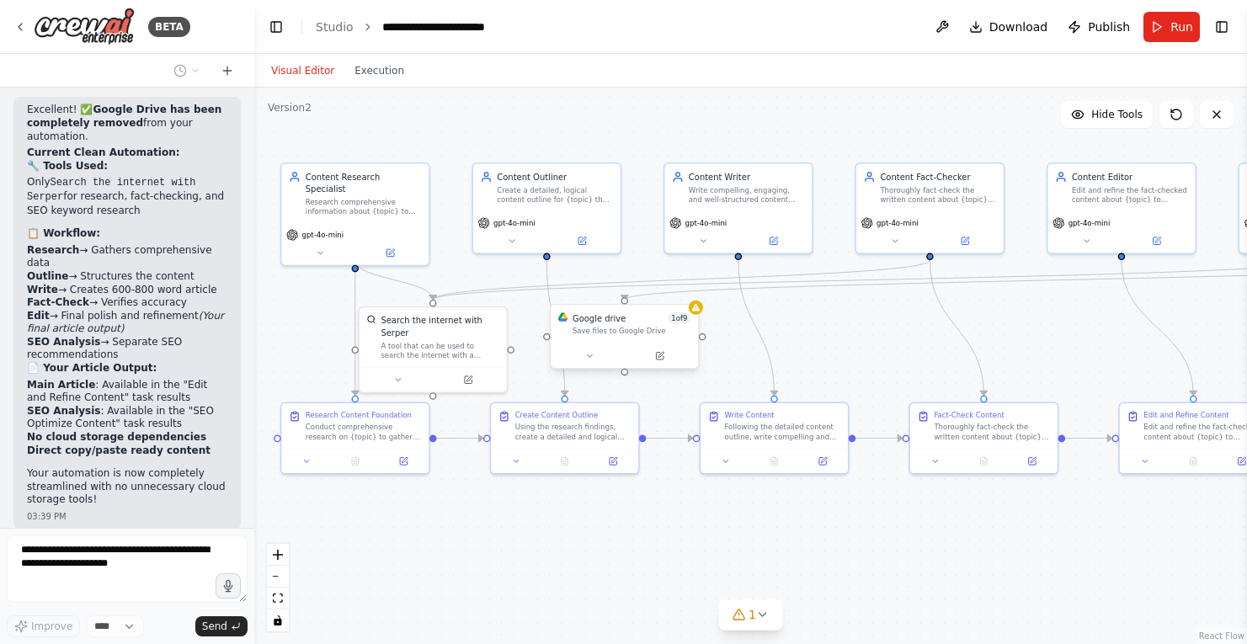
scroll to position [9975, 0]
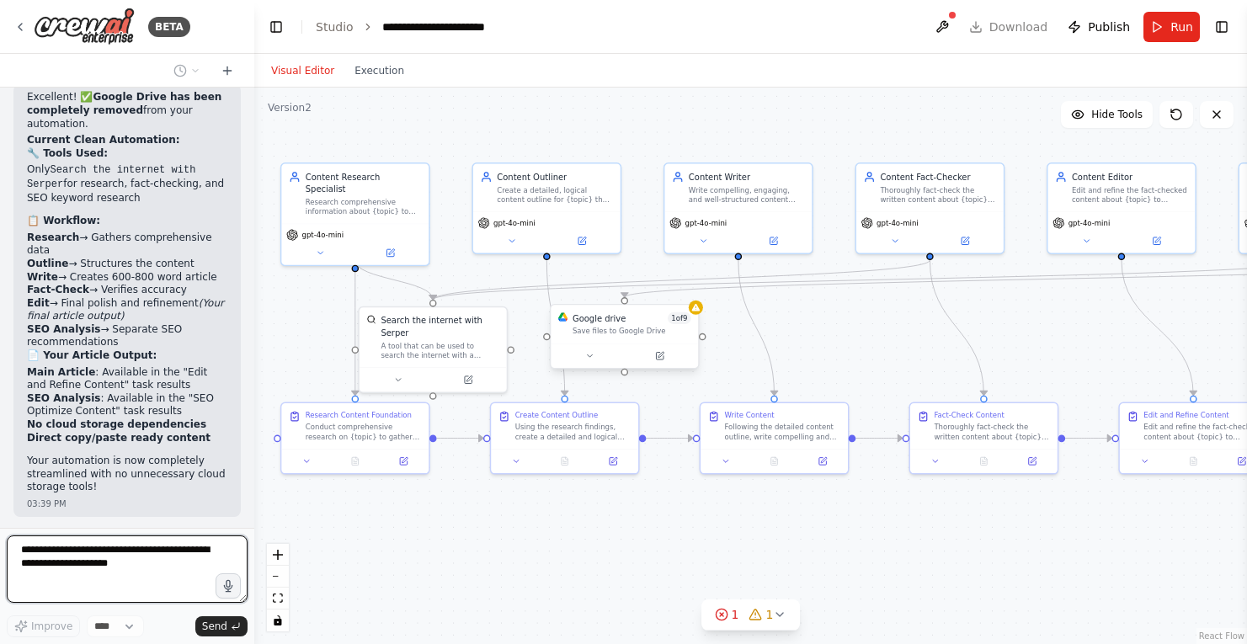
click at [621, 334] on div "Save files to Google Drive" at bounding box center [632, 331] width 119 height 9
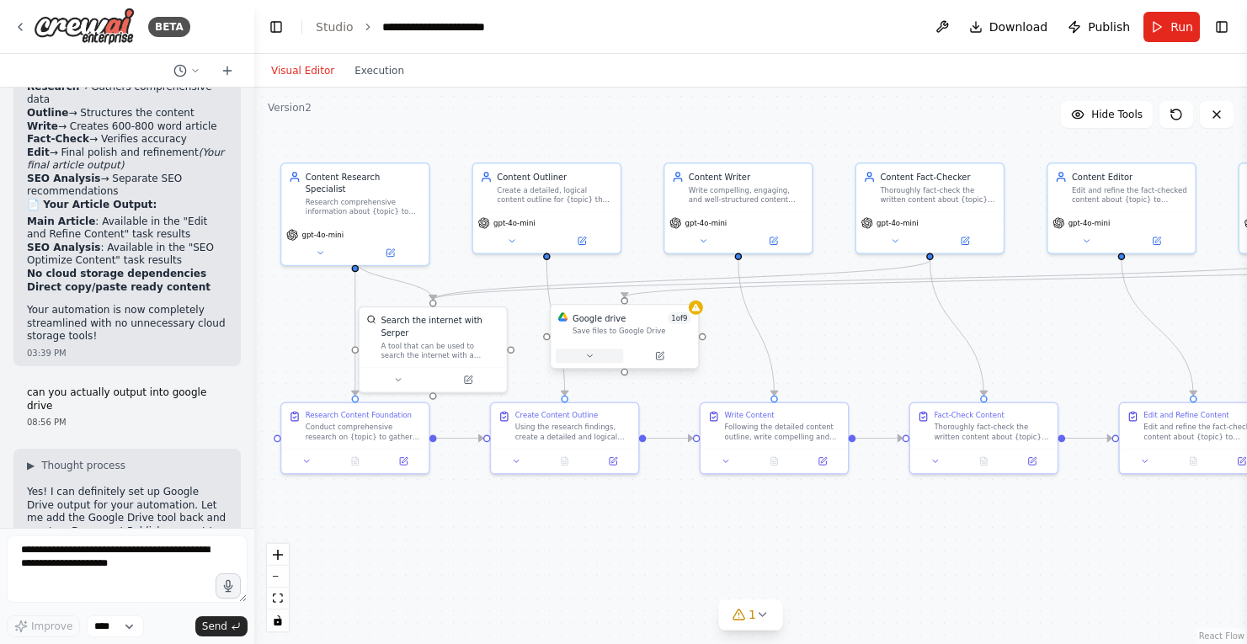
scroll to position [10225, 0]
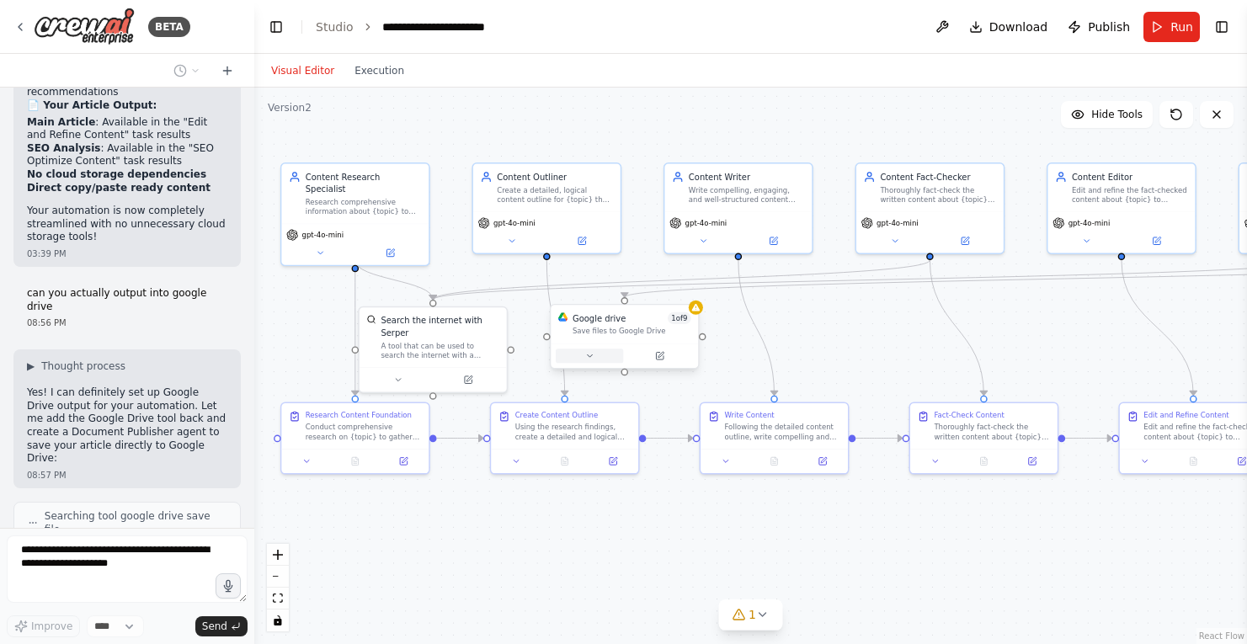
click at [587, 355] on icon at bounding box center [589, 355] width 9 height 9
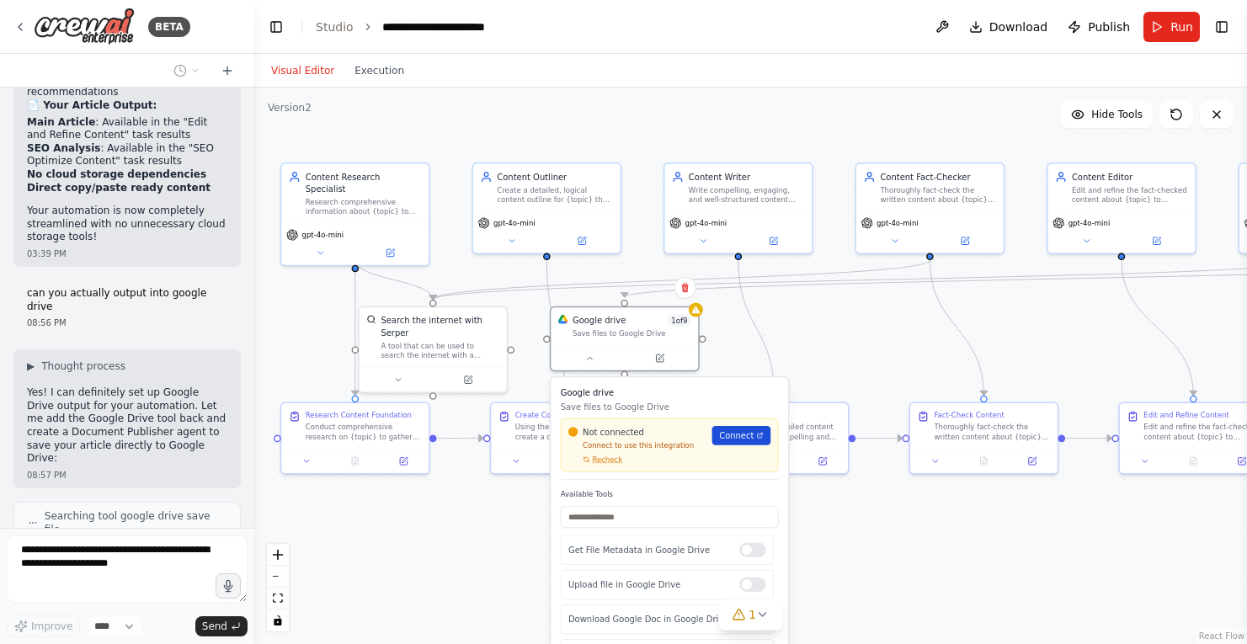
click at [729, 436] on span "Connect" at bounding box center [736, 436] width 35 height 12
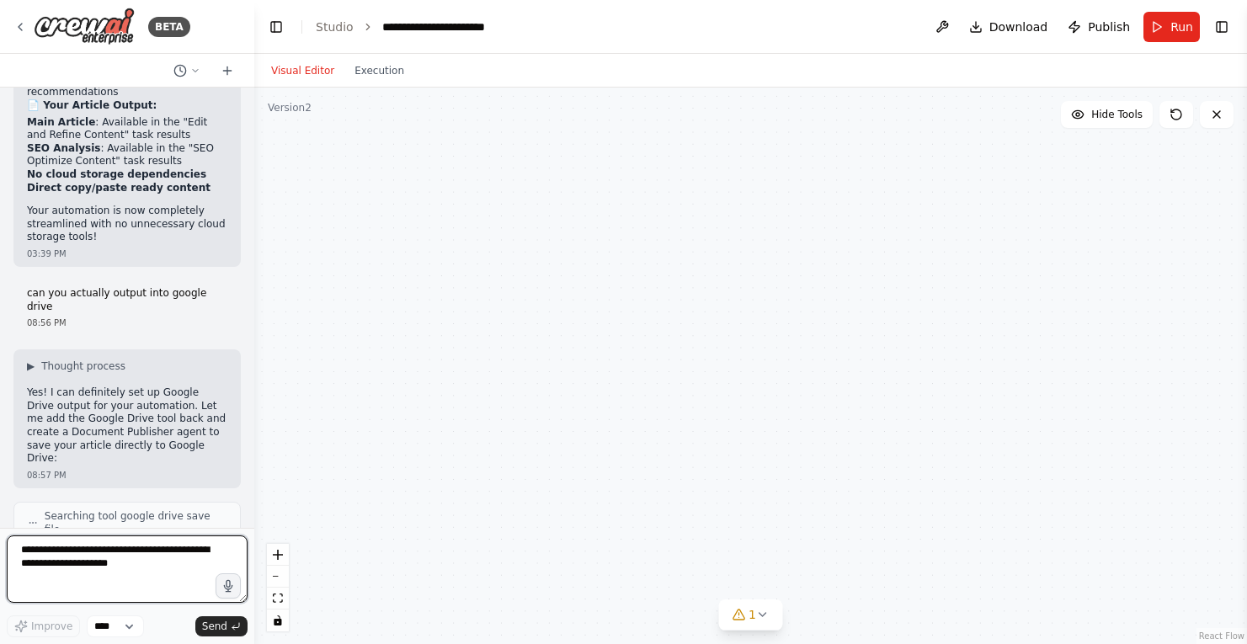
scroll to position [10773, 0]
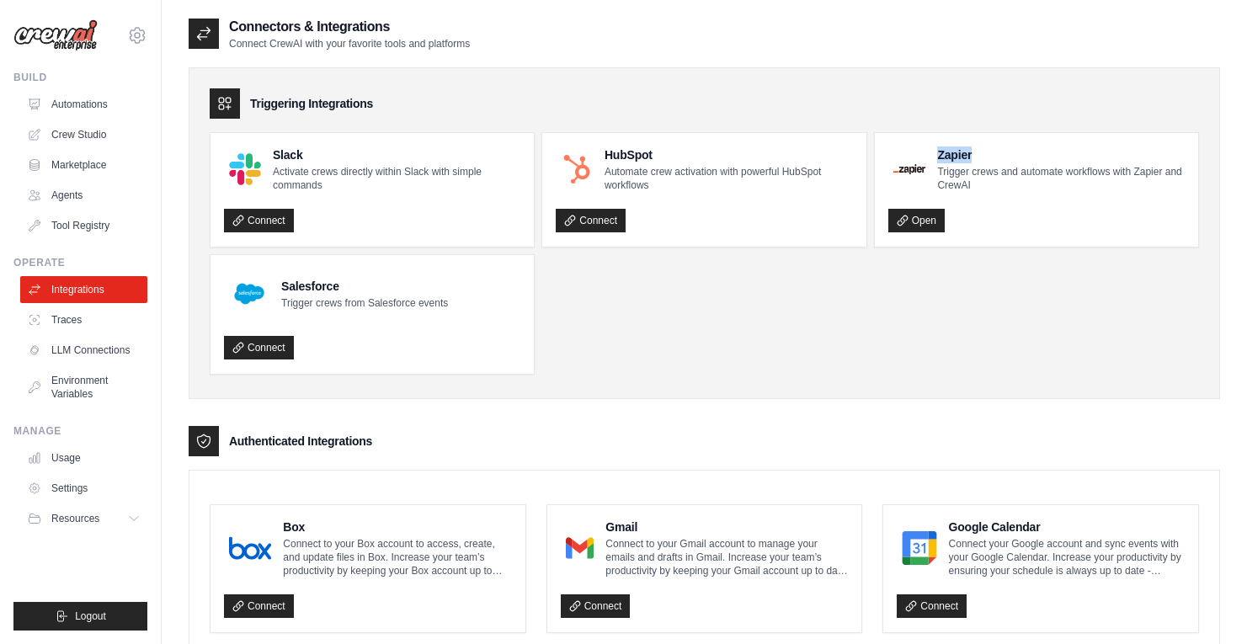
drag, startPoint x: 975, startPoint y: 154, endPoint x: 935, endPoint y: 154, distance: 39.6
click at [937, 154] on h4 "Zapier" at bounding box center [1061, 155] width 248 height 17
click at [943, 110] on div "Triggering Integrations" at bounding box center [705, 103] width 990 height 30
drag, startPoint x: 982, startPoint y: 156, endPoint x: 938, endPoint y: 156, distance: 43.8
click at [938, 156] on h4 "Zapier" at bounding box center [1061, 155] width 248 height 17
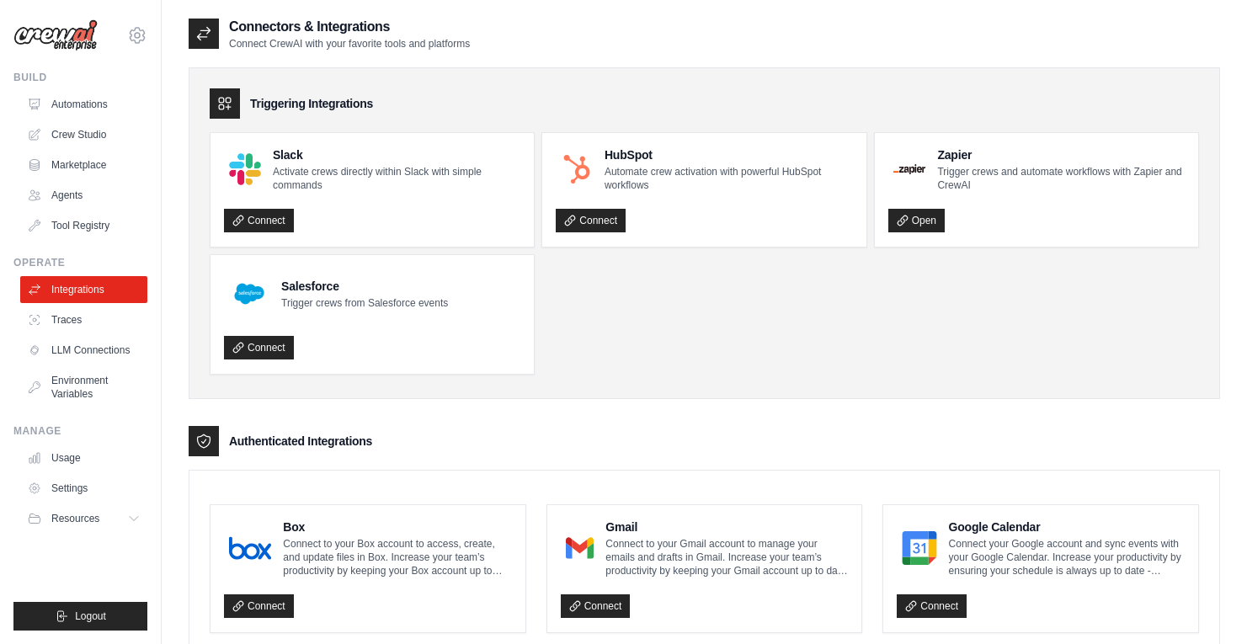
click at [979, 152] on h4 "Zapier" at bounding box center [1061, 155] width 248 height 17
drag, startPoint x: 974, startPoint y: 157, endPoint x: 935, endPoint y: 157, distance: 38.7
click at [935, 157] on div "Zapier Trigger crews and automate workflows with Zapier and CrewAI" at bounding box center [1037, 169] width 296 height 45
click at [979, 158] on h4 "Zapier" at bounding box center [1061, 155] width 248 height 17
drag, startPoint x: 974, startPoint y: 156, endPoint x: 924, endPoint y: 156, distance: 49.7
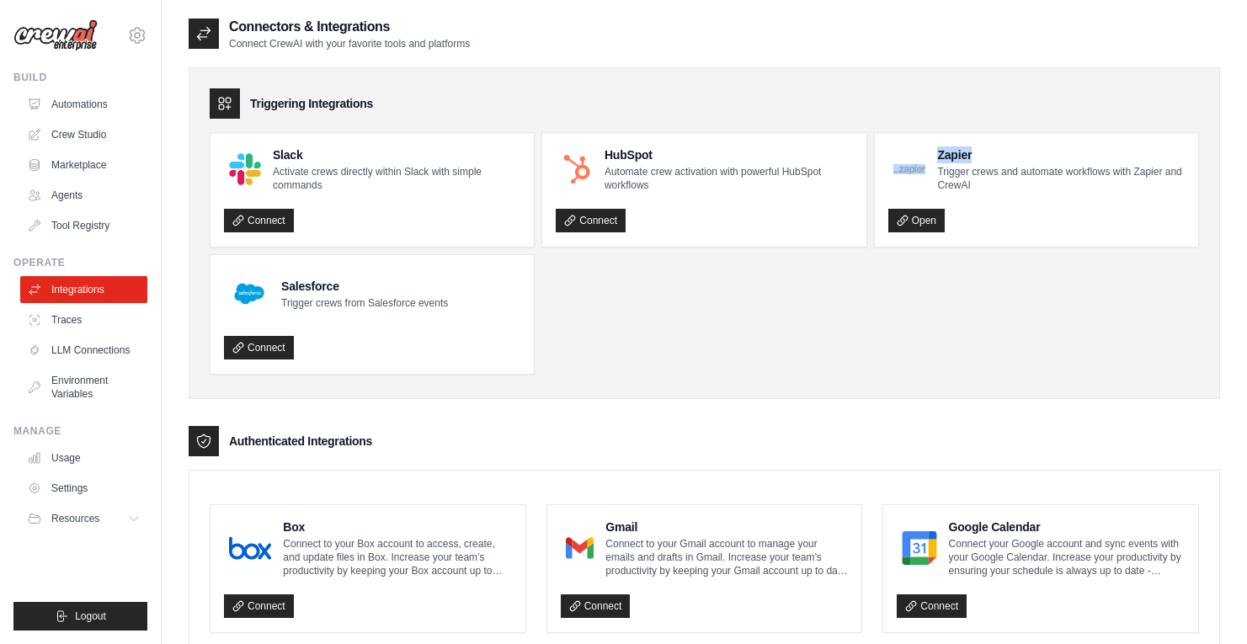
click at [924, 156] on div "Zapier Trigger crews and automate workflows with Zapier and CrewAI" at bounding box center [1037, 169] width 296 height 45
click at [971, 156] on h4 "Zapier" at bounding box center [1061, 155] width 248 height 17
drag, startPoint x: 985, startPoint y: 156, endPoint x: 936, endPoint y: 156, distance: 48.9
click at [937, 156] on h4 "Zapier" at bounding box center [1061, 155] width 248 height 17
click at [987, 148] on h4 "Zapier" at bounding box center [1061, 155] width 248 height 17
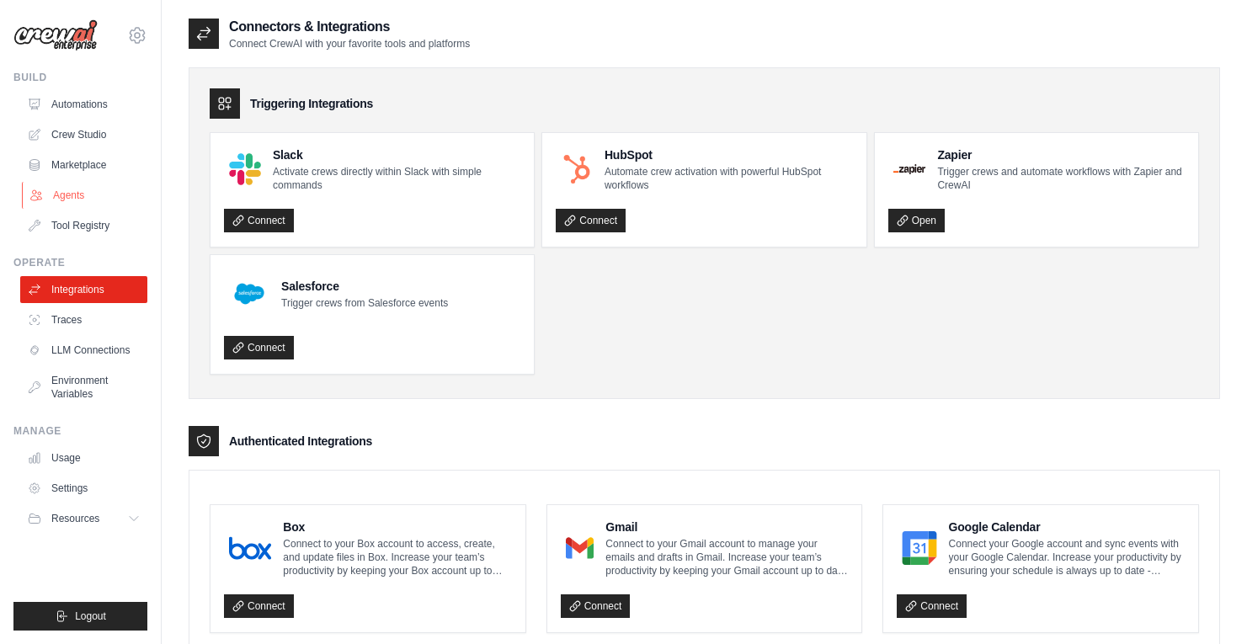
click at [74, 190] on link "Agents" at bounding box center [85, 195] width 127 height 27
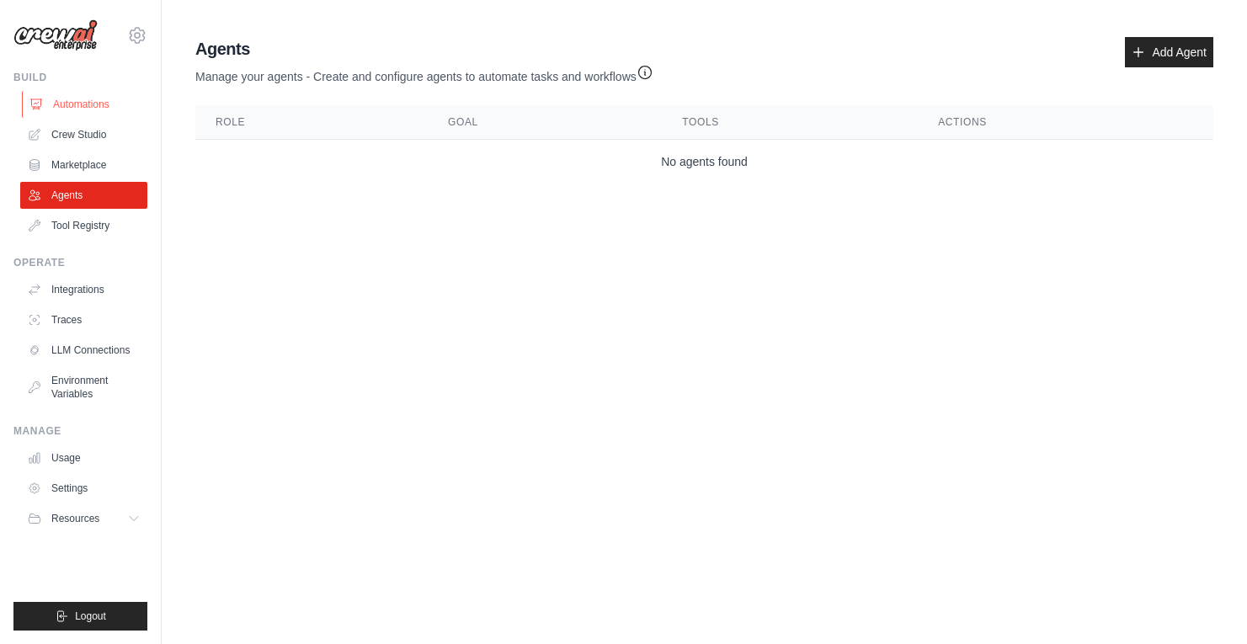
click at [93, 106] on link "Automations" at bounding box center [85, 104] width 127 height 27
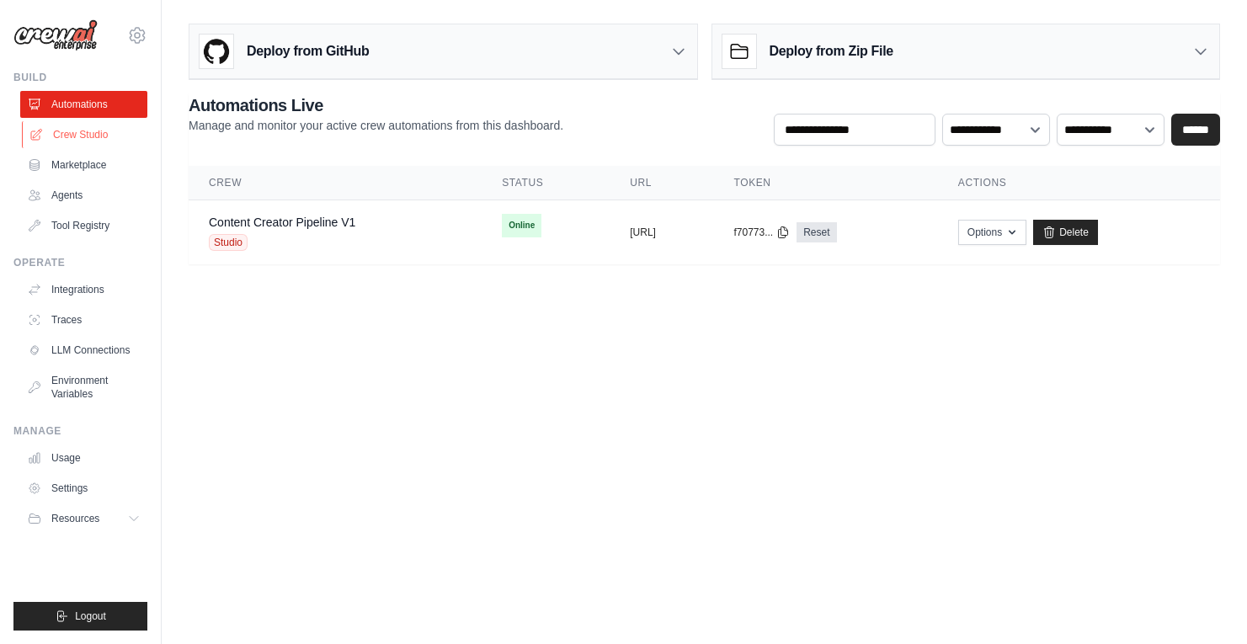
click at [93, 134] on link "Crew Studio" at bounding box center [85, 134] width 127 height 27
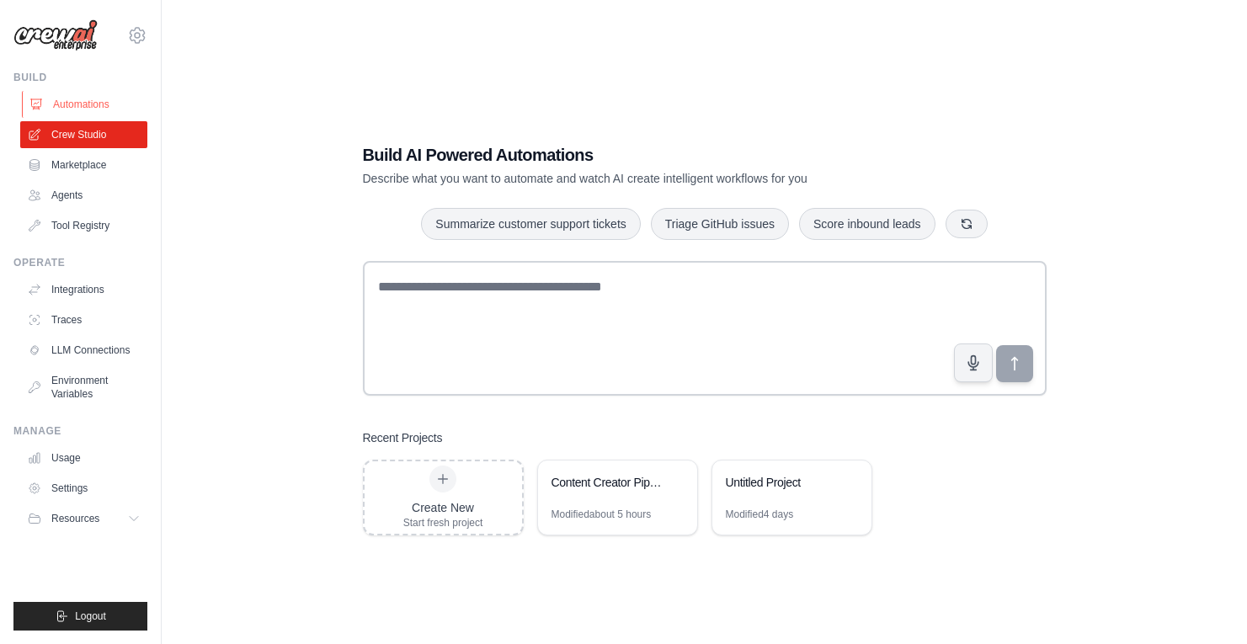
click at [90, 105] on link "Automations" at bounding box center [85, 104] width 127 height 27
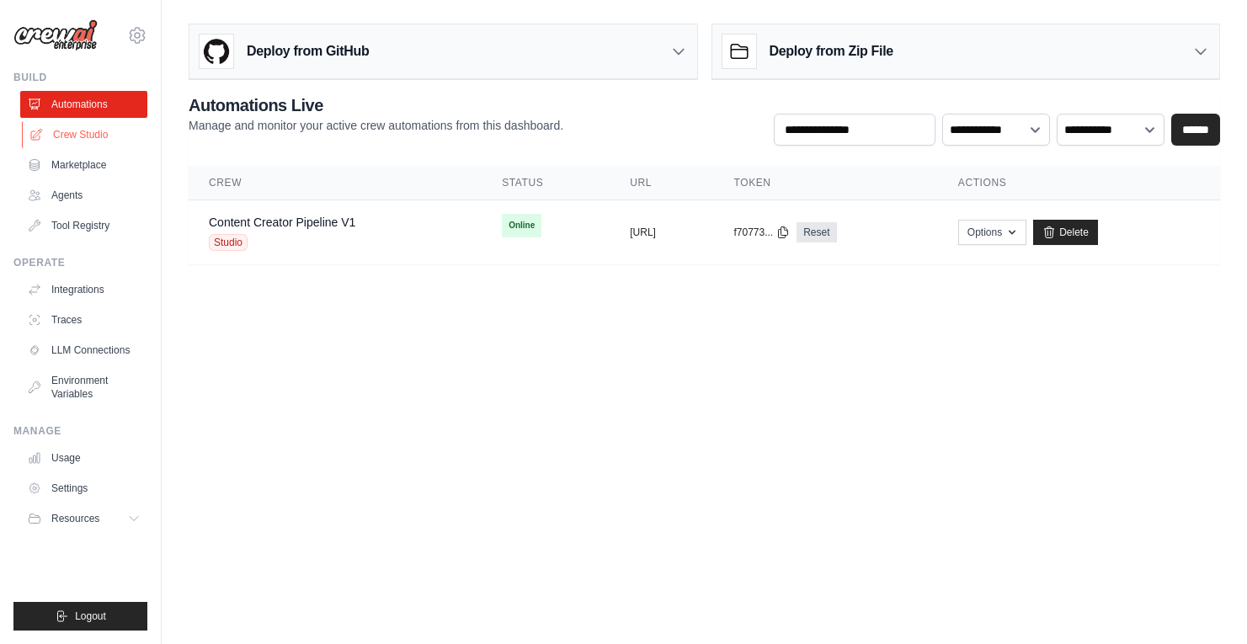
click at [86, 138] on link "Crew Studio" at bounding box center [85, 134] width 127 height 27
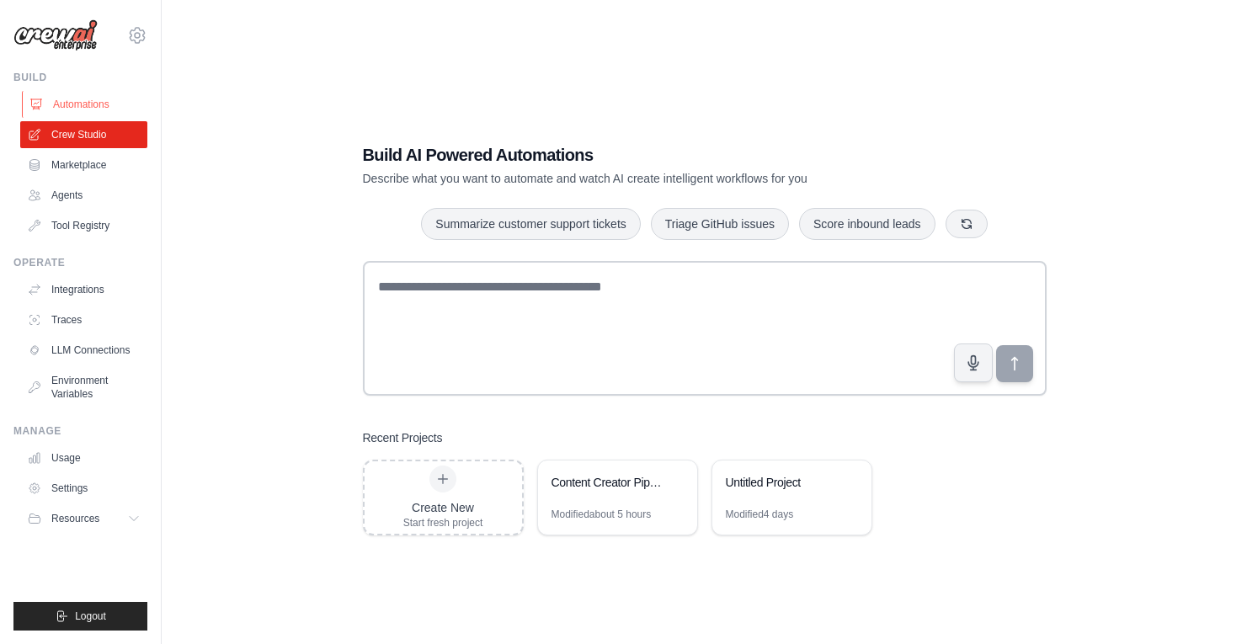
click at [83, 115] on link "Automations" at bounding box center [85, 104] width 127 height 27
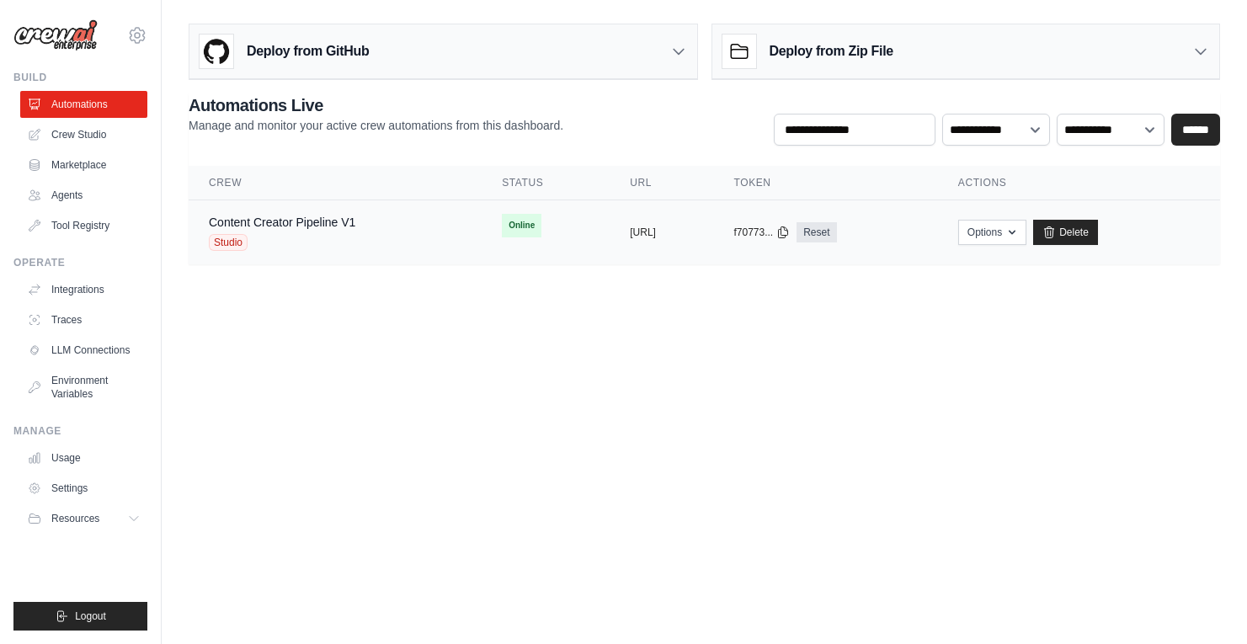
click at [371, 224] on div "Content Creator Pipeline V1 Studio" at bounding box center [335, 232] width 253 height 37
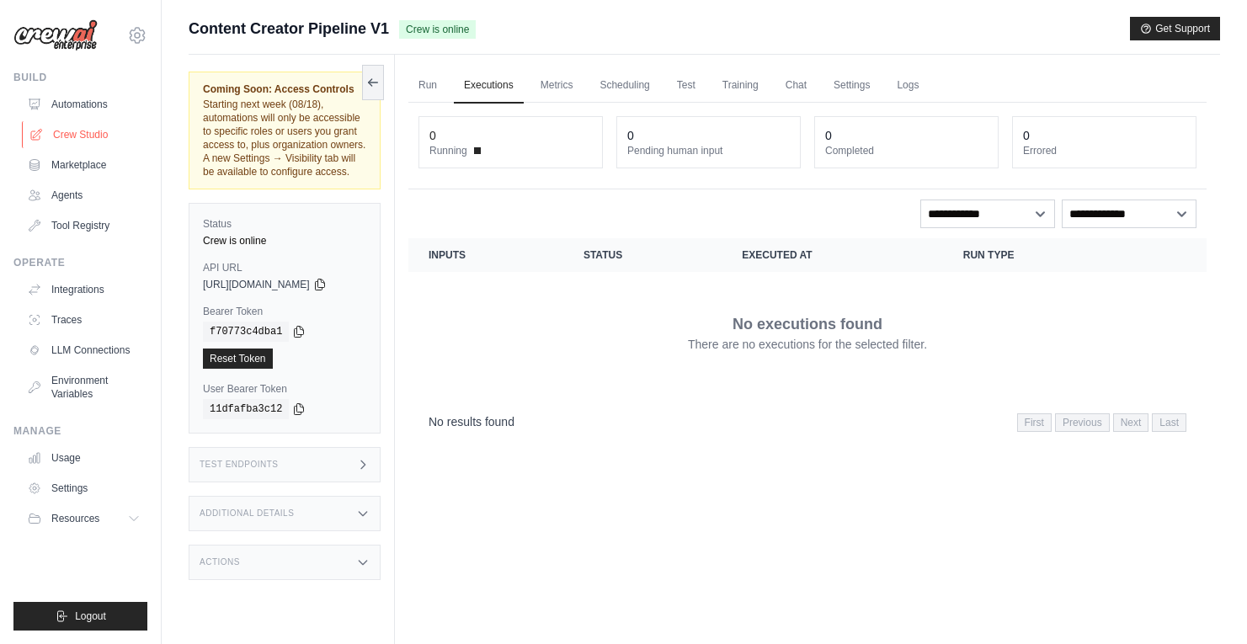
click at [83, 136] on link "Crew Studio" at bounding box center [85, 134] width 127 height 27
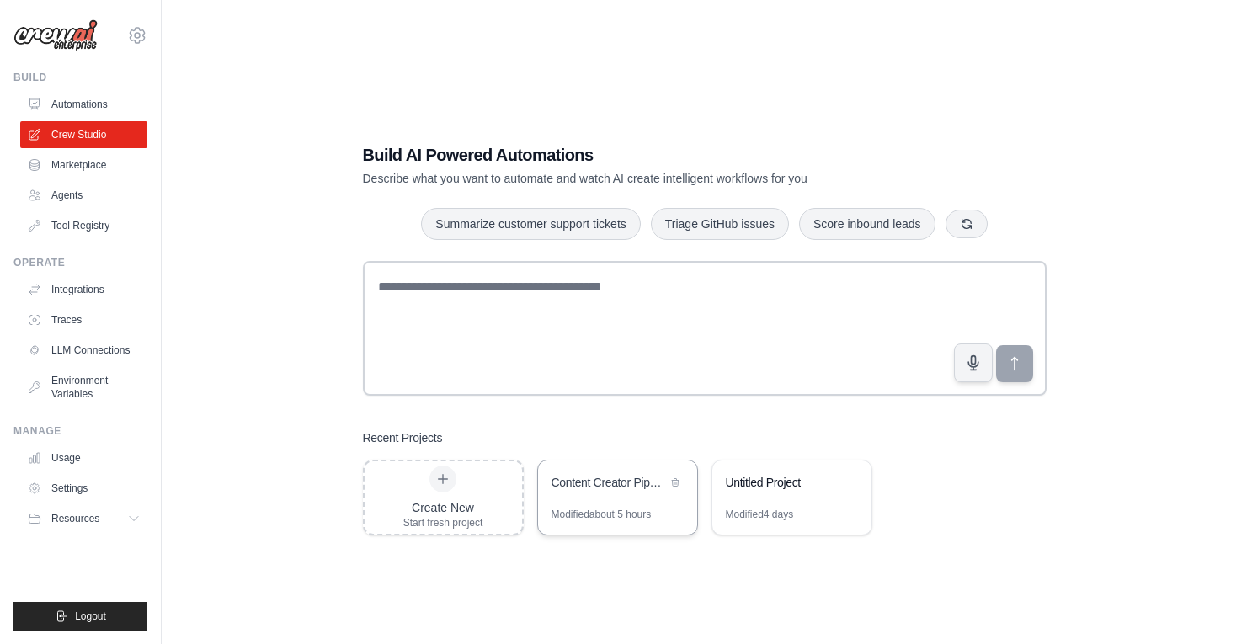
click at [588, 491] on div "Content Creator Pipeline" at bounding box center [609, 484] width 115 height 20
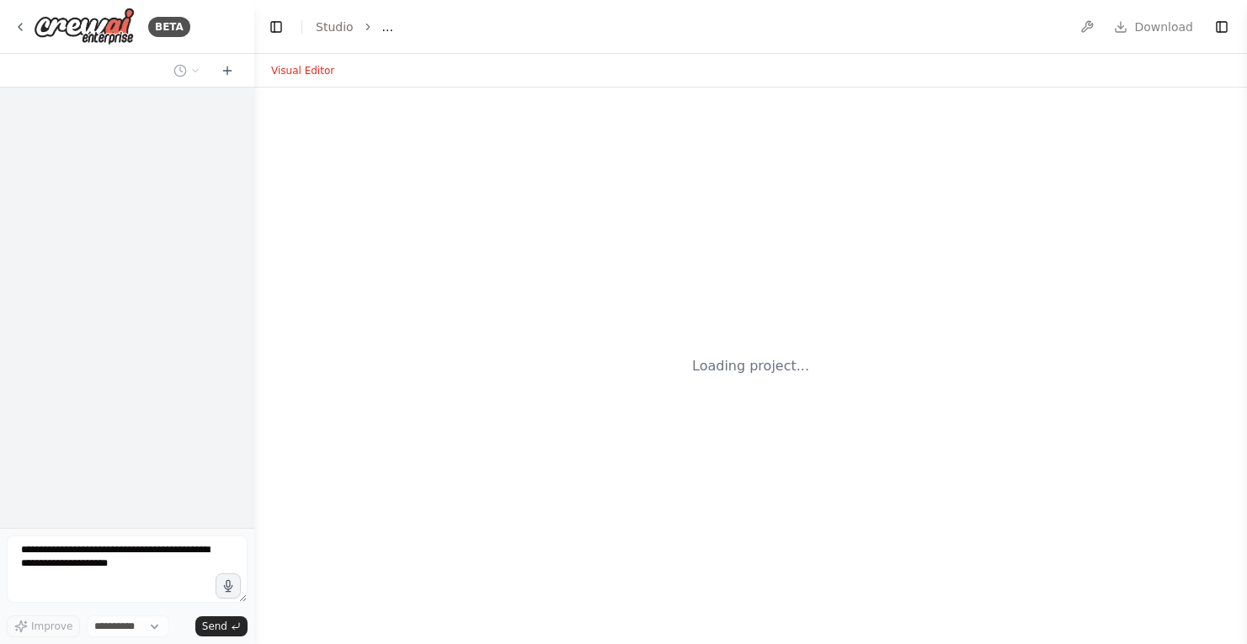
select select "****"
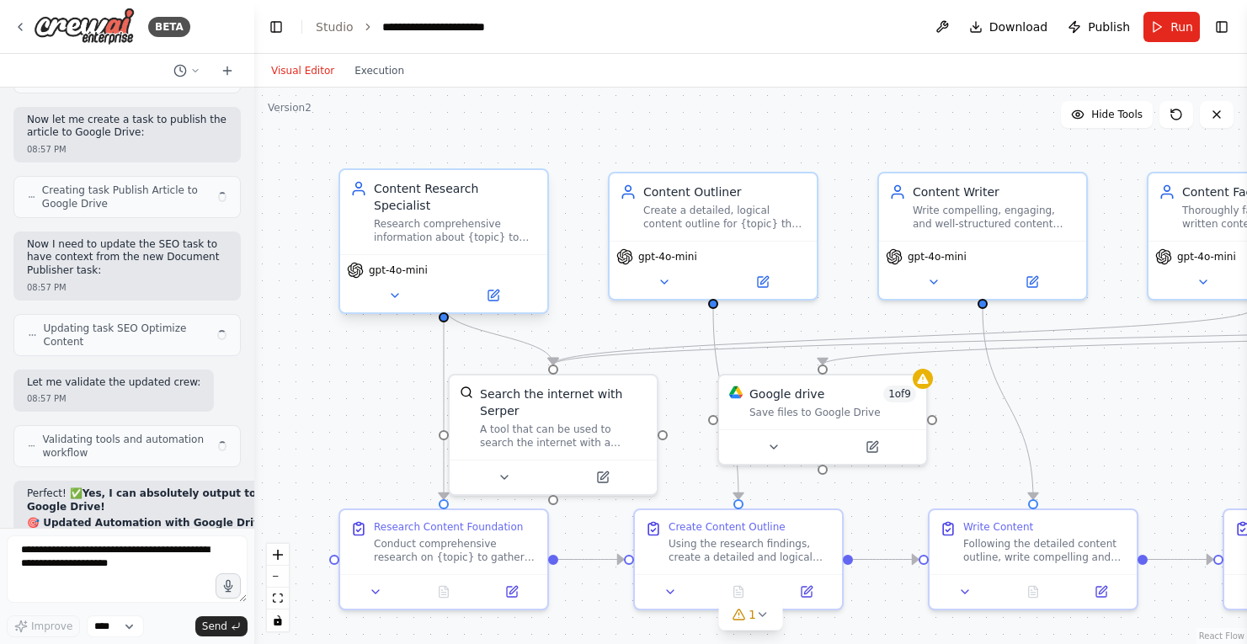
click at [436, 217] on div "Research comprehensive information about {topic} to gather factual data, statis…" at bounding box center [455, 230] width 163 height 27
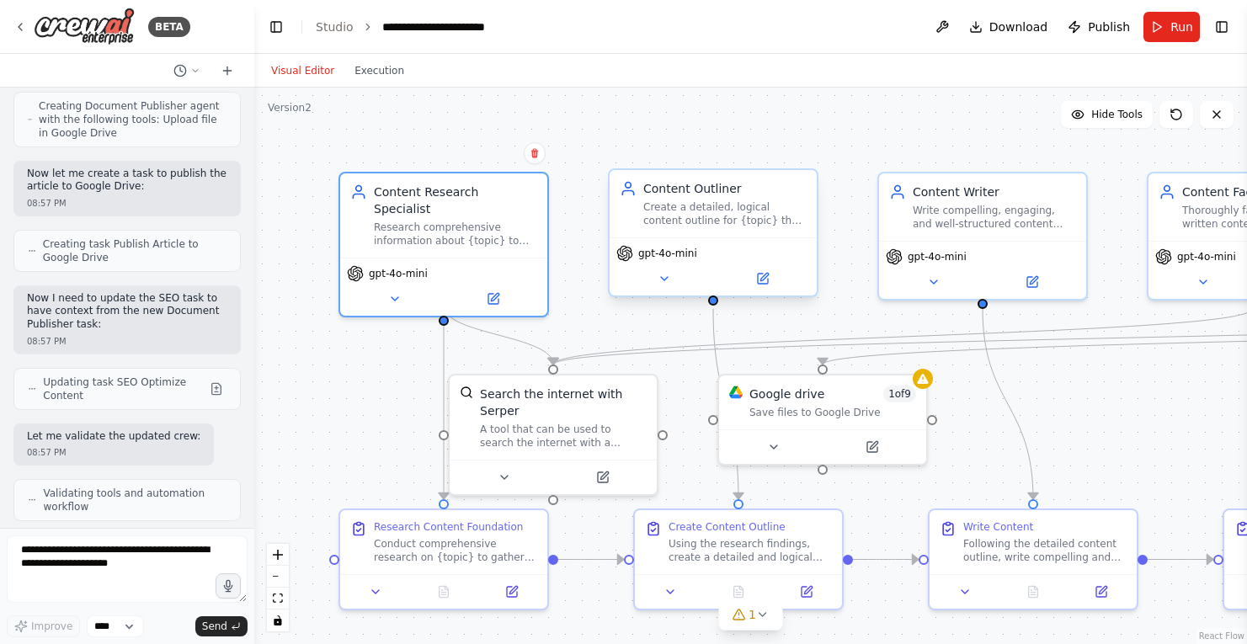
click at [668, 207] on div "Create a detailed, logical content outline for {topic} that structures the rese…" at bounding box center [725, 213] width 163 height 27
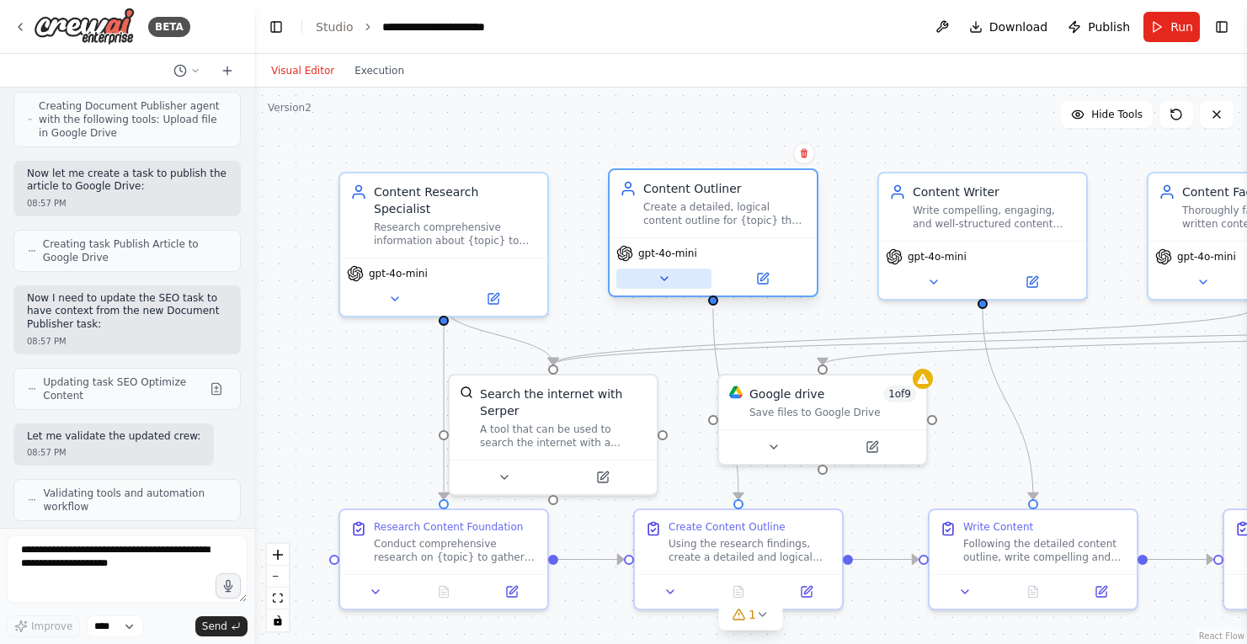
click at [664, 281] on icon at bounding box center [664, 278] width 13 height 13
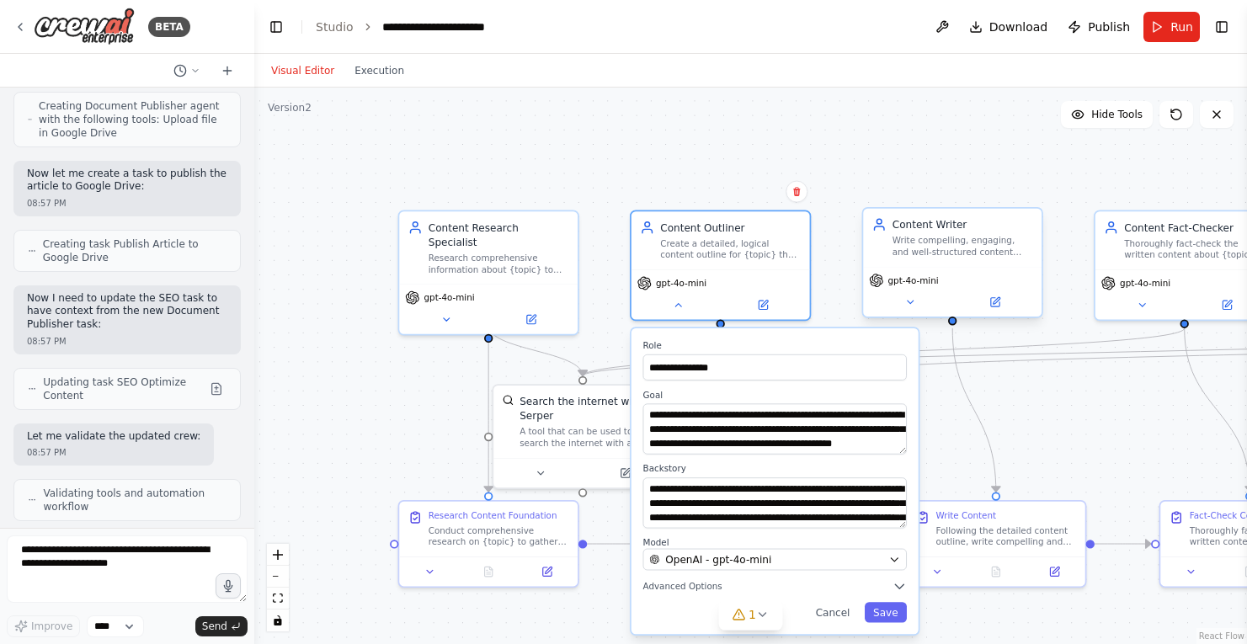
click at [907, 283] on span "gpt-4o-mini" at bounding box center [914, 281] width 51 height 12
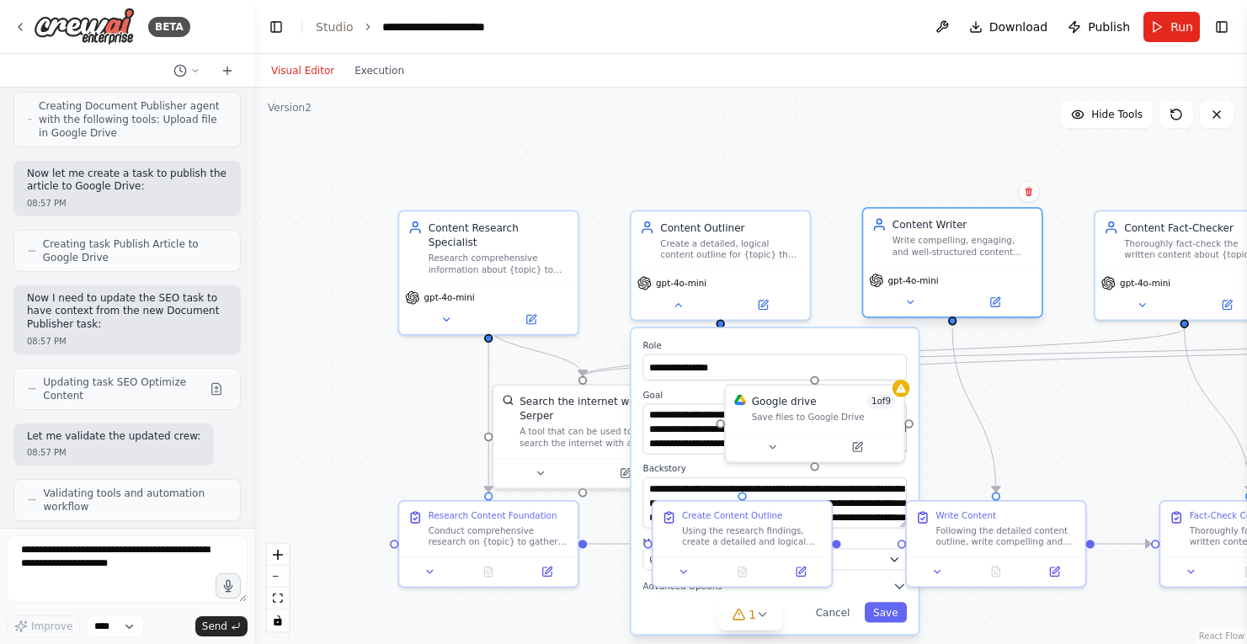
click at [921, 253] on div "Write compelling, engaging, and well-structured content about {topic} following…" at bounding box center [963, 247] width 141 height 24
click at [826, 296] on div ".deletable-edge-delete-btn { width: 20px; height: 20px; border: 0px solid #ffff…" at bounding box center [750, 366] width 993 height 557
click at [596, 369] on icon "Edge from 5199661a-b9b1-4ecb-a1c5-60b298f3adbb to ebe8fa75-1c0a-416c-8e80-2e423…" at bounding box center [1116, 353] width 1066 height 48
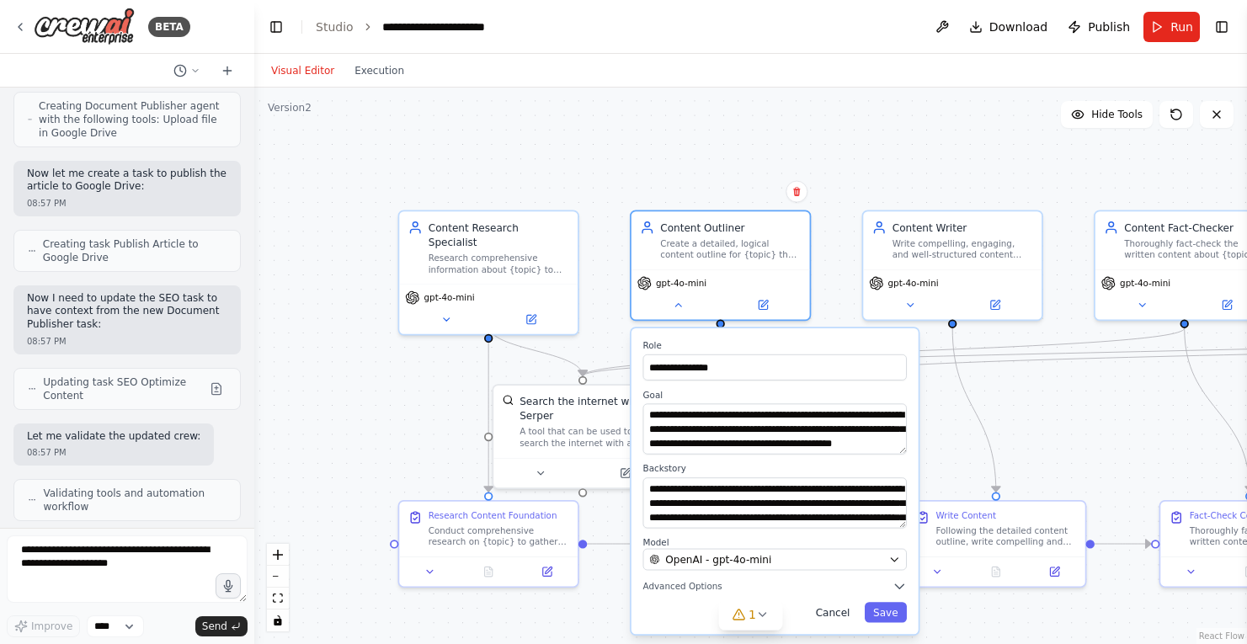
click at [837, 612] on button "Cancel" at bounding box center [833, 612] width 52 height 20
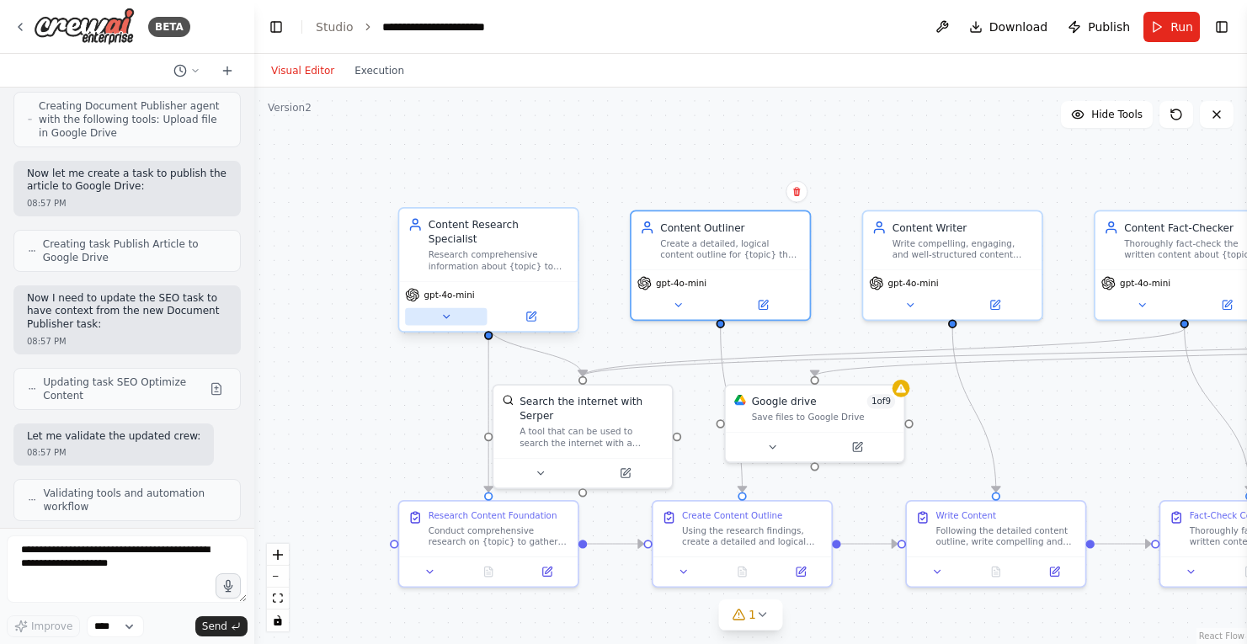
click at [446, 315] on icon at bounding box center [446, 316] width 6 height 3
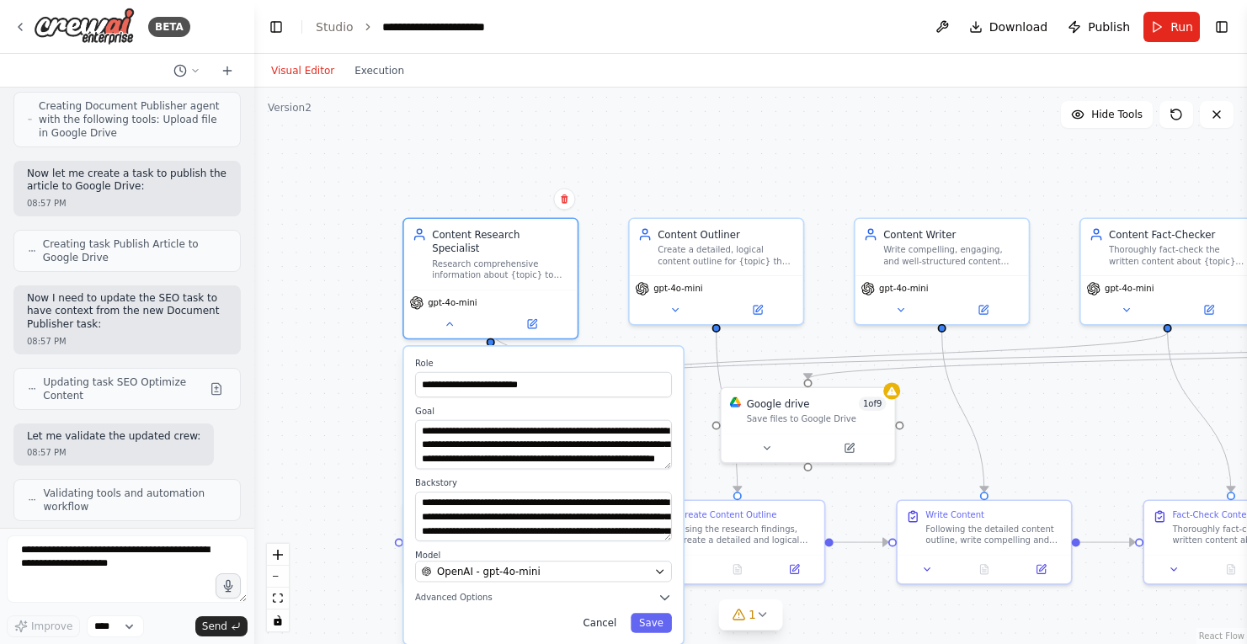
click at [611, 613] on button "Cancel" at bounding box center [600, 622] width 51 height 19
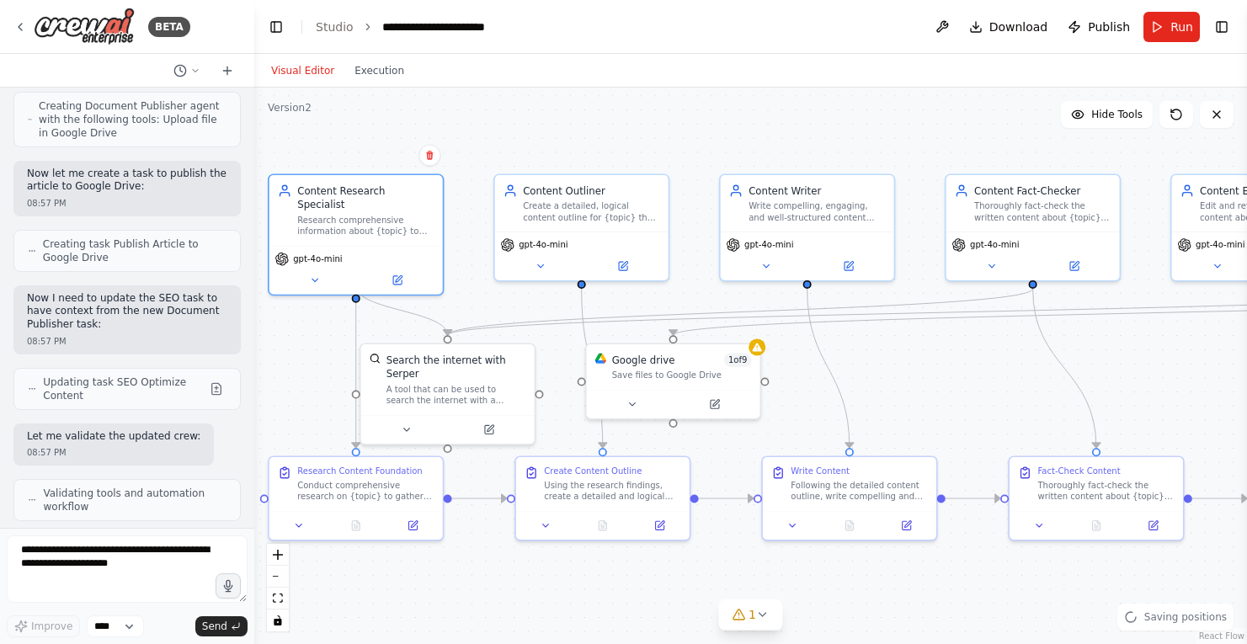
drag, startPoint x: 838, startPoint y: 183, endPoint x: 698, endPoint y: 142, distance: 145.6
click at [698, 141] on div ".deletable-edge-delete-btn { width: 20px; height: 20px; border: 0px solid #ffff…" at bounding box center [750, 366] width 993 height 557
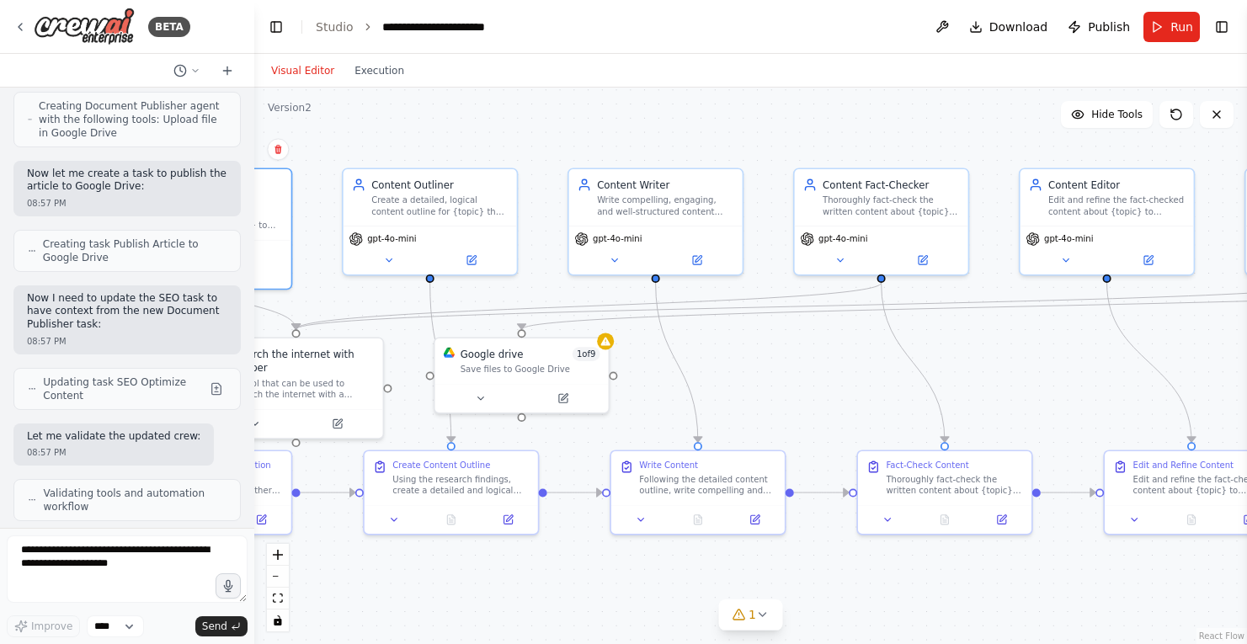
drag, startPoint x: 805, startPoint y: 142, endPoint x: 659, endPoint y: 134, distance: 146.8
click at [659, 134] on div ".deletable-edge-delete-btn { width: 20px; height: 20px; border: 0px solid #ffff…" at bounding box center [750, 366] width 993 height 557
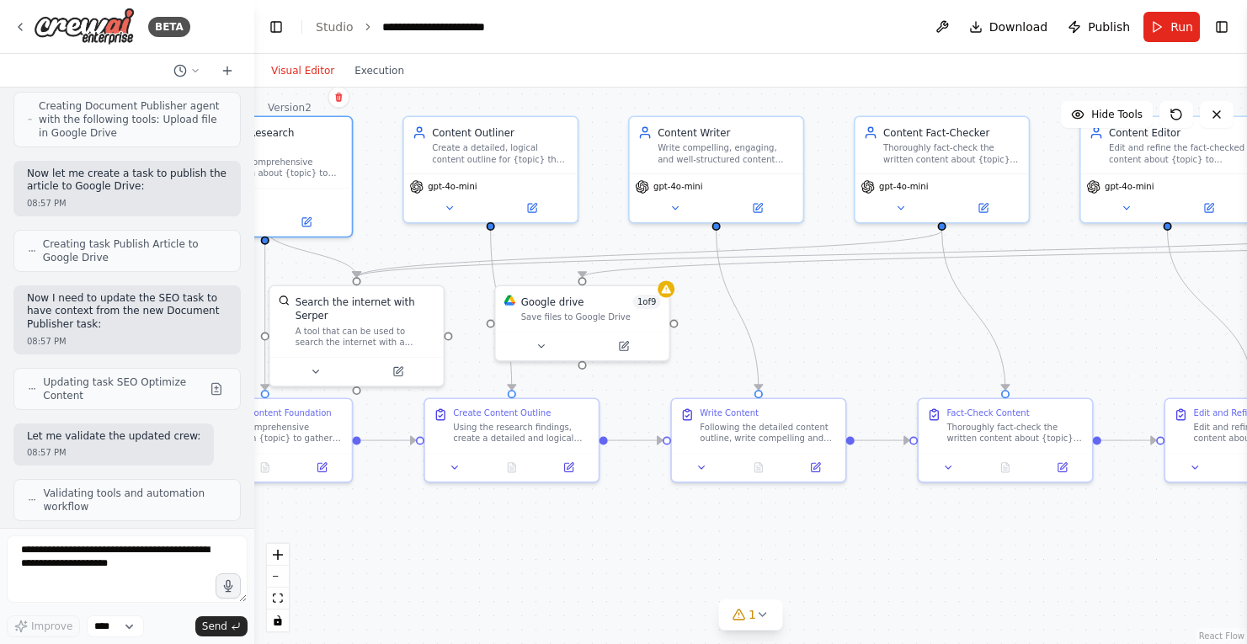
drag, startPoint x: 548, startPoint y: 197, endPoint x: 609, endPoint y: 143, distance: 81.8
click at [609, 143] on div ".deletable-edge-delete-btn { width: 20px; height: 20px; border: 0px solid #ffff…" at bounding box center [750, 366] width 993 height 557
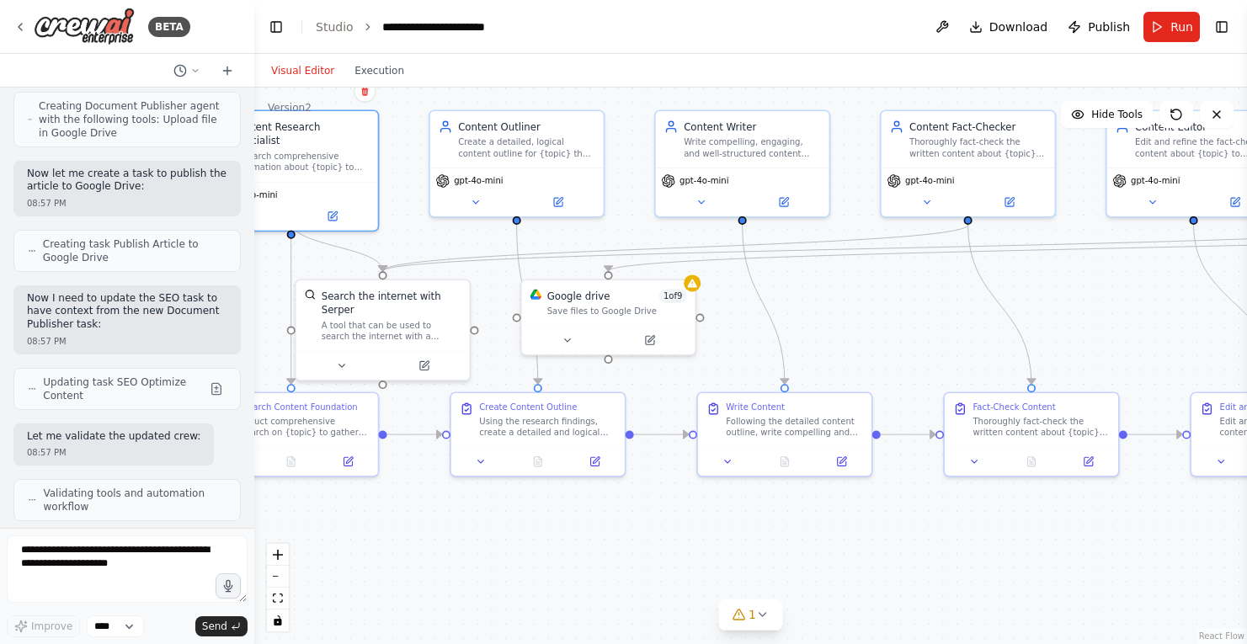
drag, startPoint x: 789, startPoint y: 334, endPoint x: 838, endPoint y: 323, distance: 50.1
click at [838, 323] on div ".deletable-edge-delete-btn { width: 20px; height: 20px; border: 0px solid #ffff…" at bounding box center [750, 366] width 993 height 557
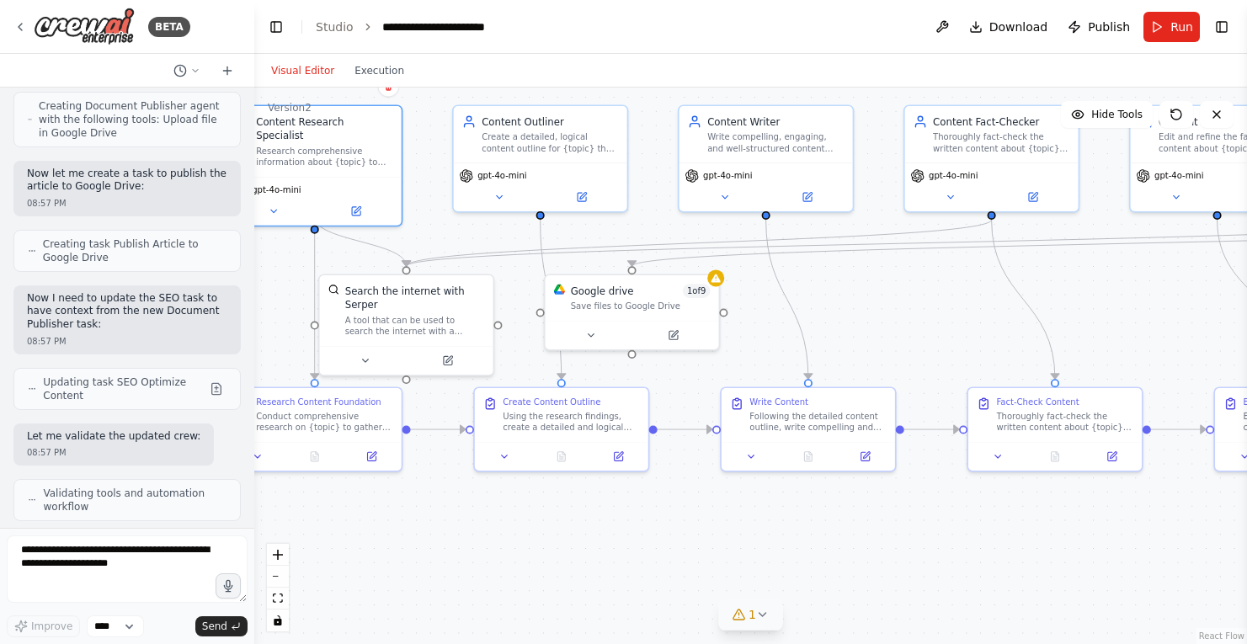
click at [737, 618] on icon at bounding box center [738, 614] width 13 height 13
click at [455, 530] on div ".deletable-edge-delete-btn { width: 20px; height: 20px; border: 0px solid #ffff…" at bounding box center [750, 366] width 993 height 557
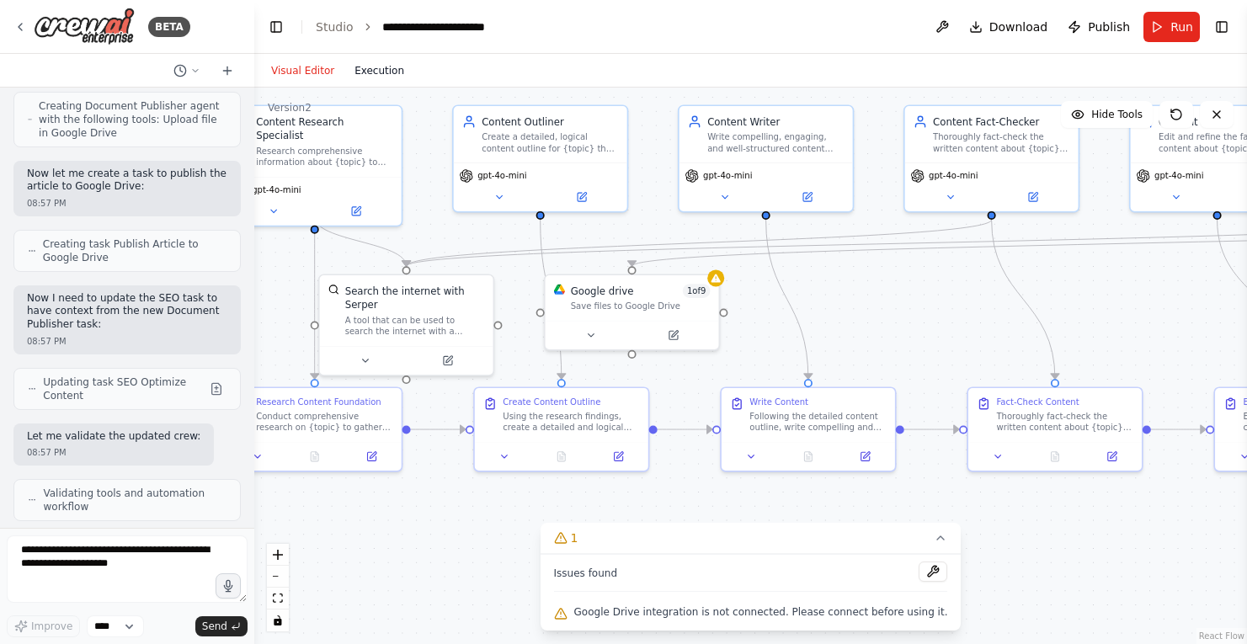
click at [377, 70] on button "Execution" at bounding box center [380, 71] width 70 height 20
click at [299, 66] on button "Visual Editor" at bounding box center [302, 71] width 83 height 20
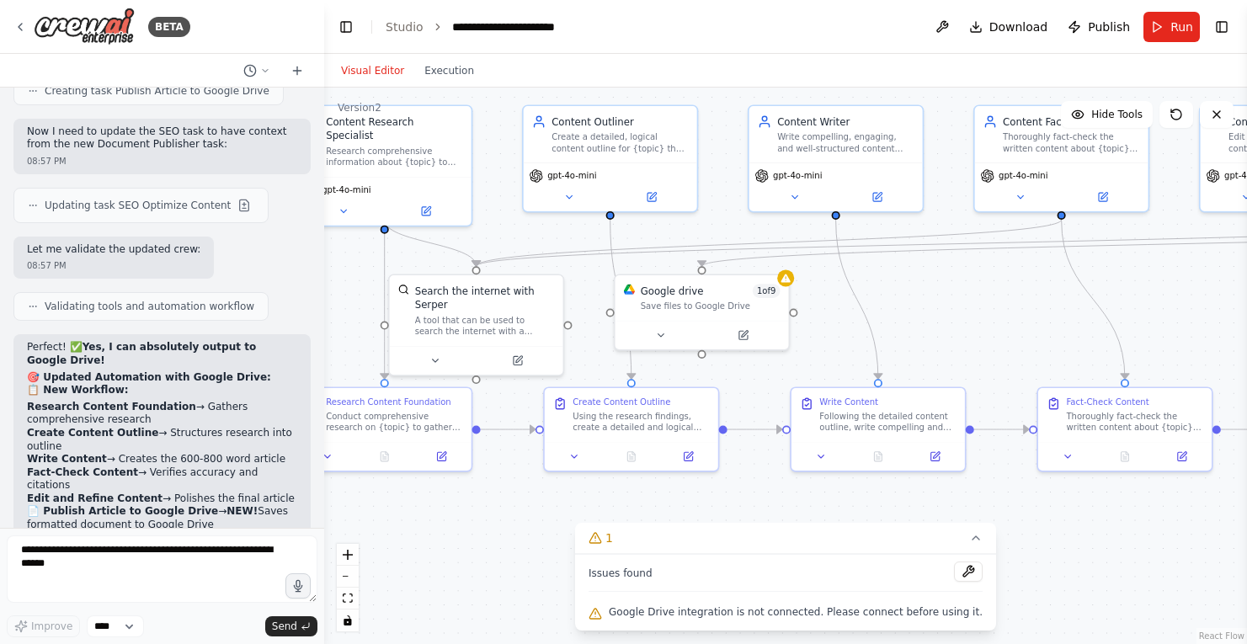
scroll to position [9242, 0]
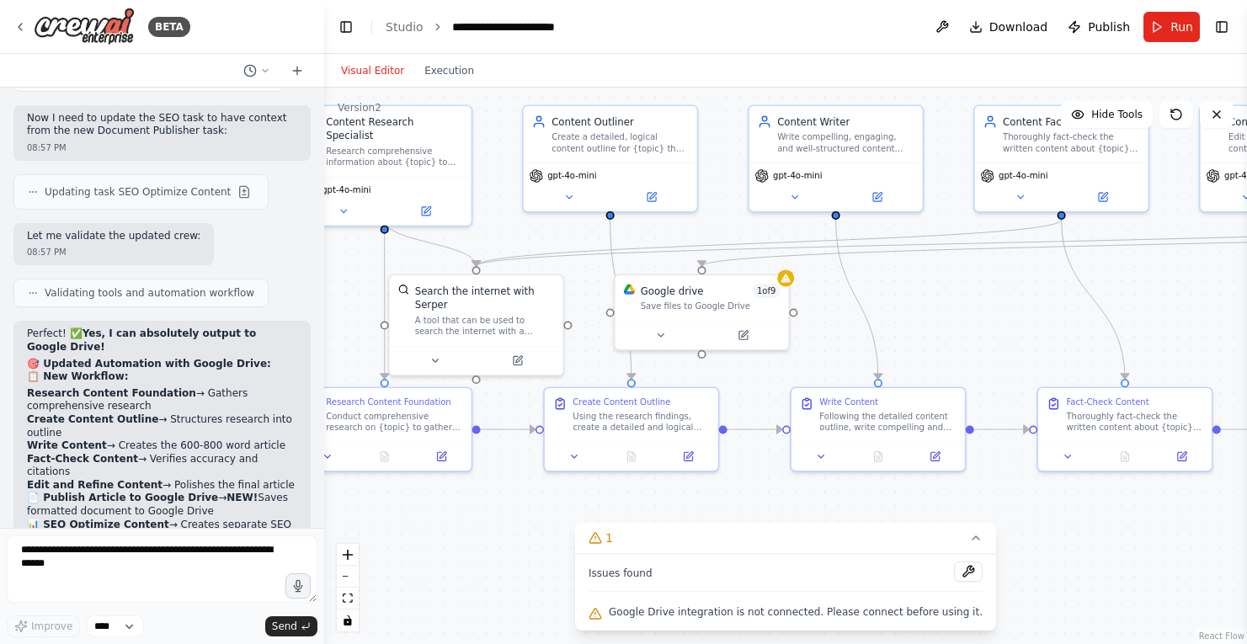
drag, startPoint x: 252, startPoint y: 80, endPoint x: 324, endPoint y: 90, distance: 73.1
click at [324, 90] on div "BETA I want to create a content creator automation with the following agents to…" at bounding box center [623, 322] width 1247 height 644
click at [1010, 27] on span "Download" at bounding box center [1019, 27] width 59 height 17
click at [944, 21] on button at bounding box center [942, 27] width 27 height 30
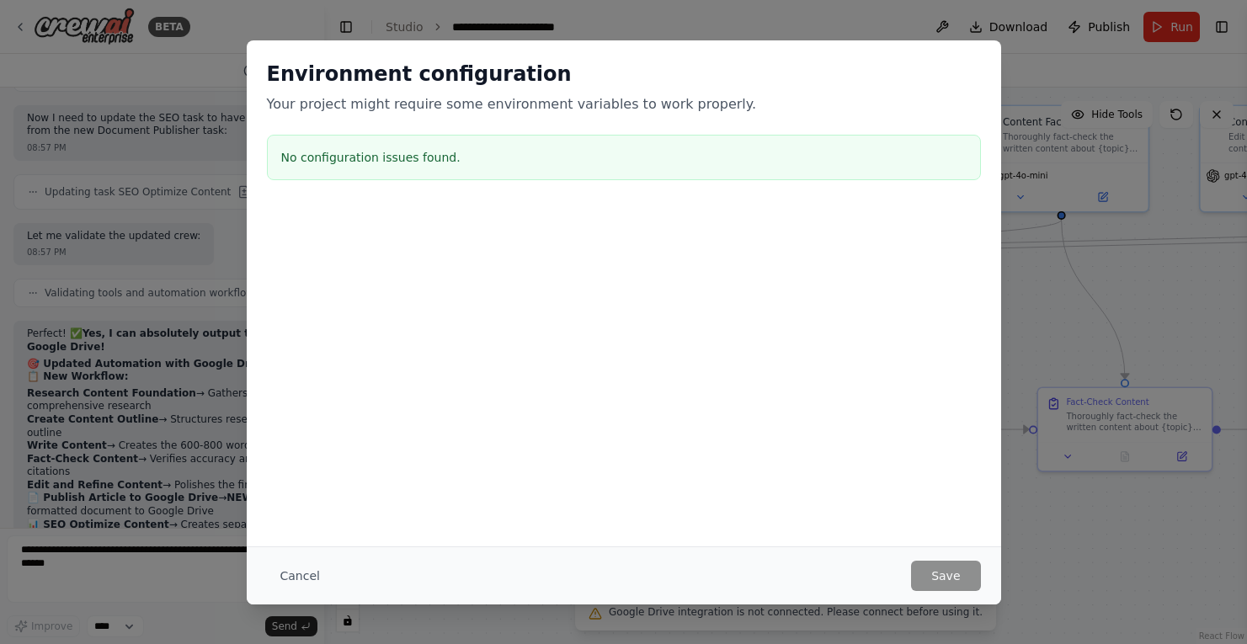
click at [709, 33] on div "Environment configuration Your project might require some environment variables…" at bounding box center [623, 322] width 1247 height 644
click at [305, 574] on button "Cancel" at bounding box center [300, 576] width 67 height 30
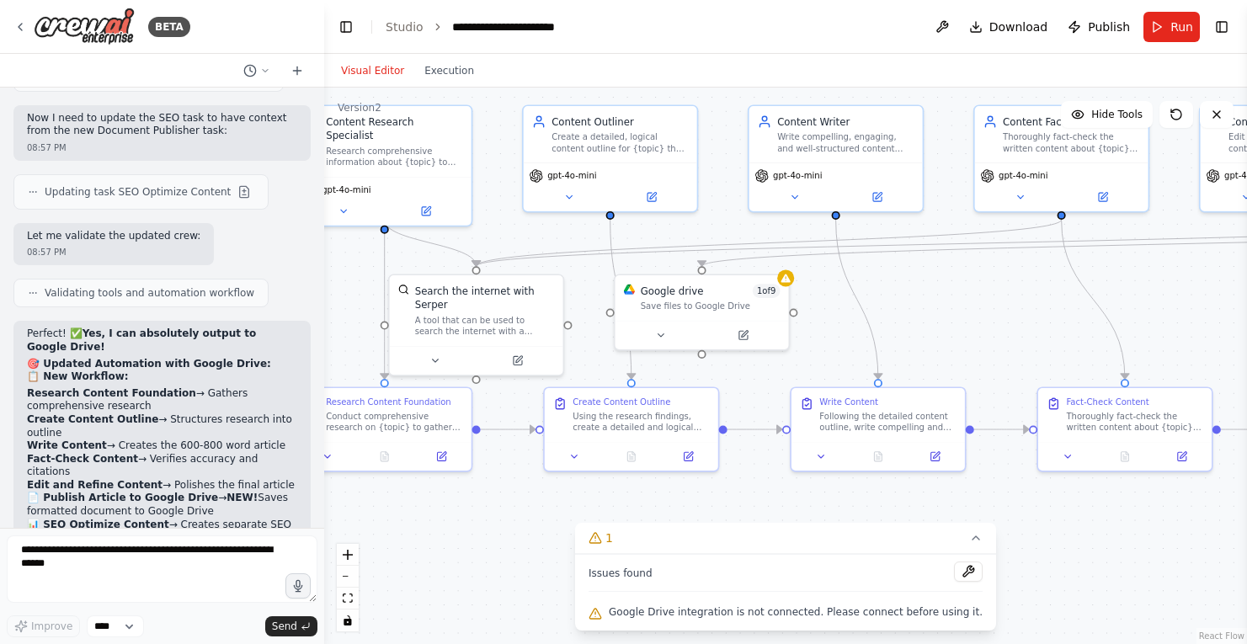
click at [780, 33] on header "**********" at bounding box center [785, 27] width 923 height 54
click at [714, 25] on header "**********" at bounding box center [785, 27] width 923 height 54
click at [99, 23] on img at bounding box center [84, 27] width 101 height 38
